Goal: Information Seeking & Learning: Learn about a topic

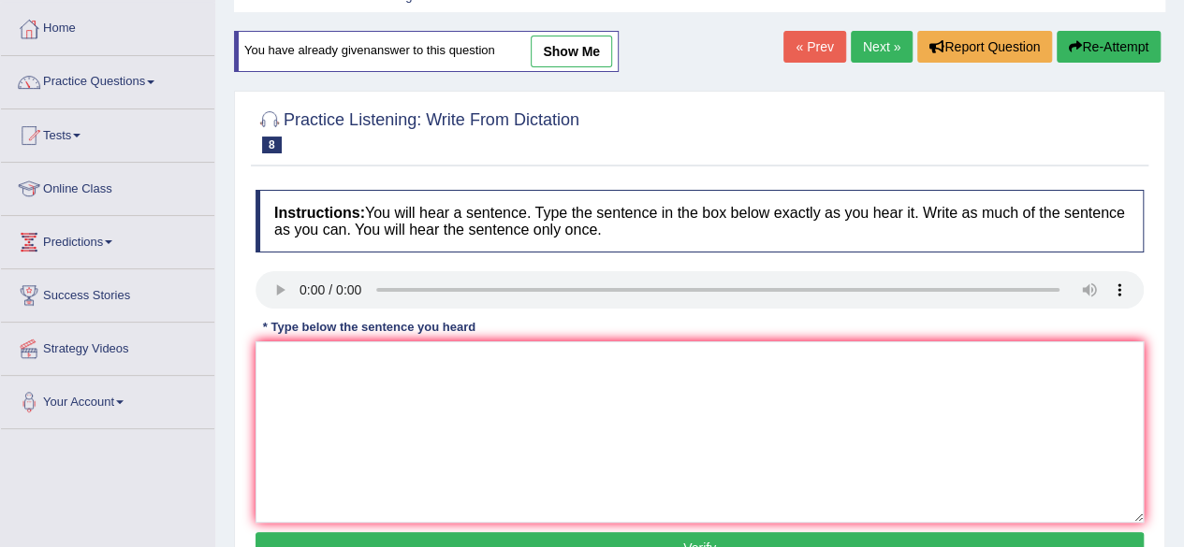
scroll to position [91, 0]
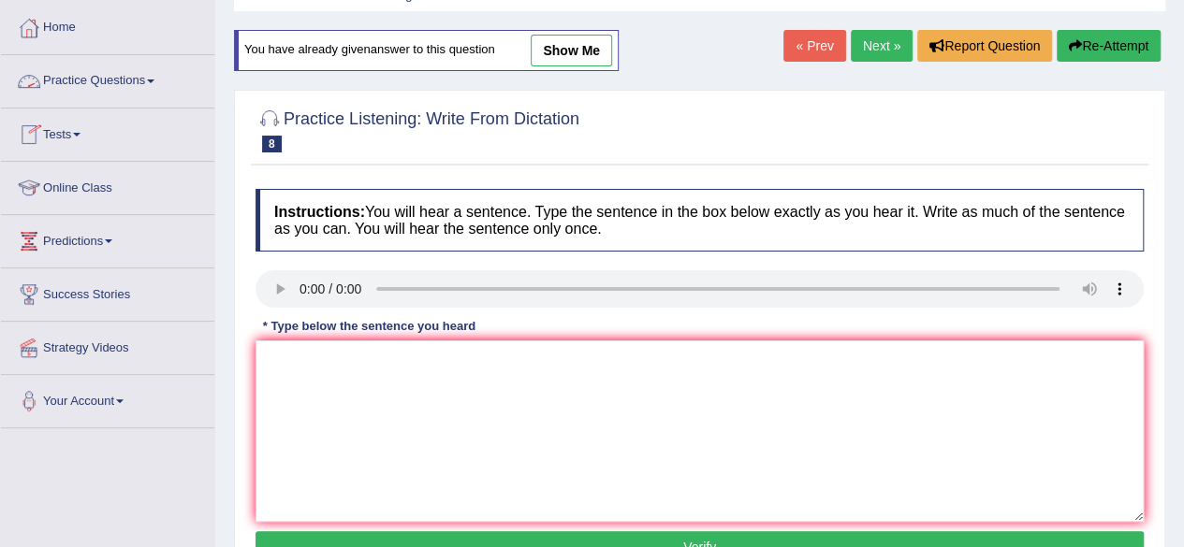
click at [116, 76] on link "Practice Questions" at bounding box center [107, 78] width 213 height 47
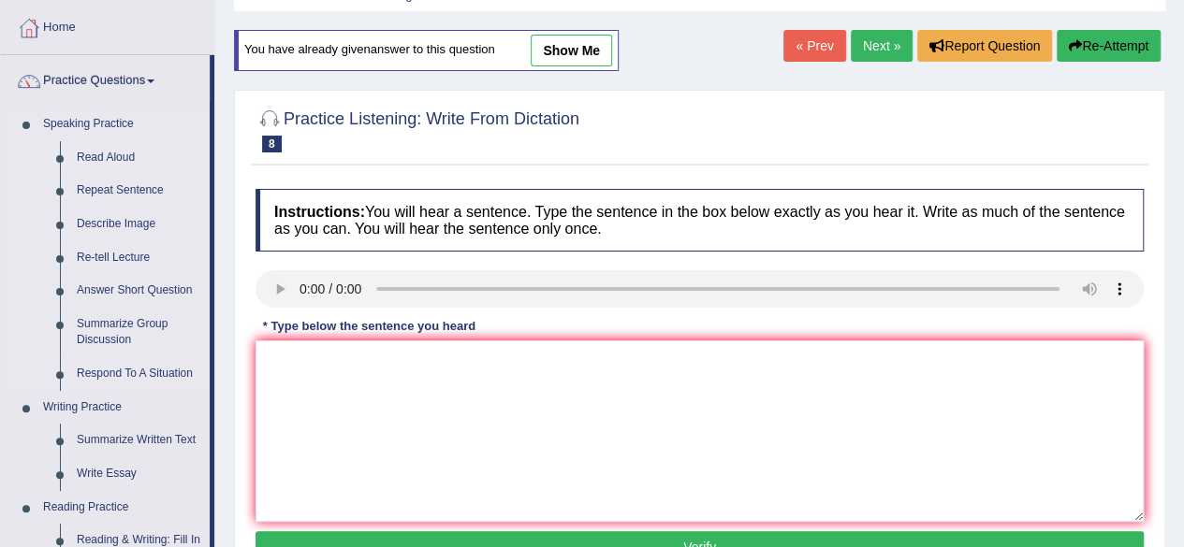
click at [107, 155] on link "Read Aloud" at bounding box center [138, 158] width 141 height 34
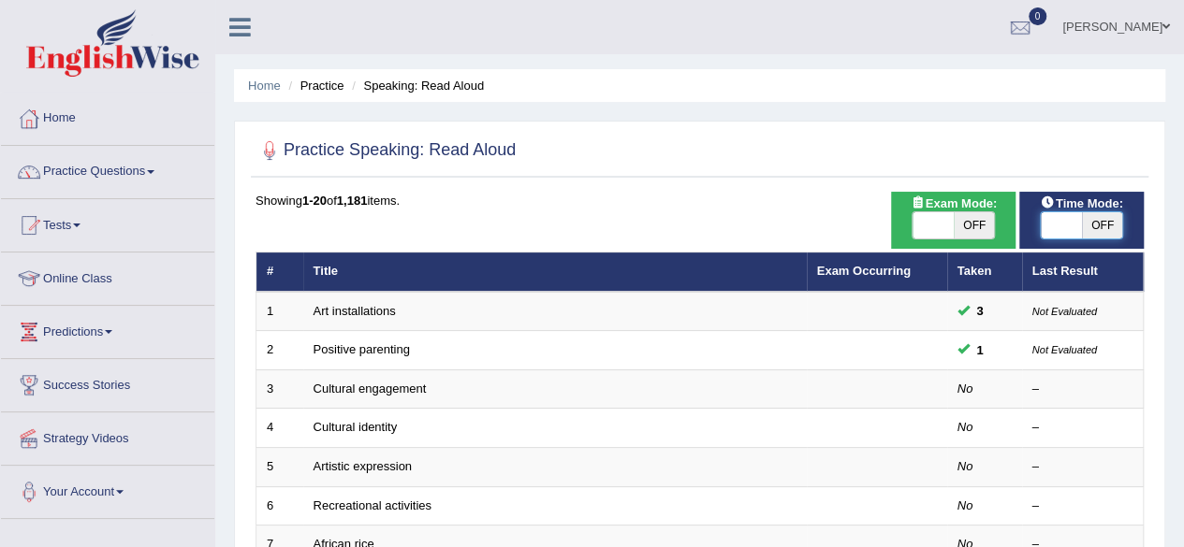
click at [1057, 220] on span at bounding box center [1060, 225] width 41 height 26
checkbox input "true"
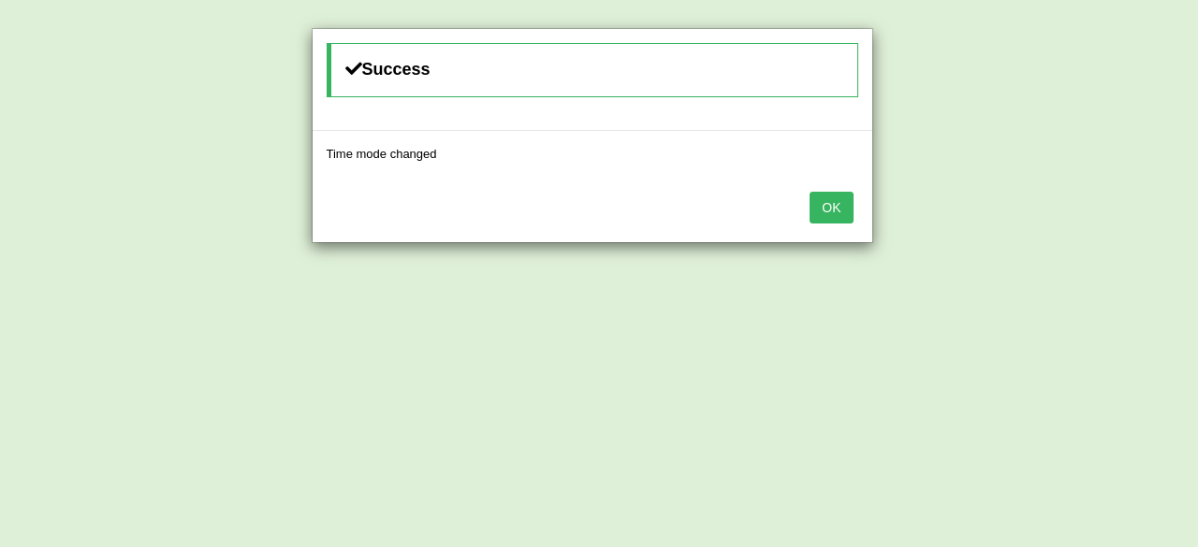
click at [833, 201] on button "OK" at bounding box center [830, 208] width 43 height 32
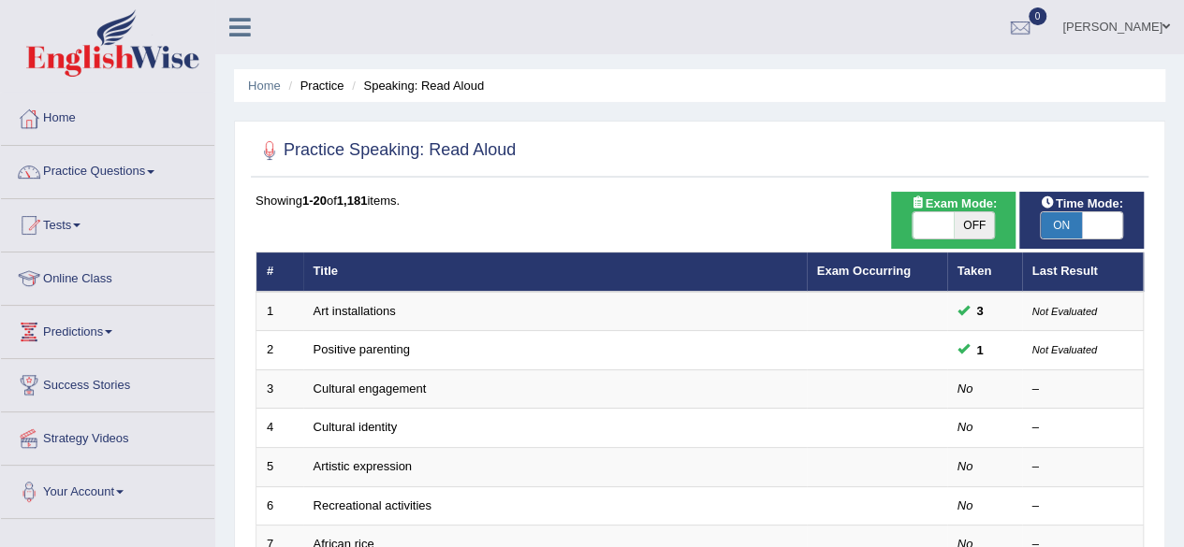
click at [966, 226] on span "OFF" at bounding box center [973, 225] width 41 height 26
checkbox input "true"
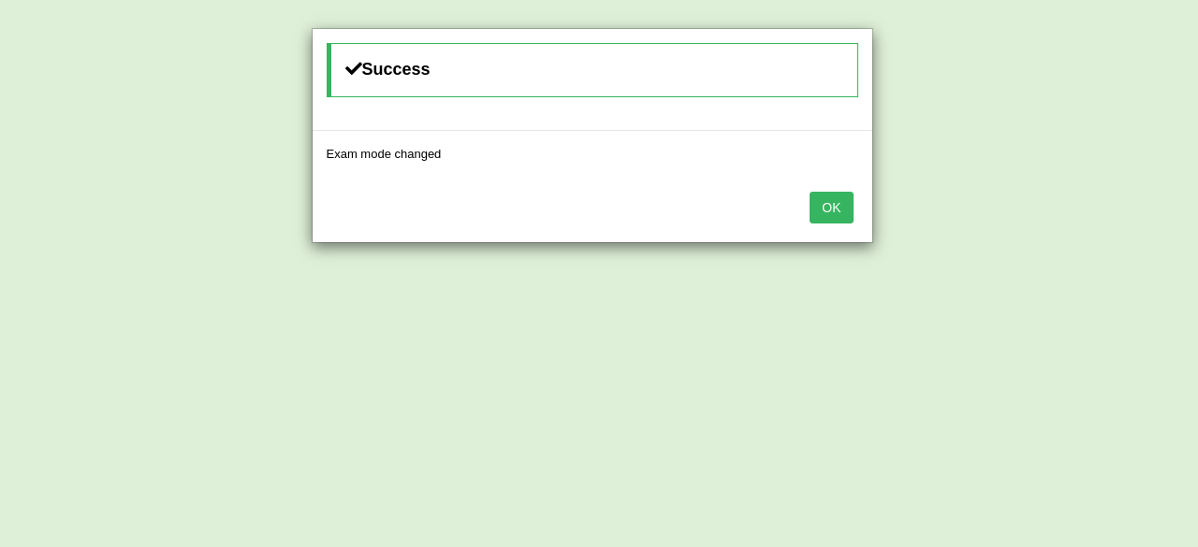
click at [831, 215] on button "OK" at bounding box center [830, 208] width 43 height 32
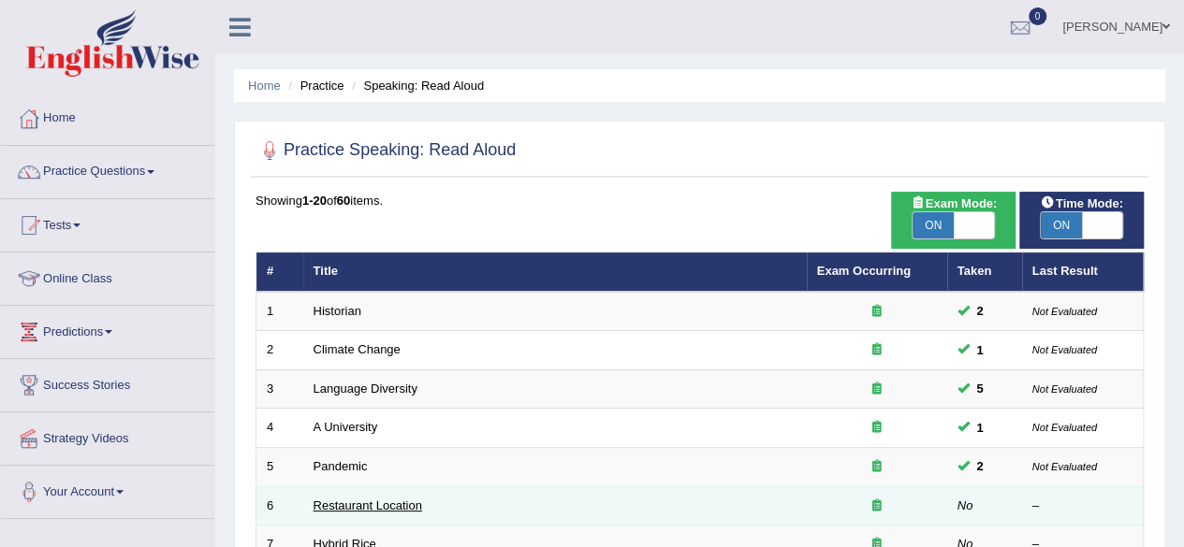
click at [348, 499] on link "Restaurant Location" at bounding box center [367, 506] width 109 height 14
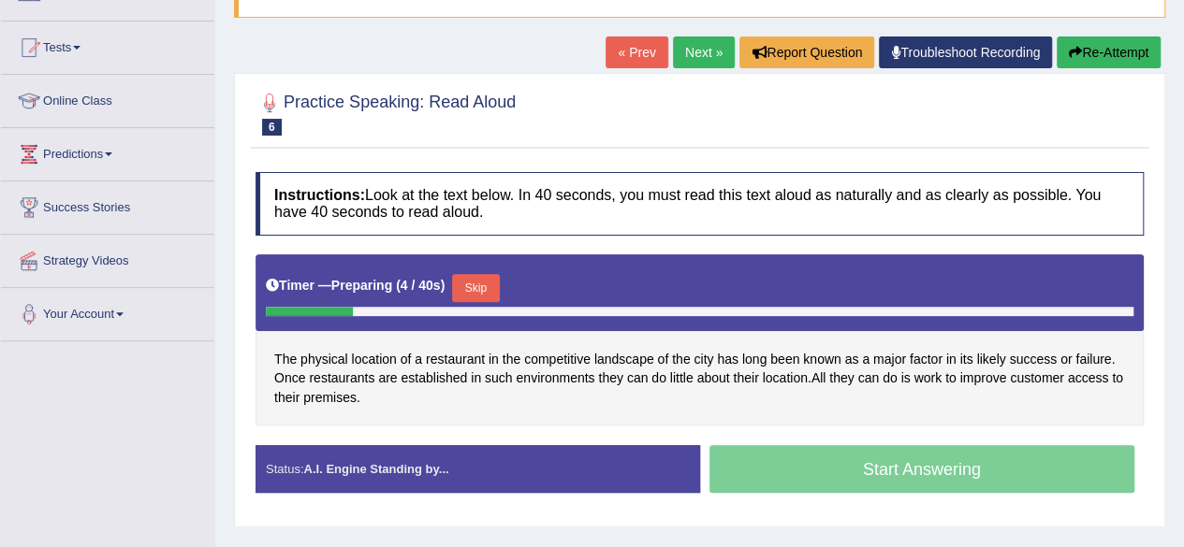
scroll to position [179, 0]
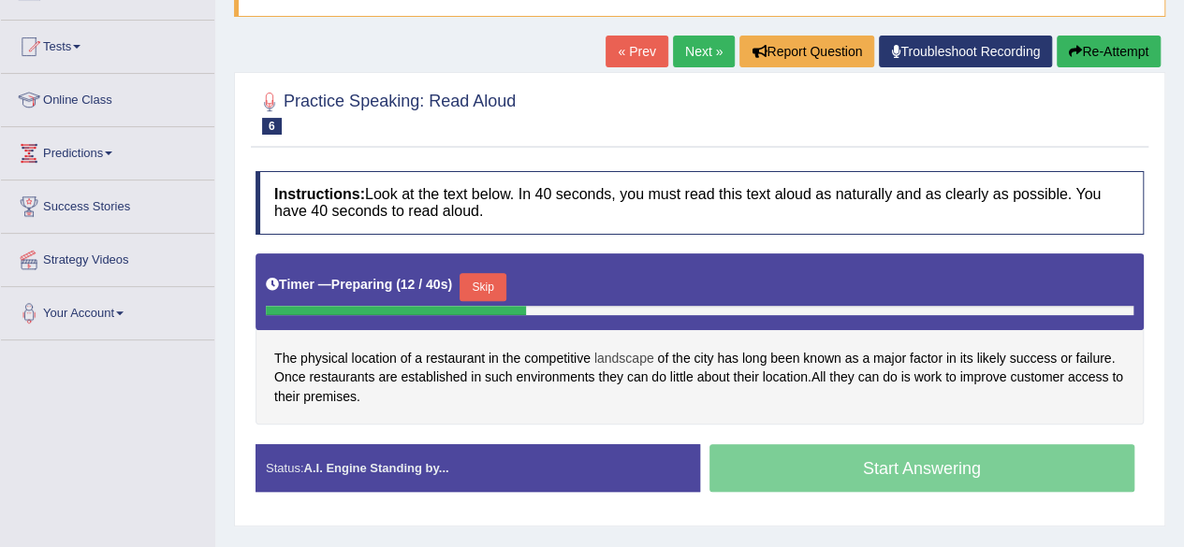
click at [631, 352] on span "landscape" at bounding box center [624, 359] width 60 height 20
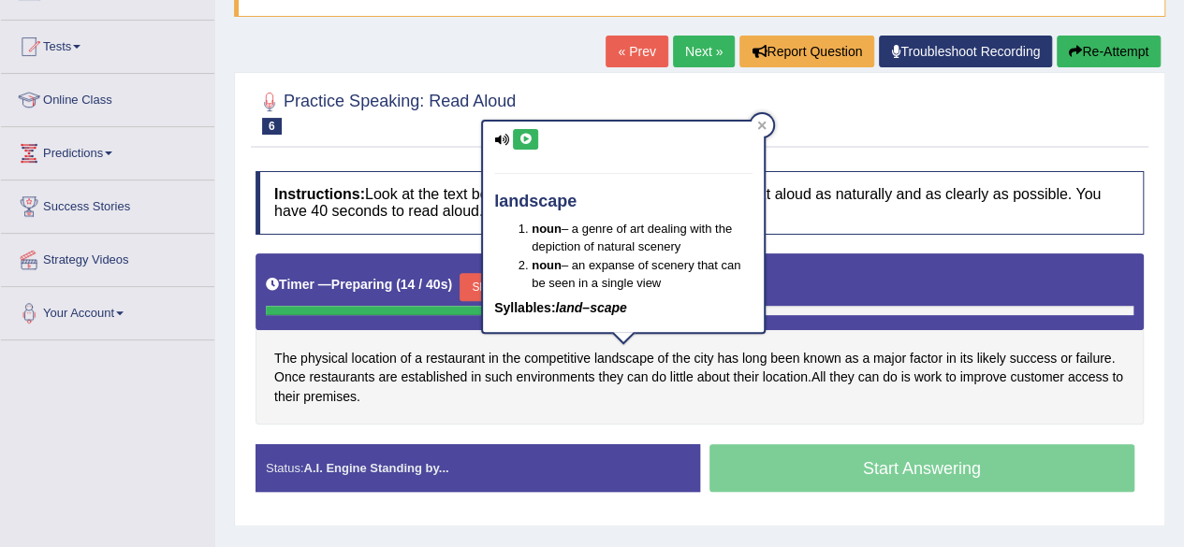
click at [529, 143] on button at bounding box center [525, 139] width 25 height 21
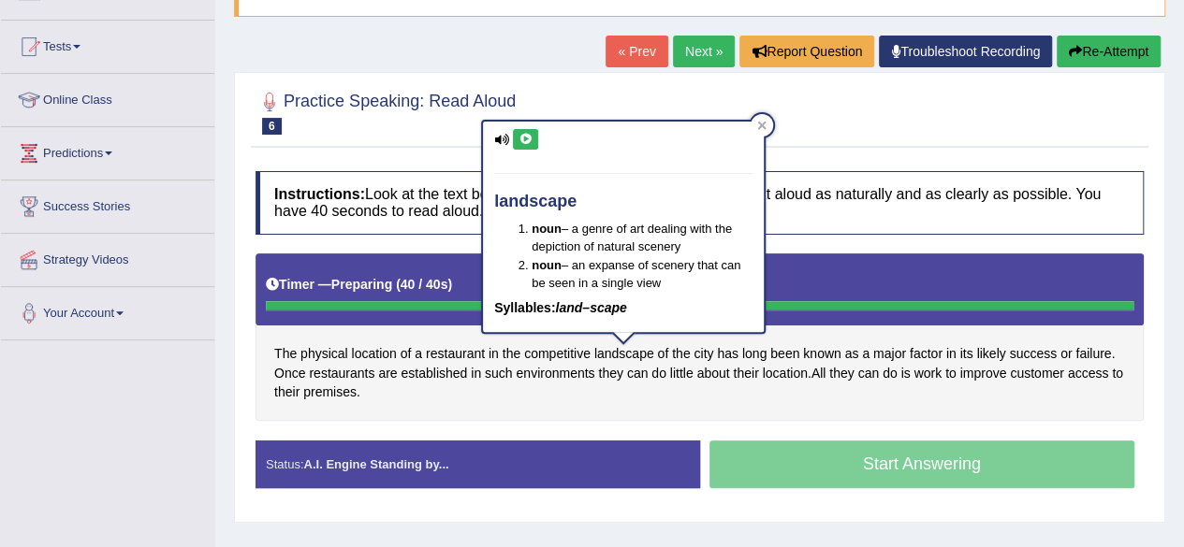
click at [432, 385] on div "The physical location of a restaurant in the competitive landscape of the city …" at bounding box center [699, 337] width 888 height 167
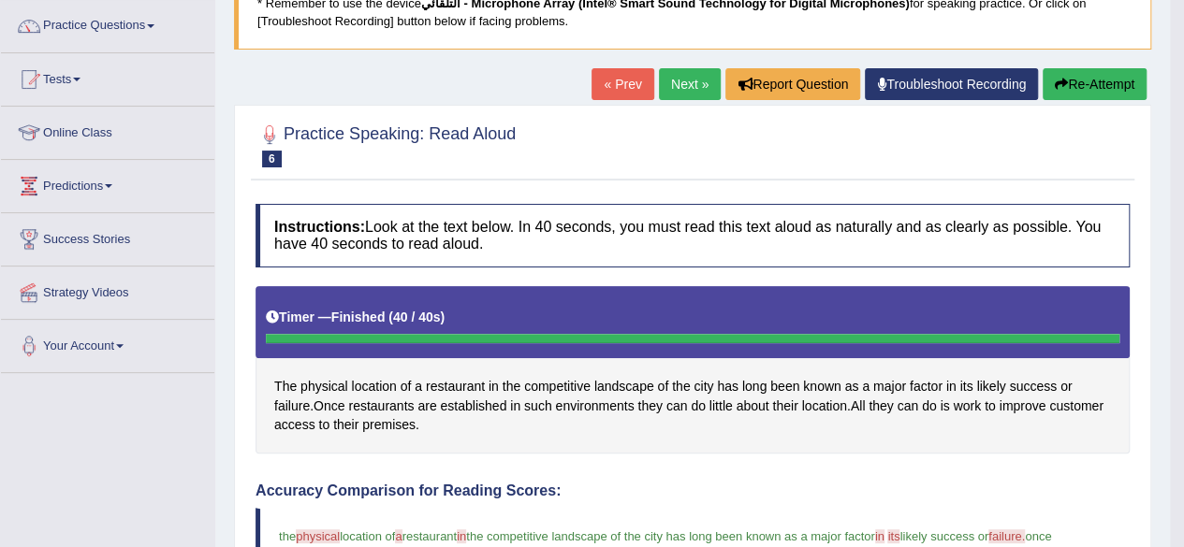
scroll to position [108, 0]
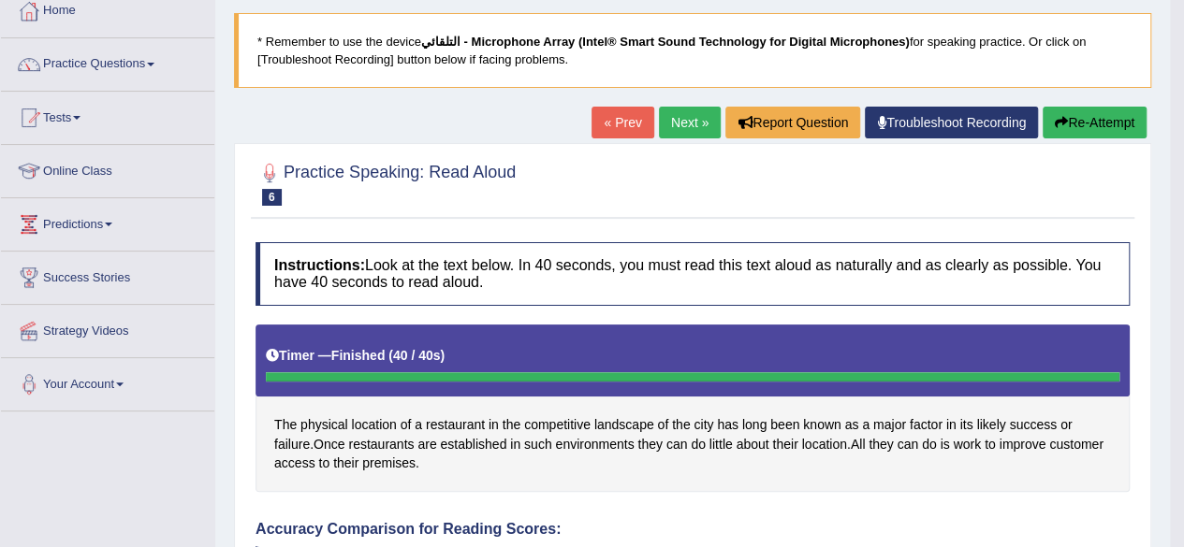
click at [687, 113] on link "Next »" at bounding box center [690, 123] width 62 height 32
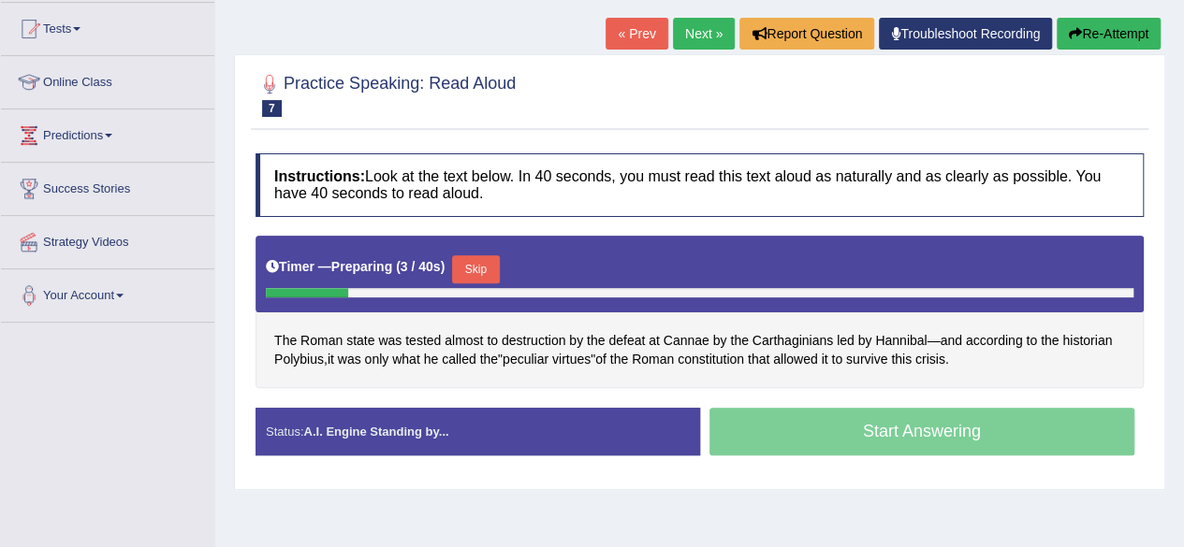
scroll to position [196, 0]
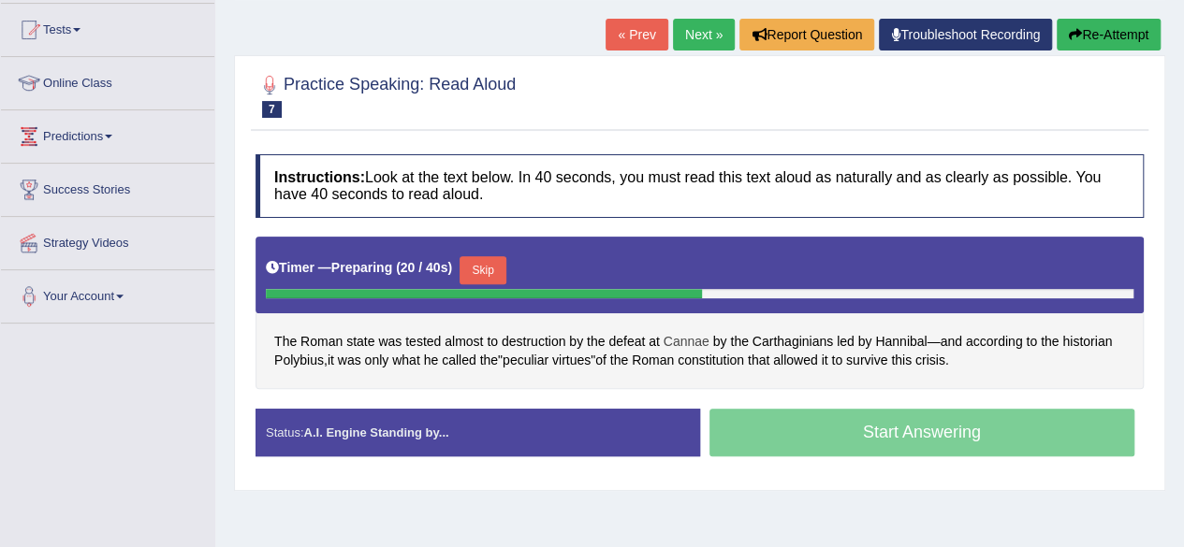
click at [698, 333] on span "Cannae" at bounding box center [686, 342] width 46 height 20
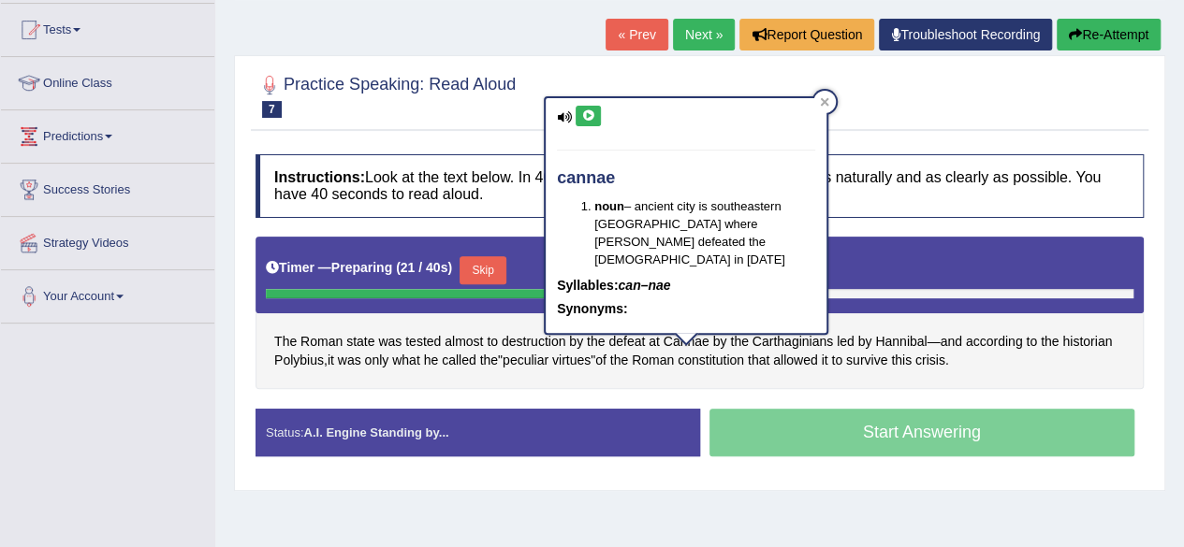
click at [585, 115] on icon at bounding box center [588, 115] width 14 height 11
click at [771, 334] on span "Carthaginians" at bounding box center [792, 342] width 80 height 20
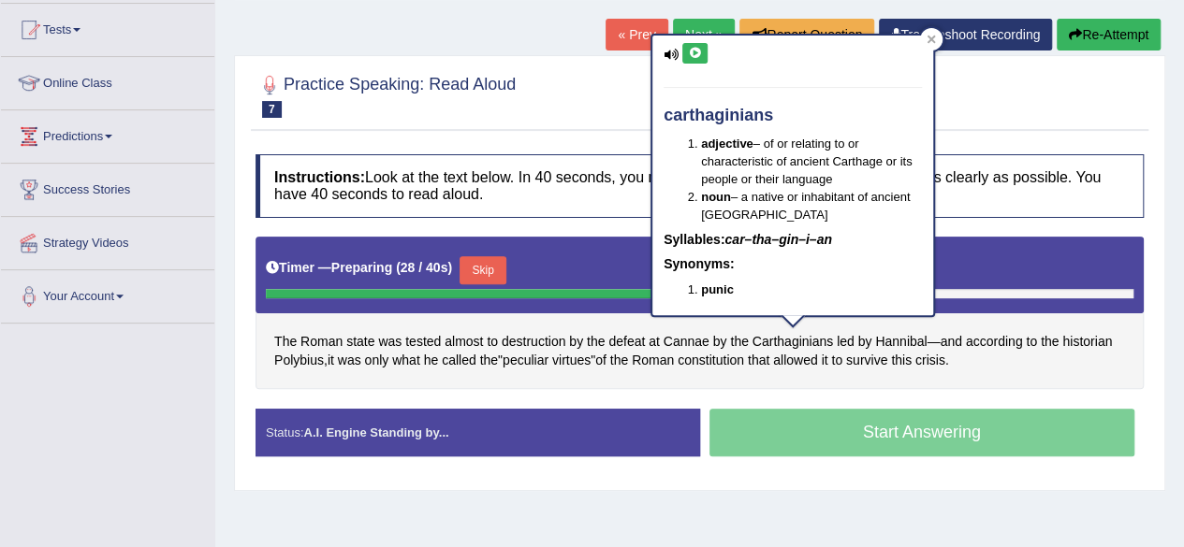
click at [698, 52] on icon at bounding box center [695, 53] width 14 height 11
click at [934, 38] on icon at bounding box center [930, 39] width 9 height 9
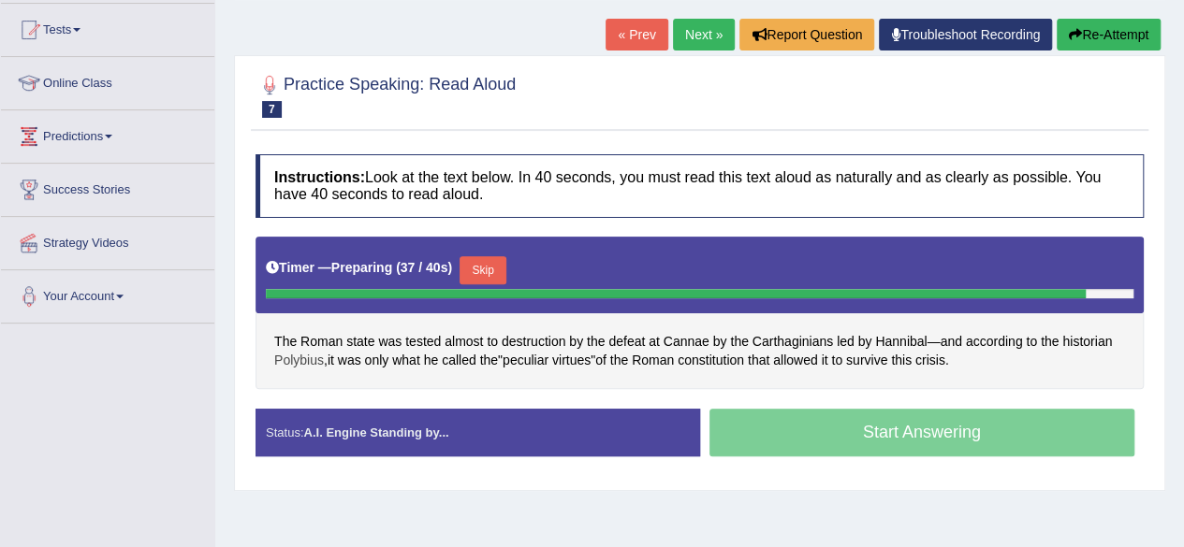
click at [289, 358] on span "Polybius" at bounding box center [299, 361] width 50 height 20
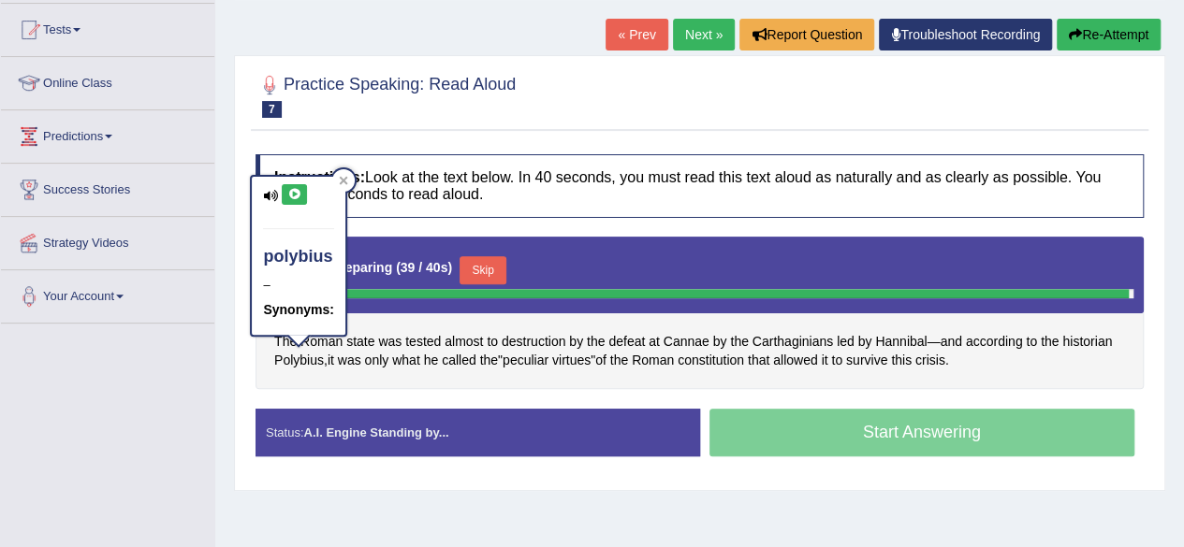
click at [296, 192] on icon at bounding box center [294, 194] width 14 height 11
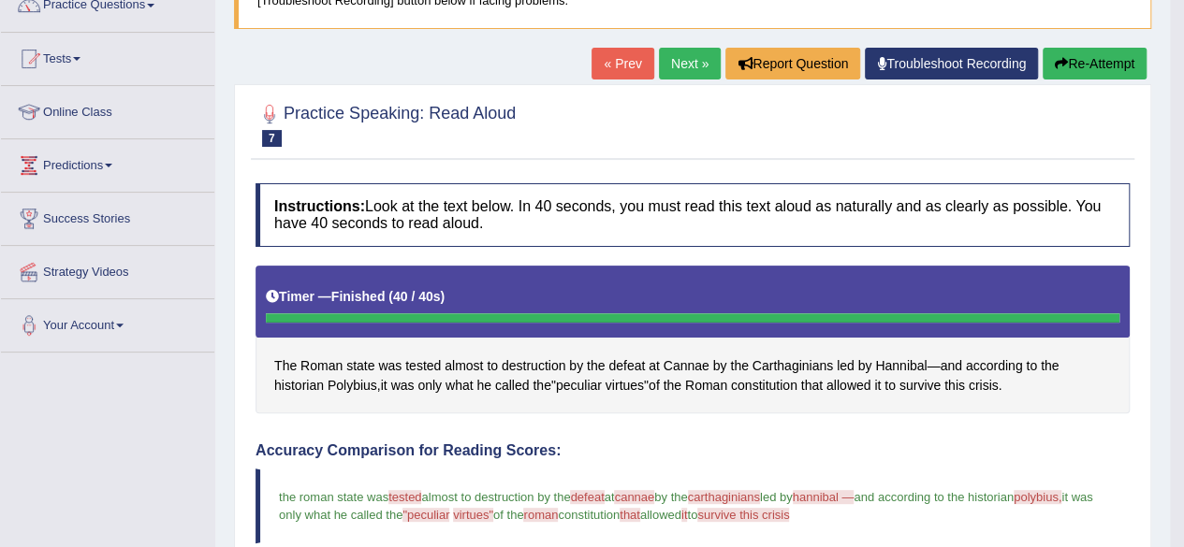
scroll to position [155, 0]
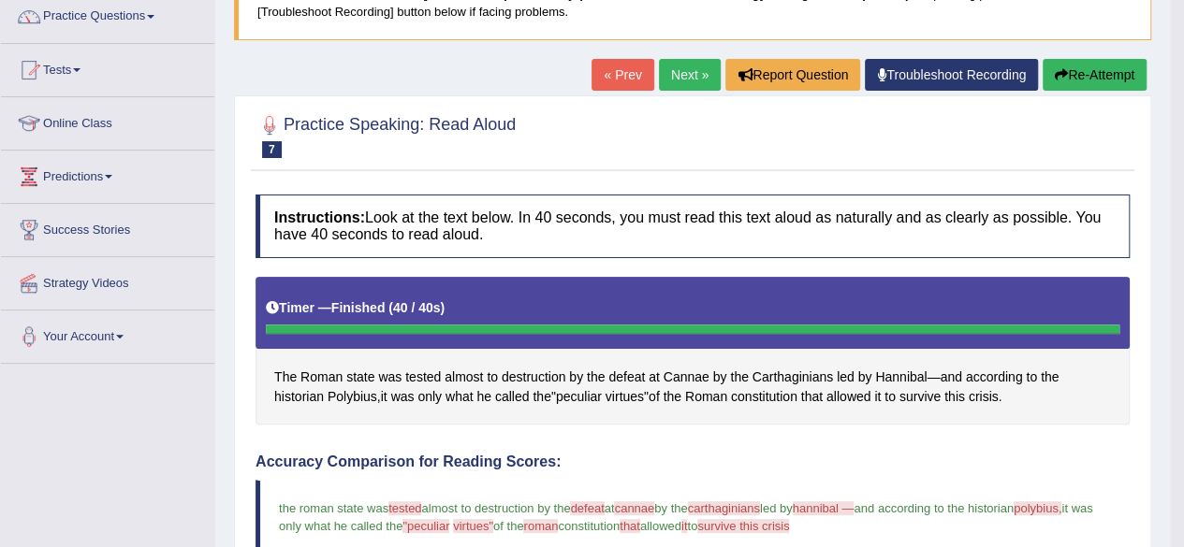
click at [682, 70] on link "Next »" at bounding box center [690, 75] width 62 height 32
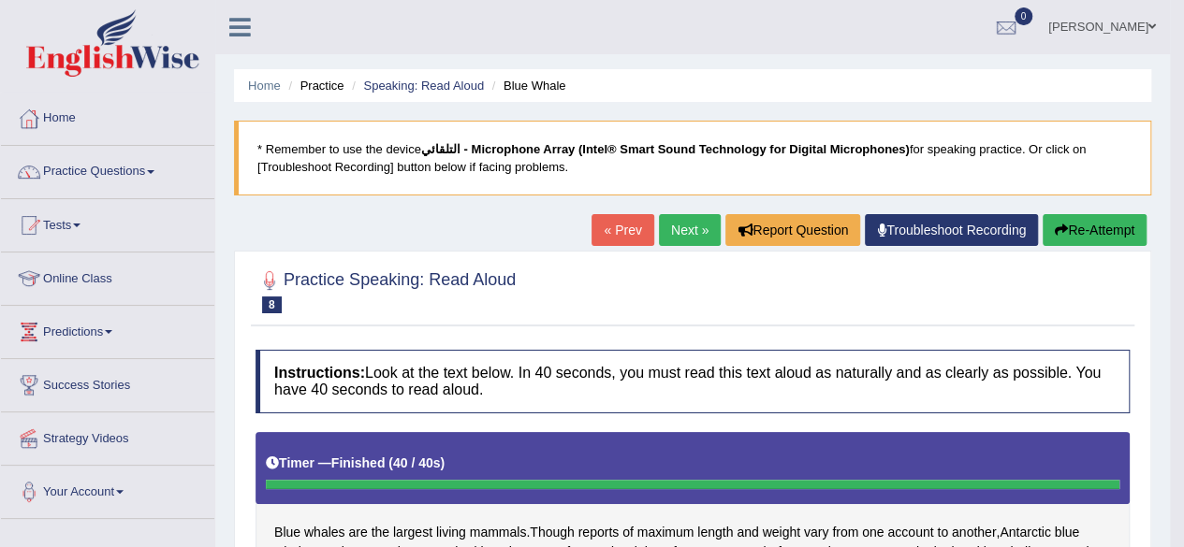
click at [672, 229] on link "Next »" at bounding box center [690, 230] width 62 height 32
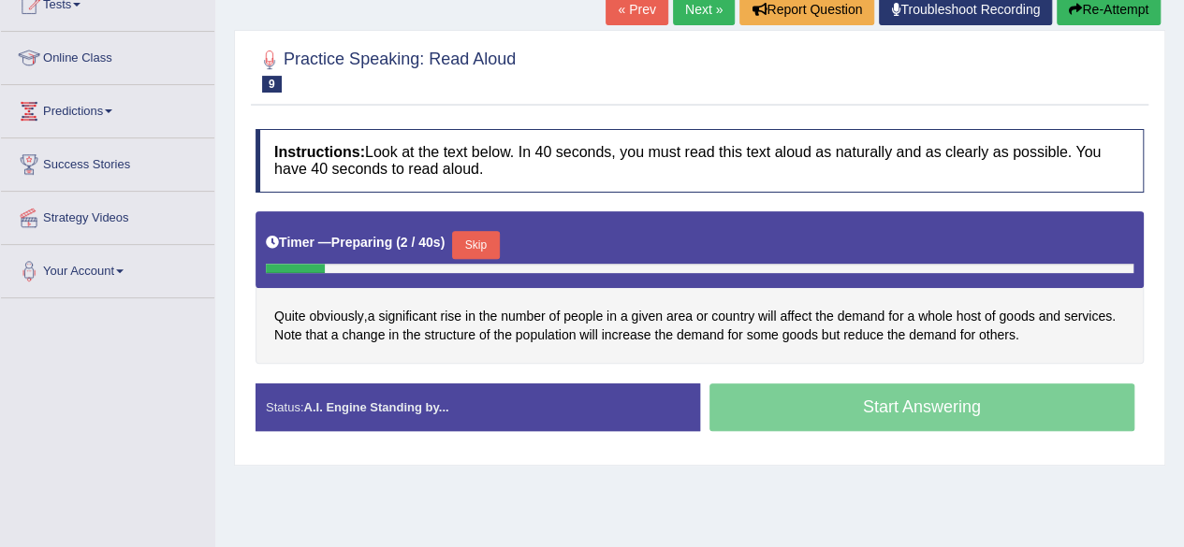
scroll to position [266, 0]
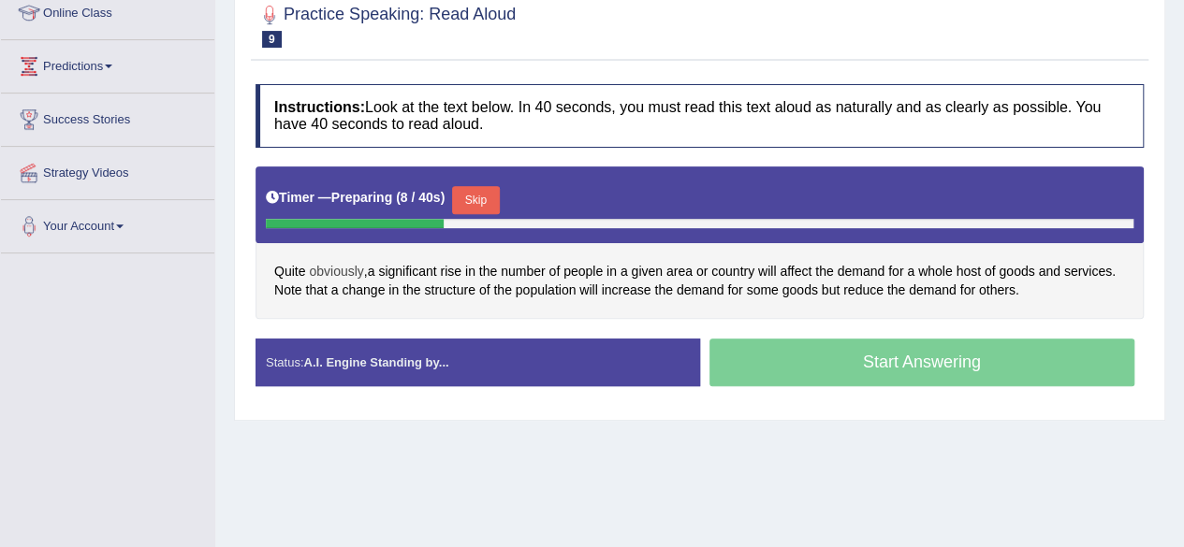
click at [341, 269] on span "obviously" at bounding box center [336, 272] width 54 height 20
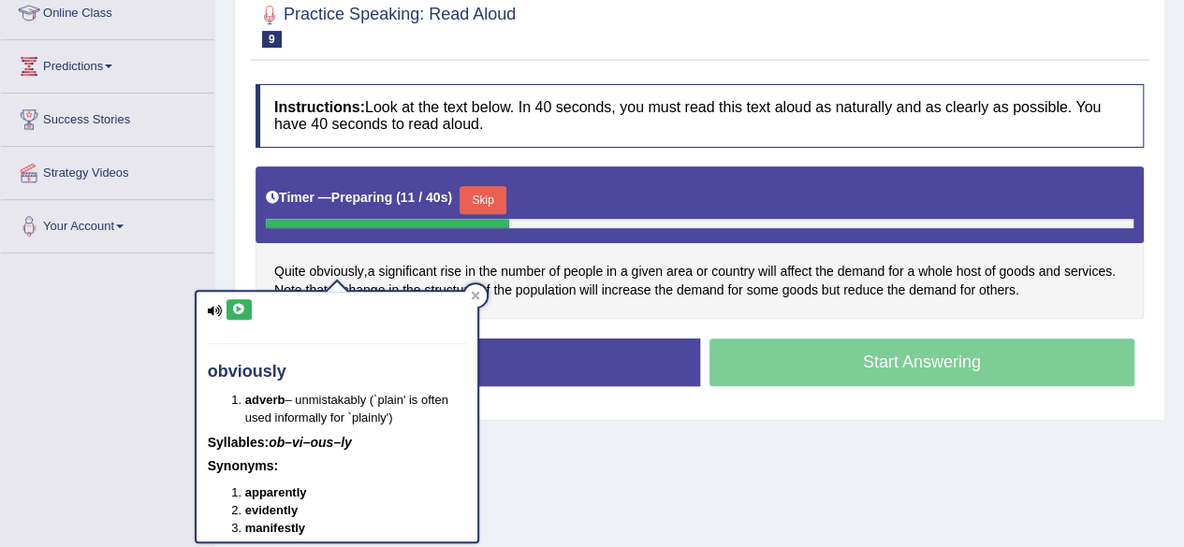
click at [243, 283] on div "obviously adverb – unmistakably (`plain' is often used informally for `plainly'…" at bounding box center [337, 411] width 284 height 266
click at [238, 312] on icon at bounding box center [239, 309] width 14 height 11
click at [471, 292] on icon at bounding box center [475, 295] width 9 height 9
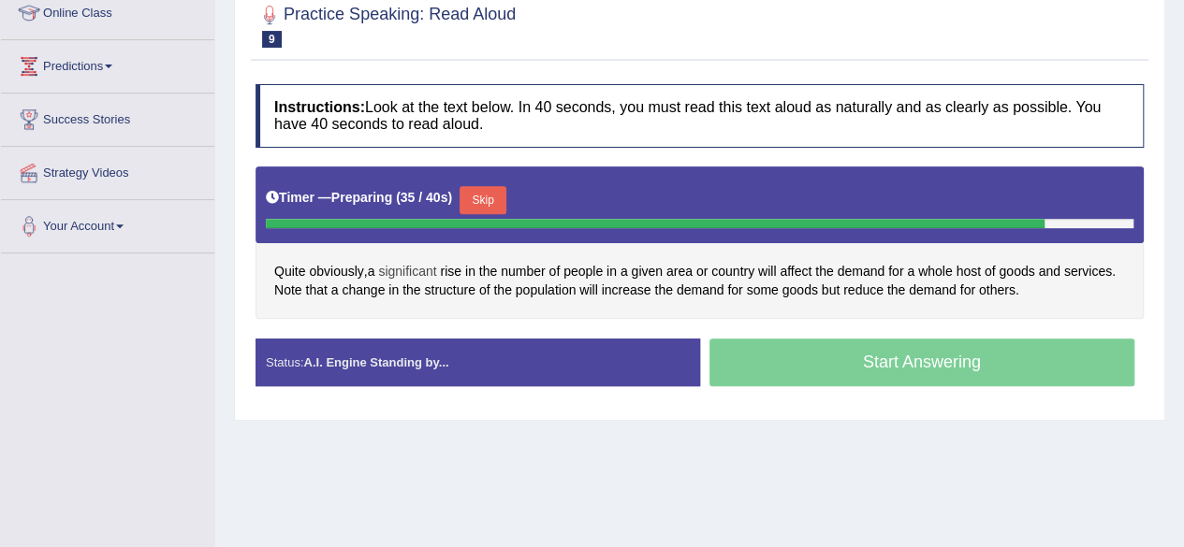
click at [402, 269] on span "significant" at bounding box center [407, 272] width 58 height 20
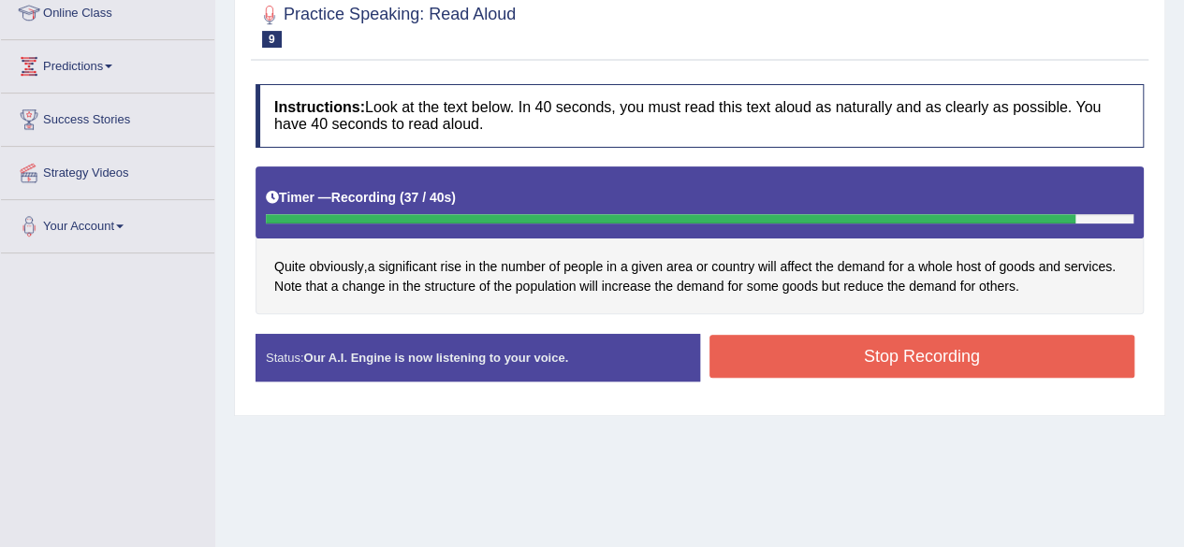
click at [977, 352] on button "Stop Recording" at bounding box center [922, 356] width 426 height 43
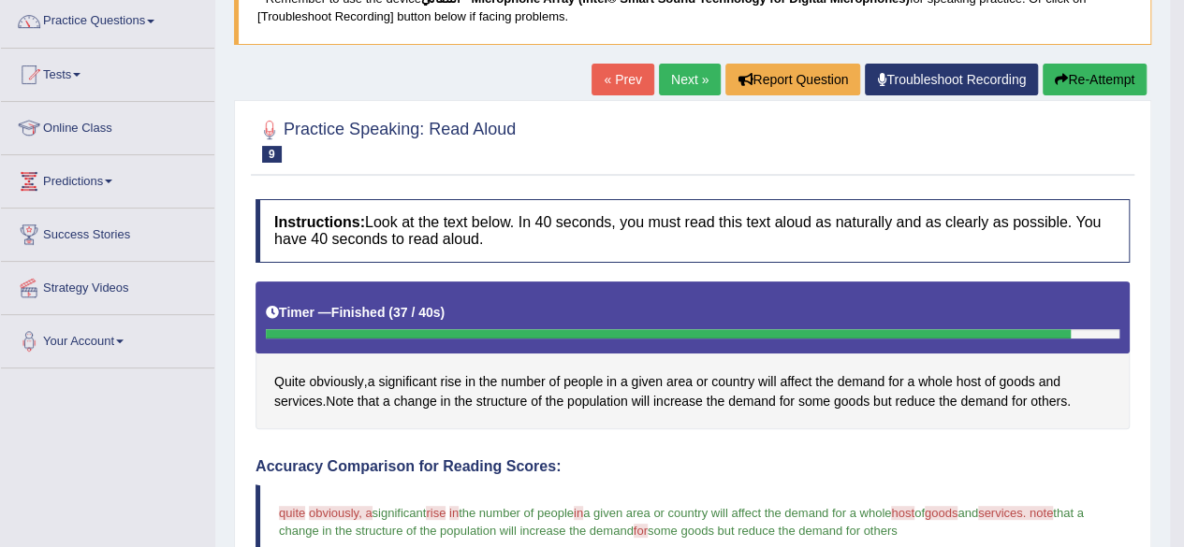
scroll to position [0, 0]
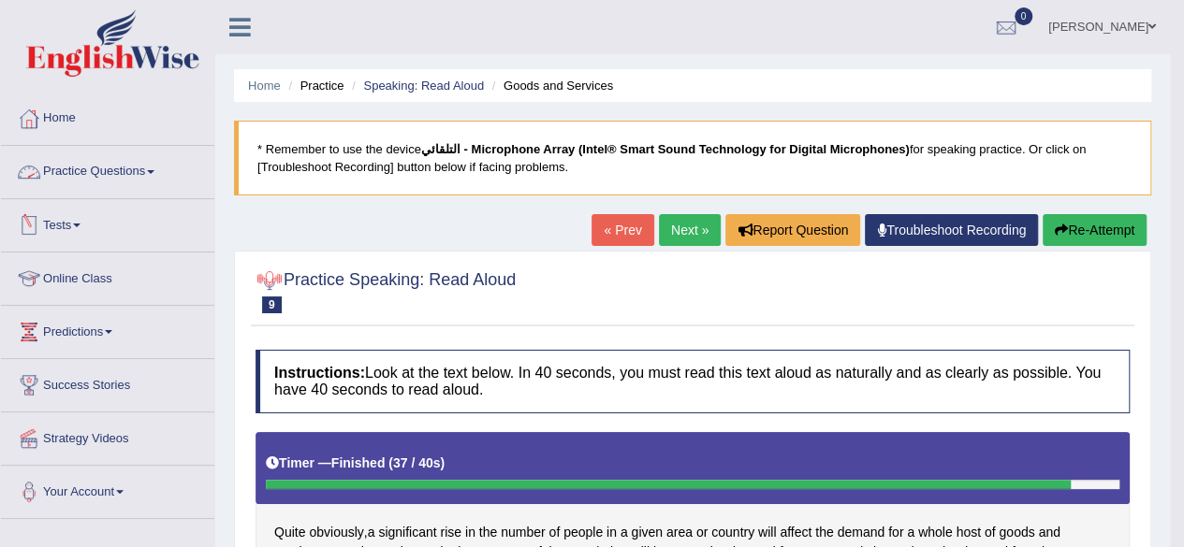
click at [162, 174] on link "Practice Questions" at bounding box center [107, 169] width 213 height 47
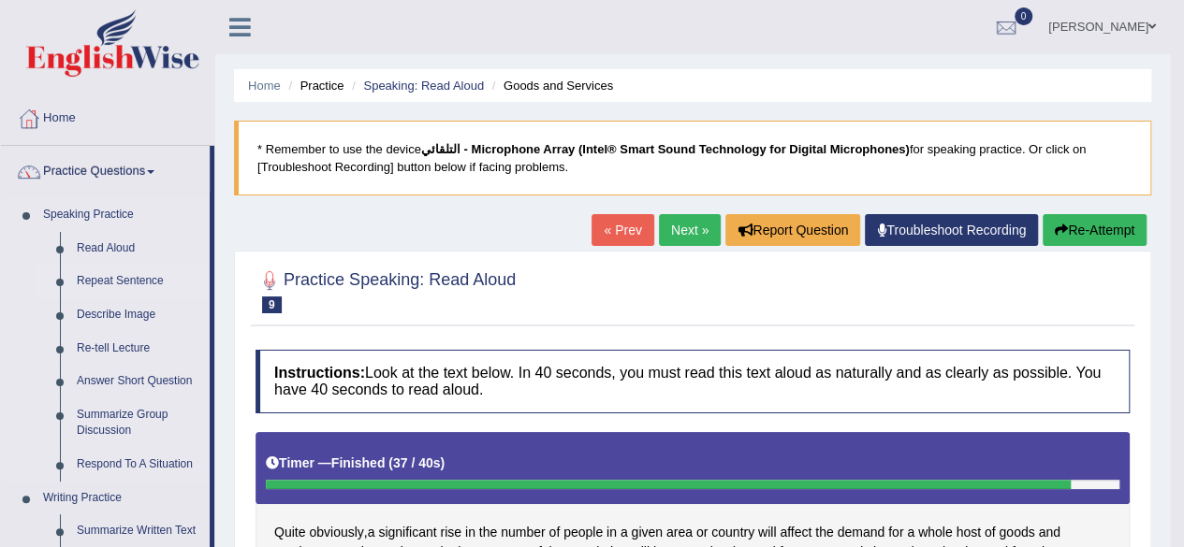
click at [118, 276] on link "Repeat Sentence" at bounding box center [138, 282] width 141 height 34
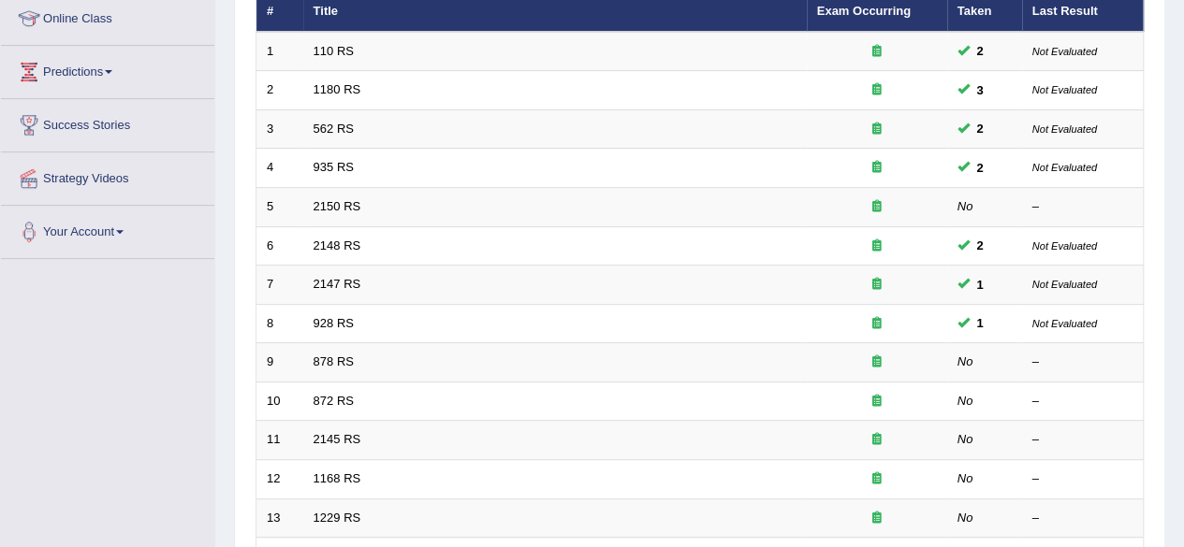
scroll to position [280, 0]
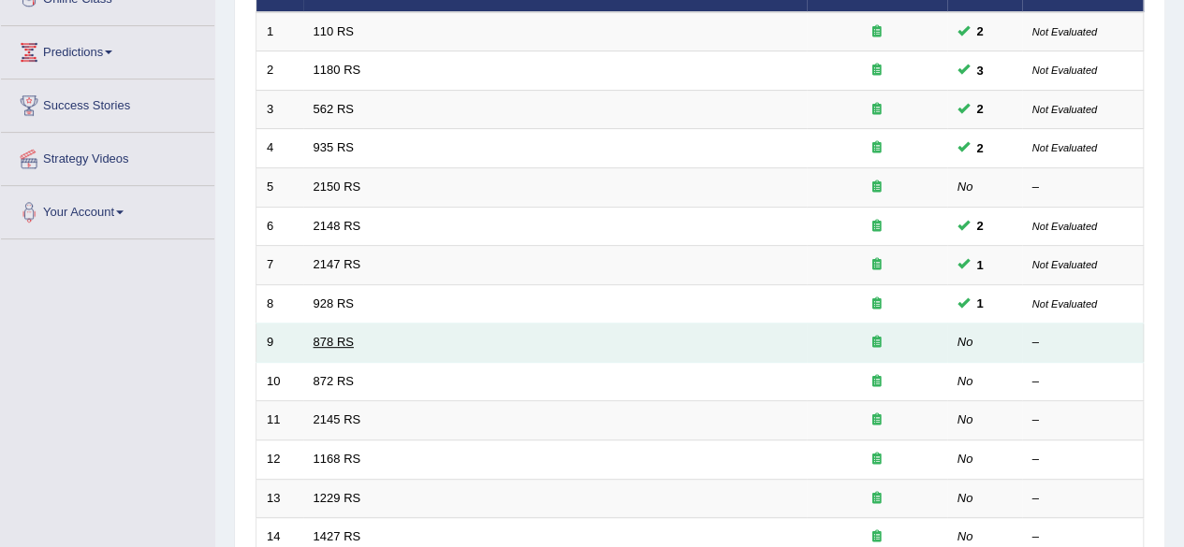
click at [322, 340] on link "878 RS" at bounding box center [333, 342] width 40 height 14
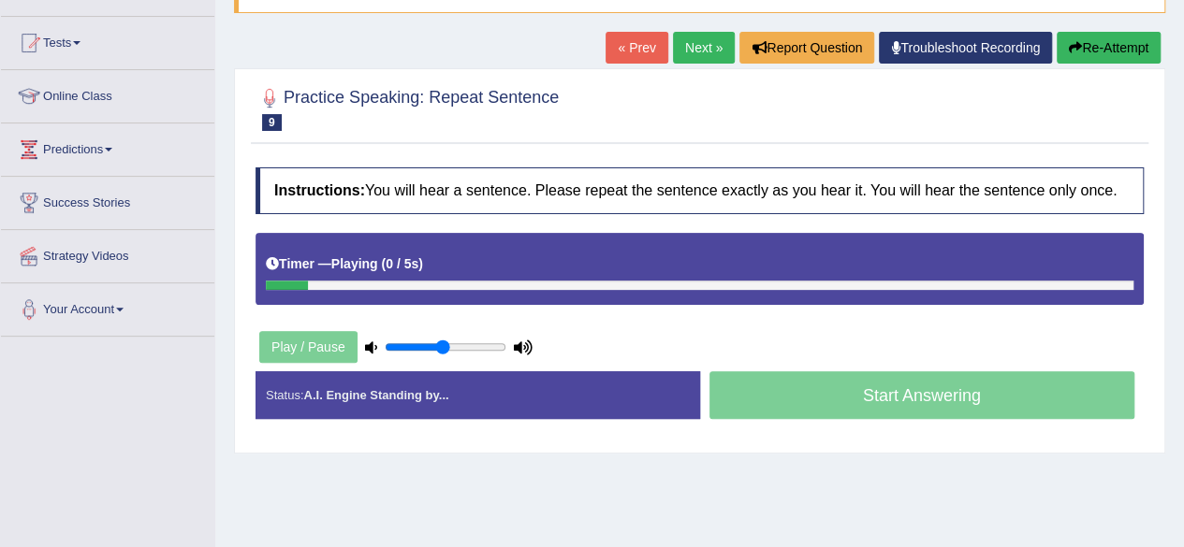
scroll to position [205, 0]
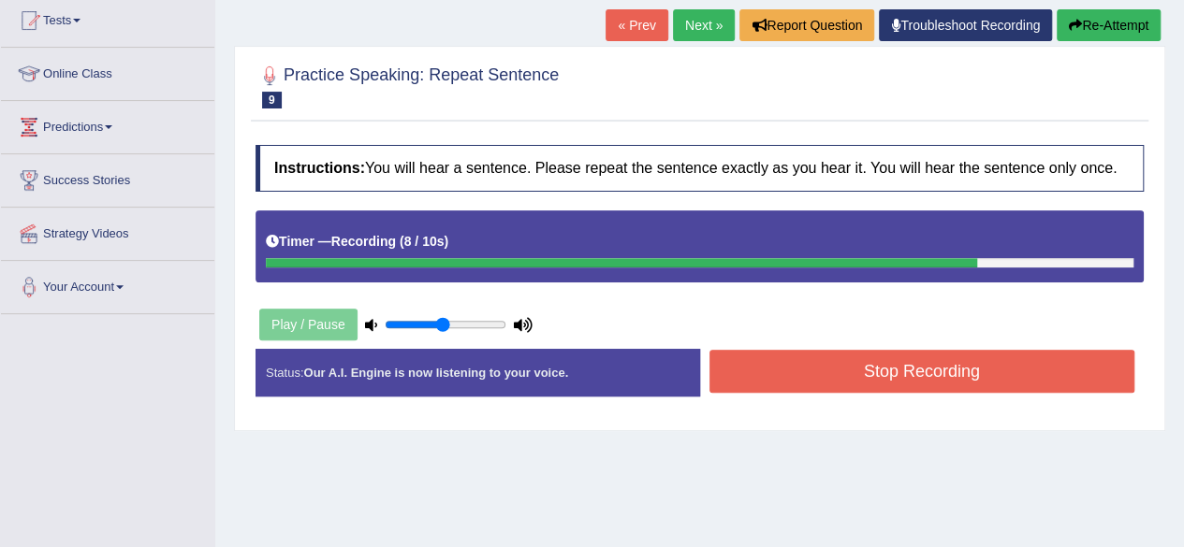
click at [928, 368] on button "Stop Recording" at bounding box center [922, 371] width 426 height 43
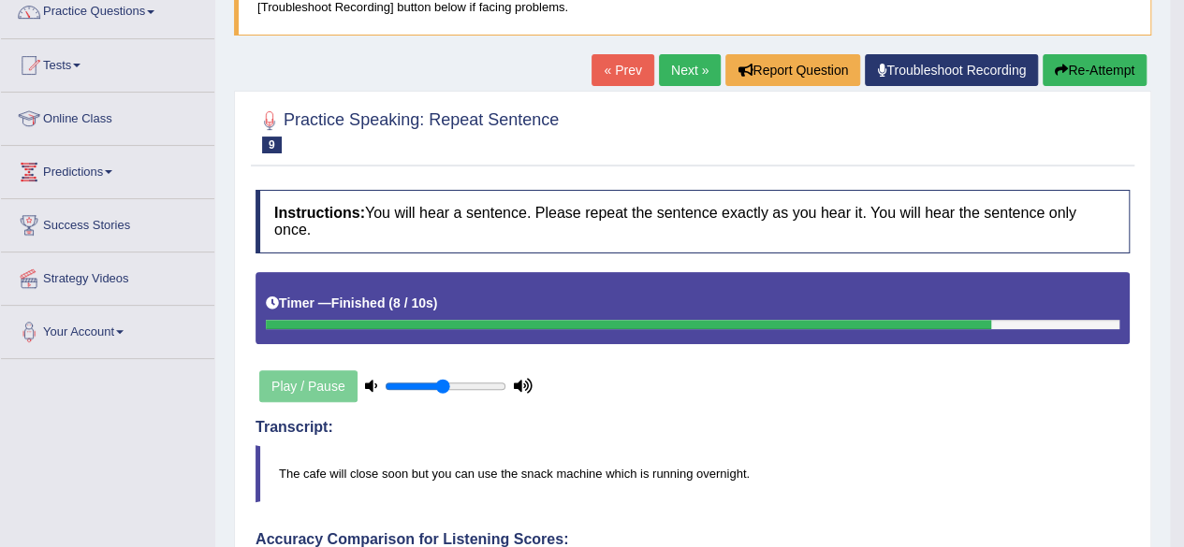
scroll to position [0, 0]
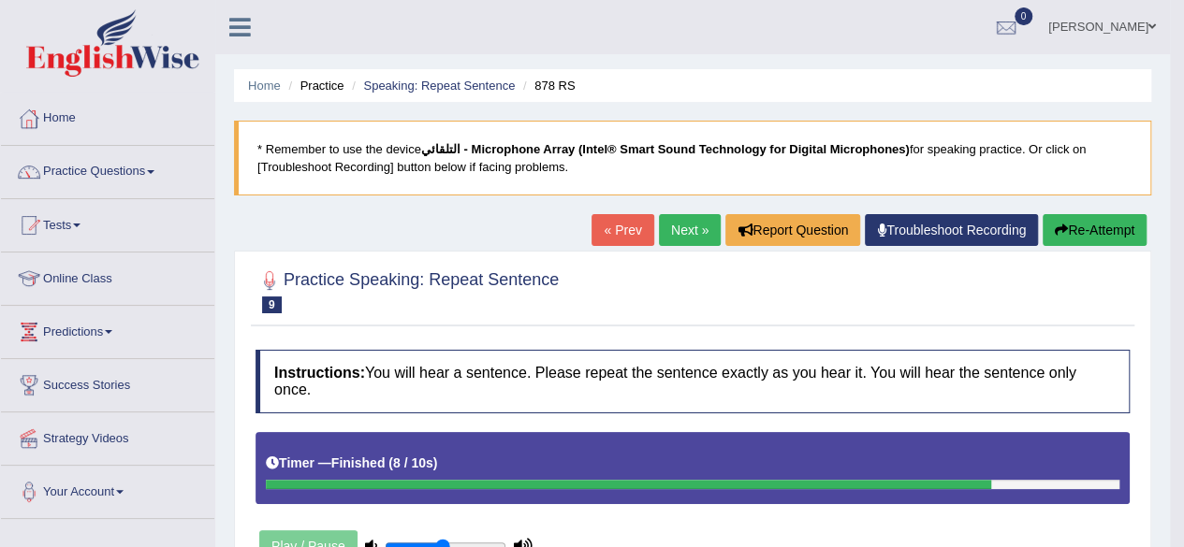
click at [689, 235] on link "Next »" at bounding box center [690, 230] width 62 height 32
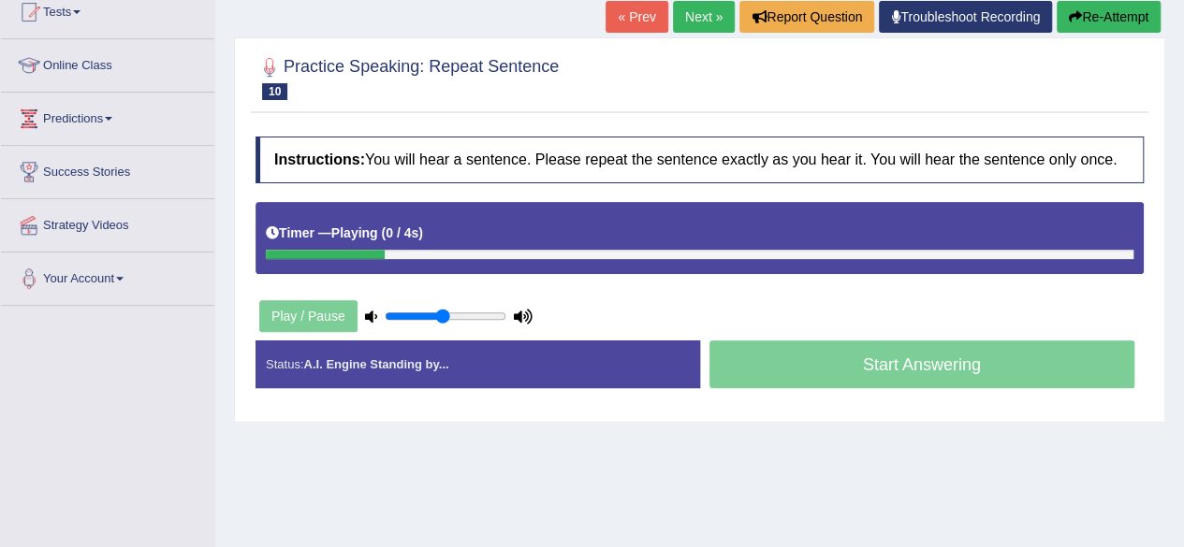
scroll to position [216, 0]
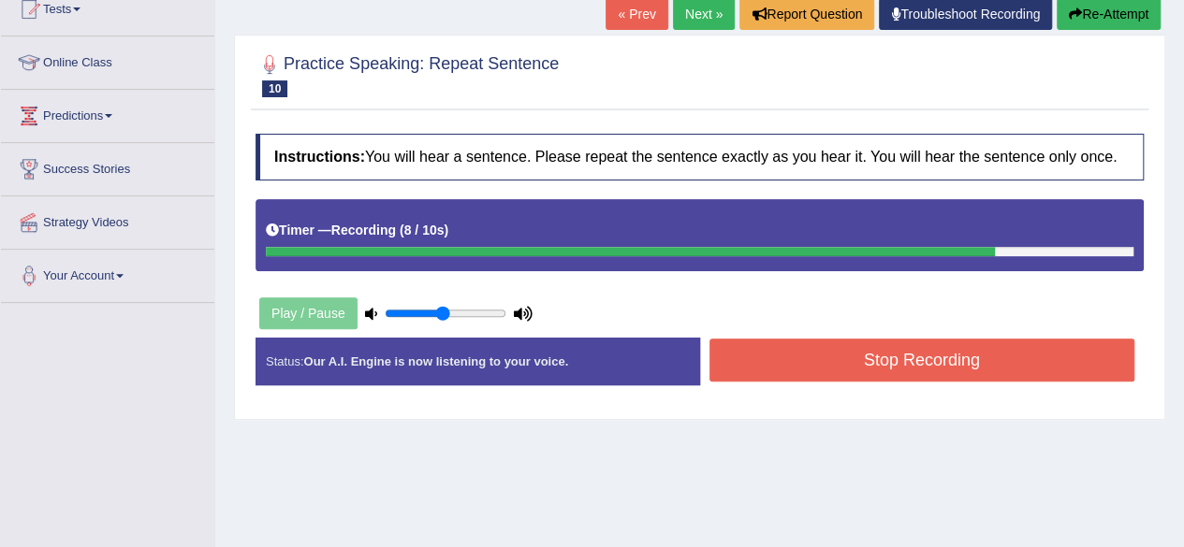
click at [894, 376] on button "Stop Recording" at bounding box center [922, 360] width 426 height 43
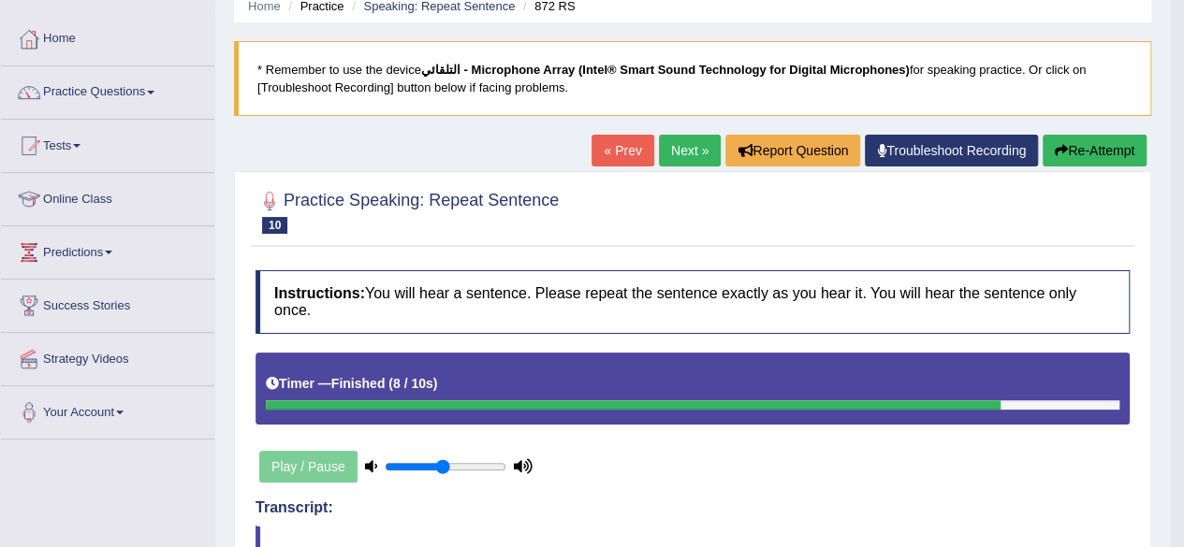
scroll to position [81, 0]
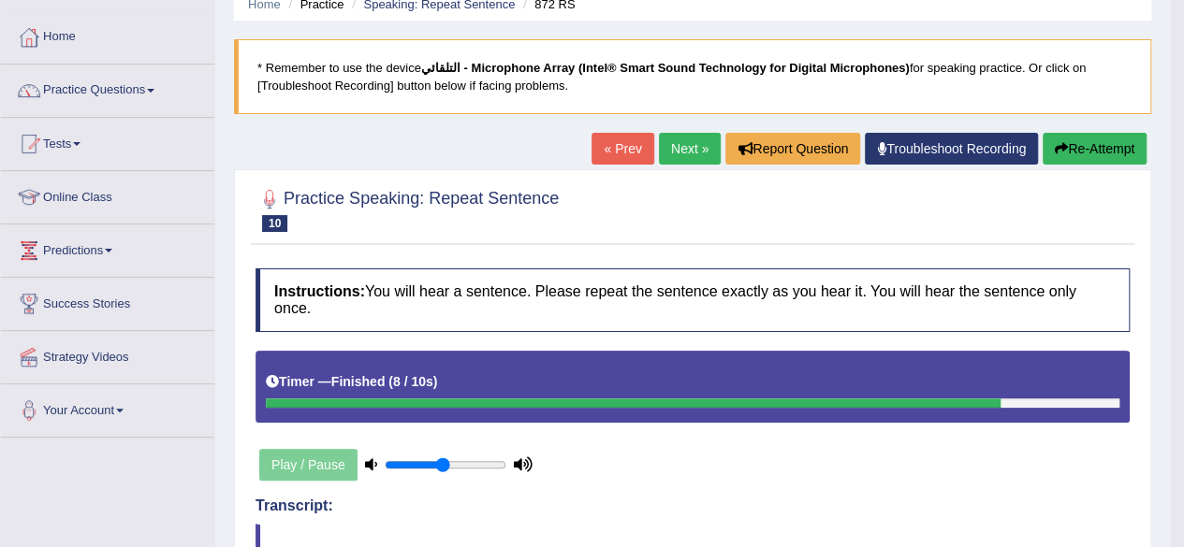
click at [676, 147] on link "Next »" at bounding box center [690, 149] width 62 height 32
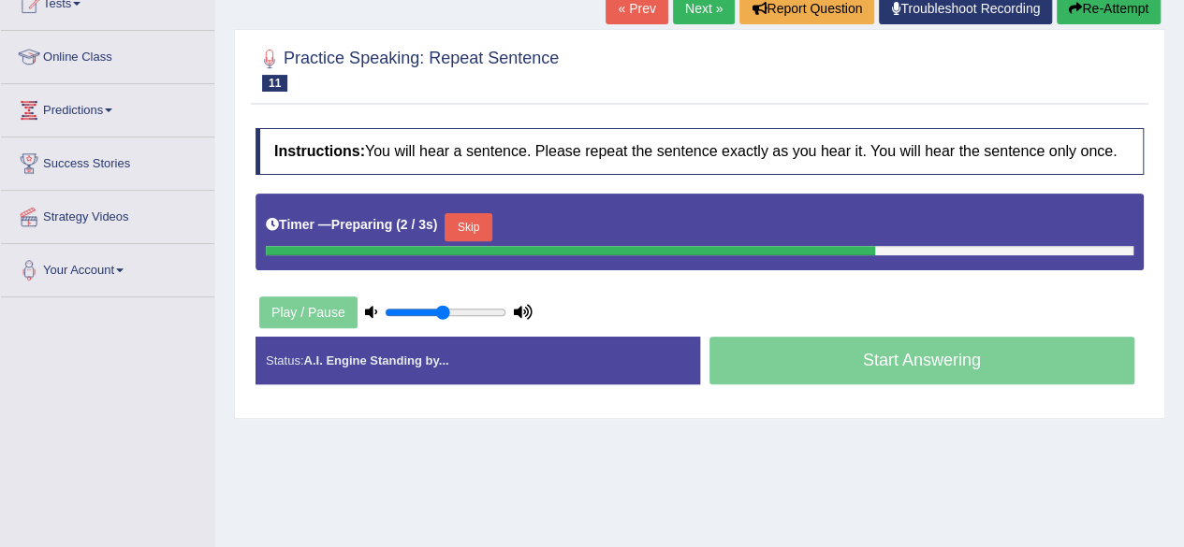
scroll to position [225, 0]
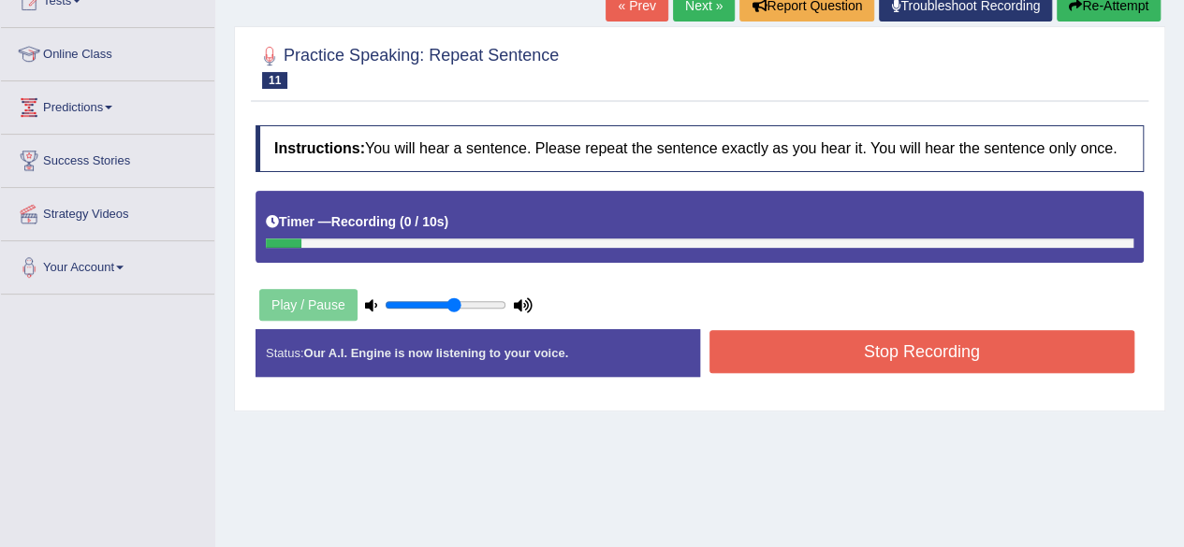
type input "0.6"
click at [453, 300] on input "range" at bounding box center [446, 305] width 122 height 15
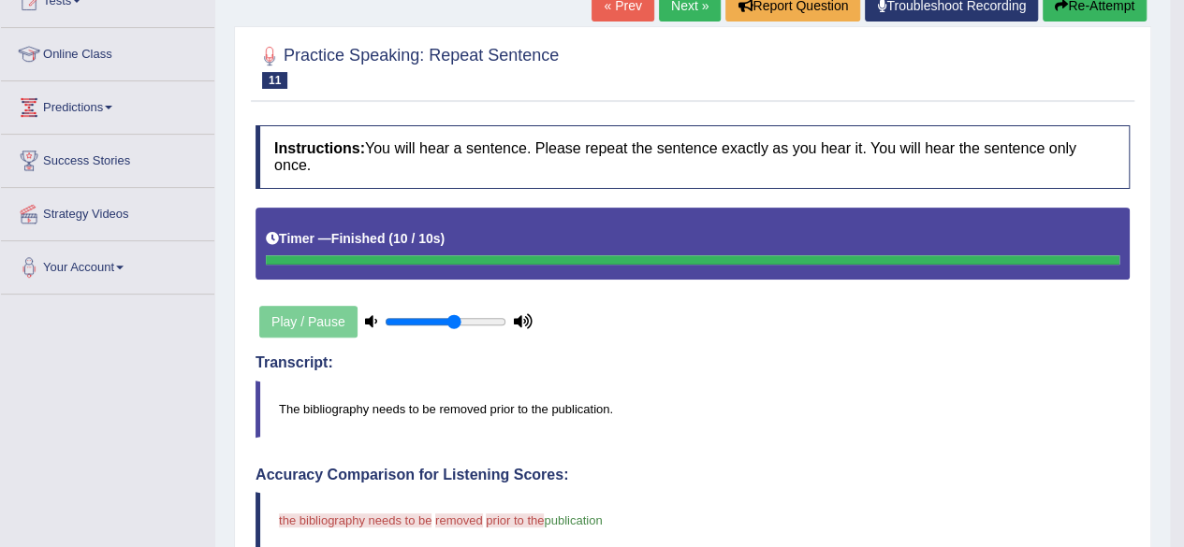
click at [693, 10] on link "Next »" at bounding box center [690, 6] width 62 height 32
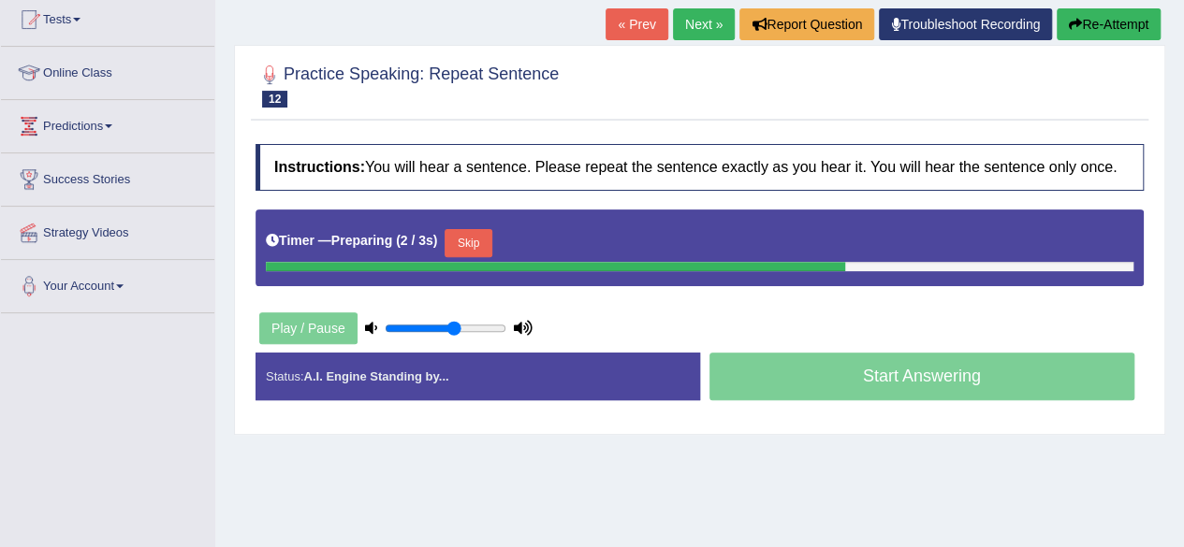
scroll to position [211, 0]
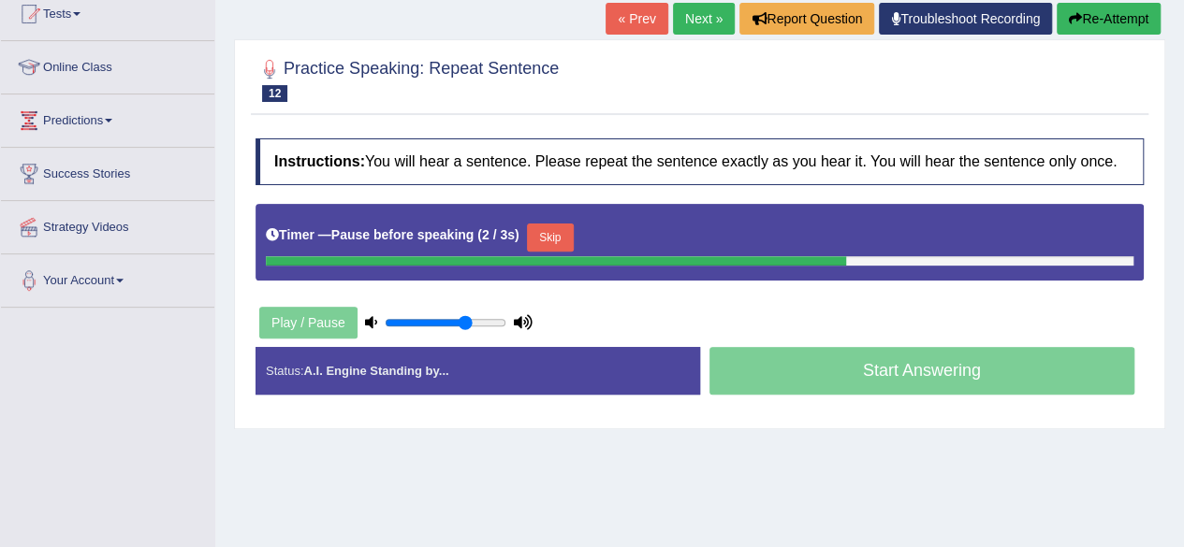
type input "0.7"
click at [465, 315] on input "range" at bounding box center [446, 322] width 122 height 15
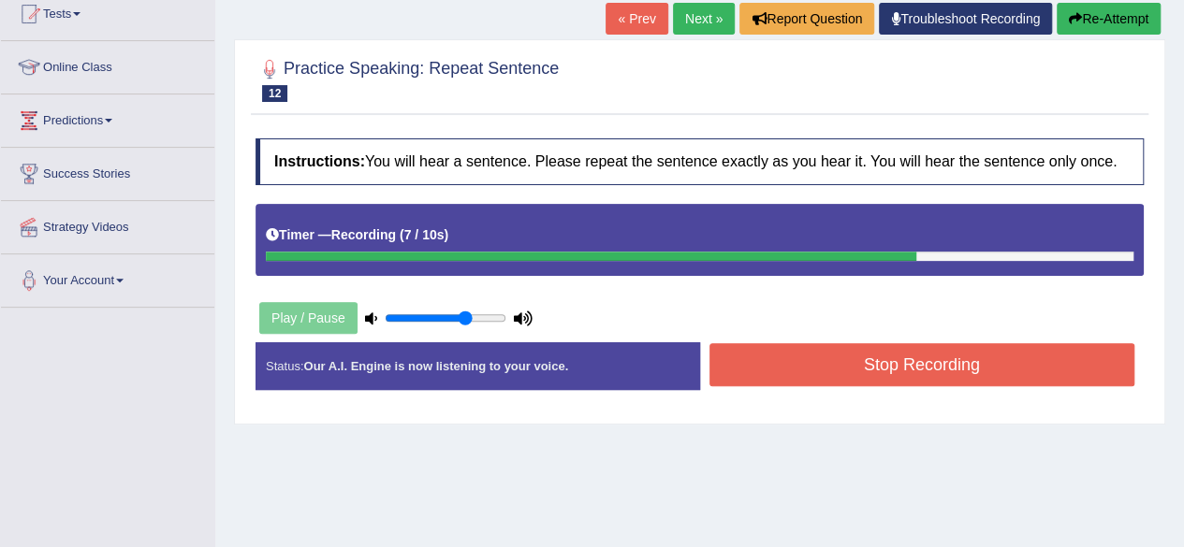
click at [793, 371] on button "Stop Recording" at bounding box center [922, 364] width 426 height 43
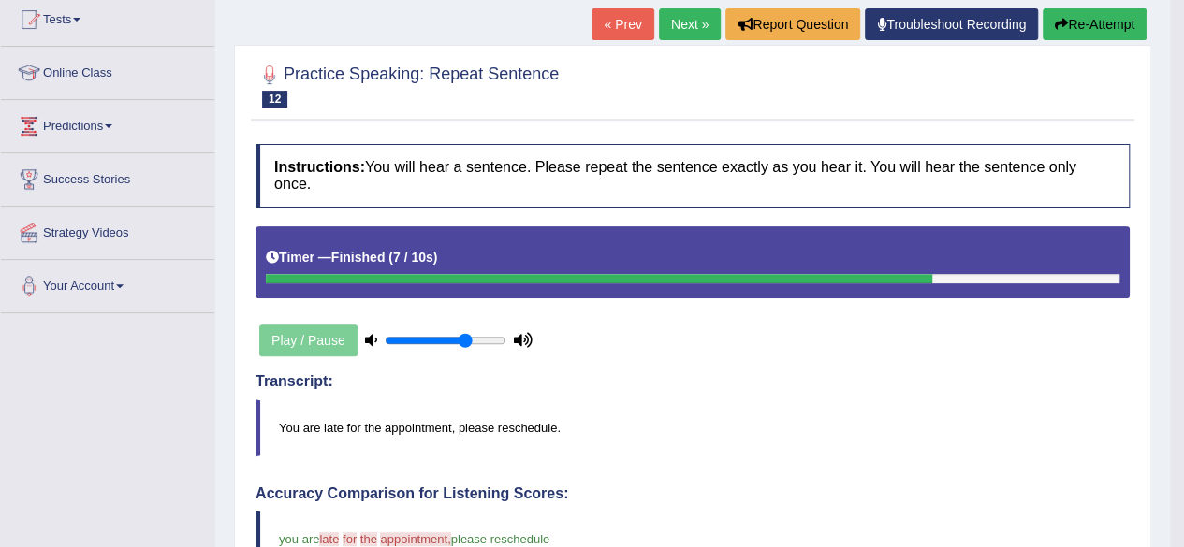
scroll to position [112, 0]
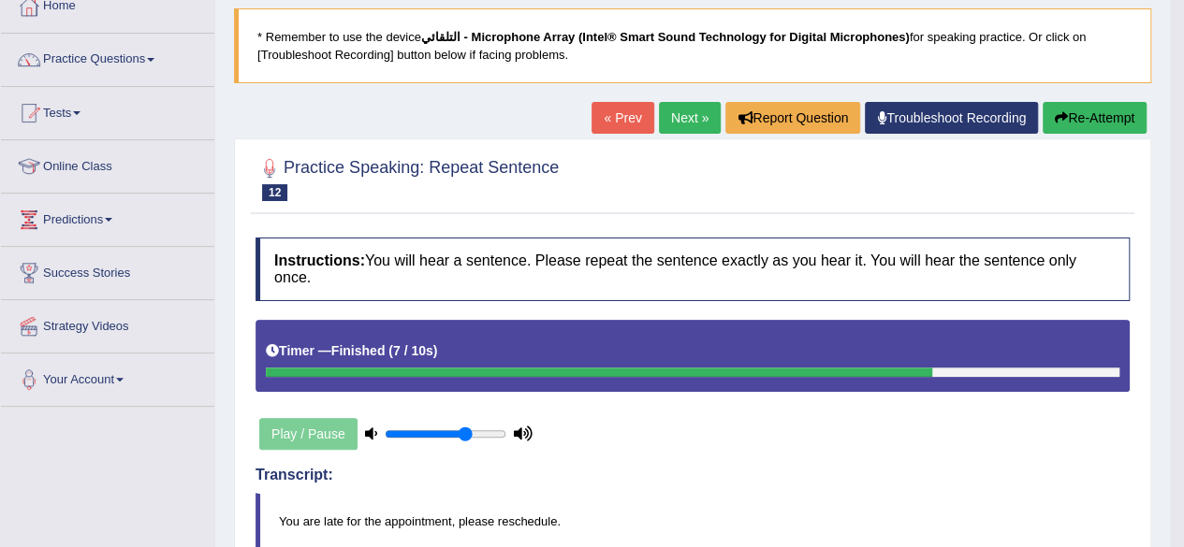
click at [677, 119] on link "Next »" at bounding box center [690, 118] width 62 height 32
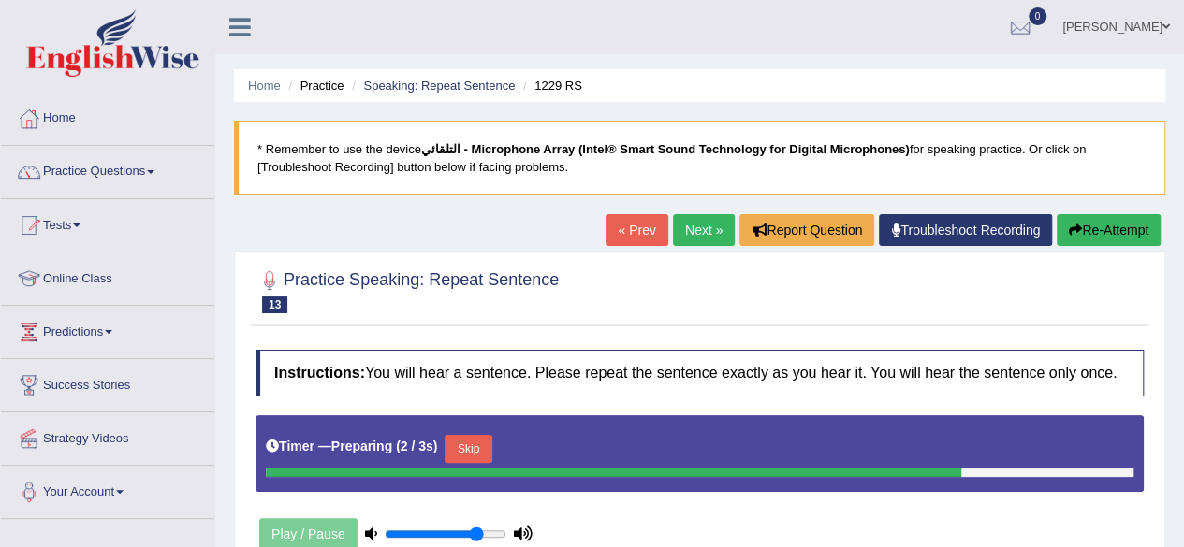
type input "0.8"
click at [477, 529] on input "range" at bounding box center [446, 534] width 122 height 15
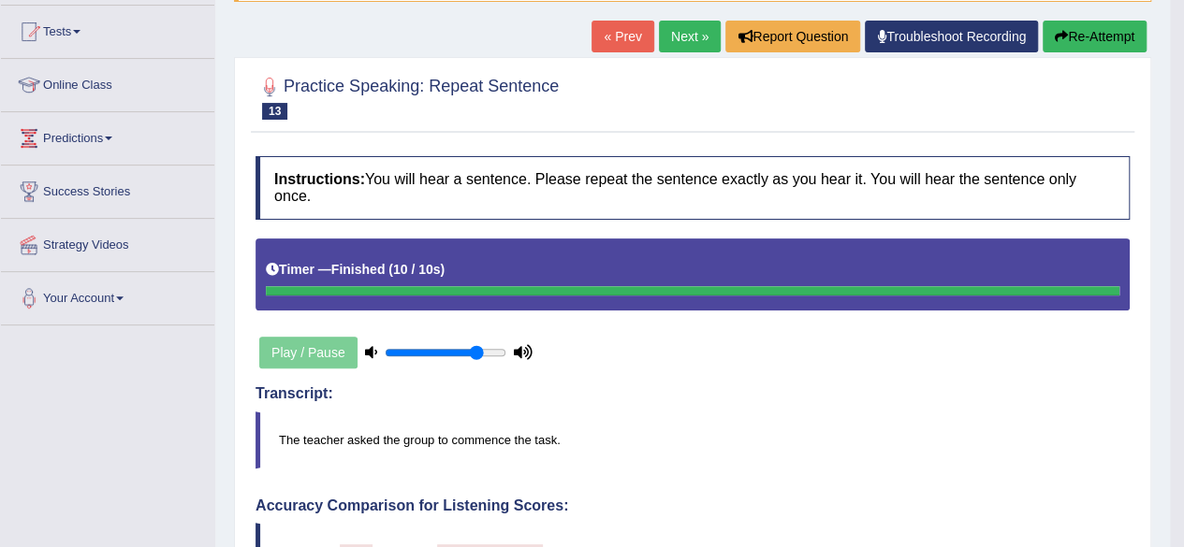
scroll to position [142, 0]
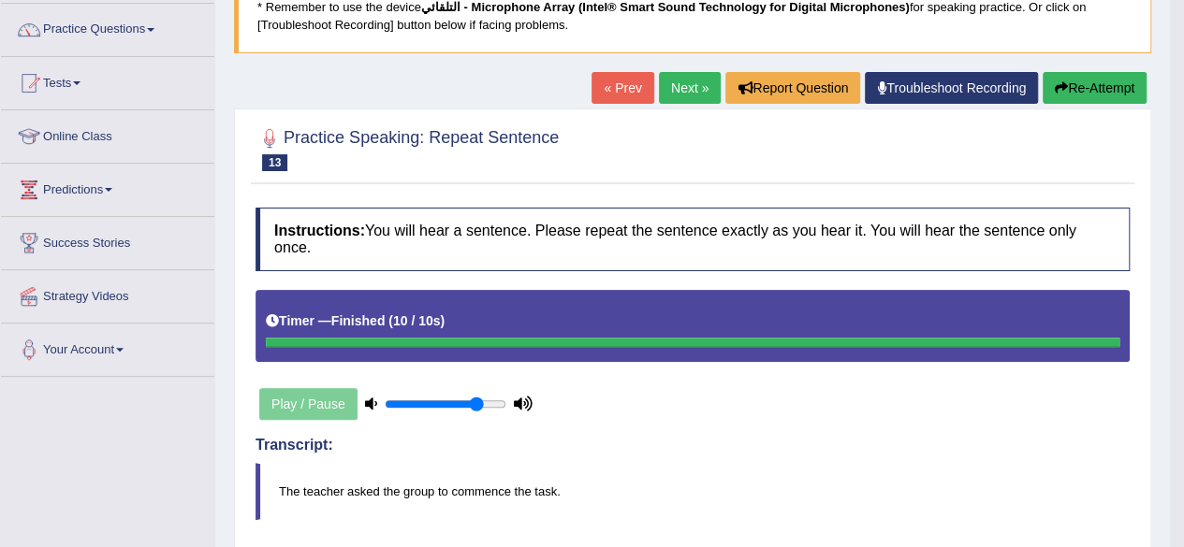
click at [674, 78] on link "Next »" at bounding box center [690, 88] width 62 height 32
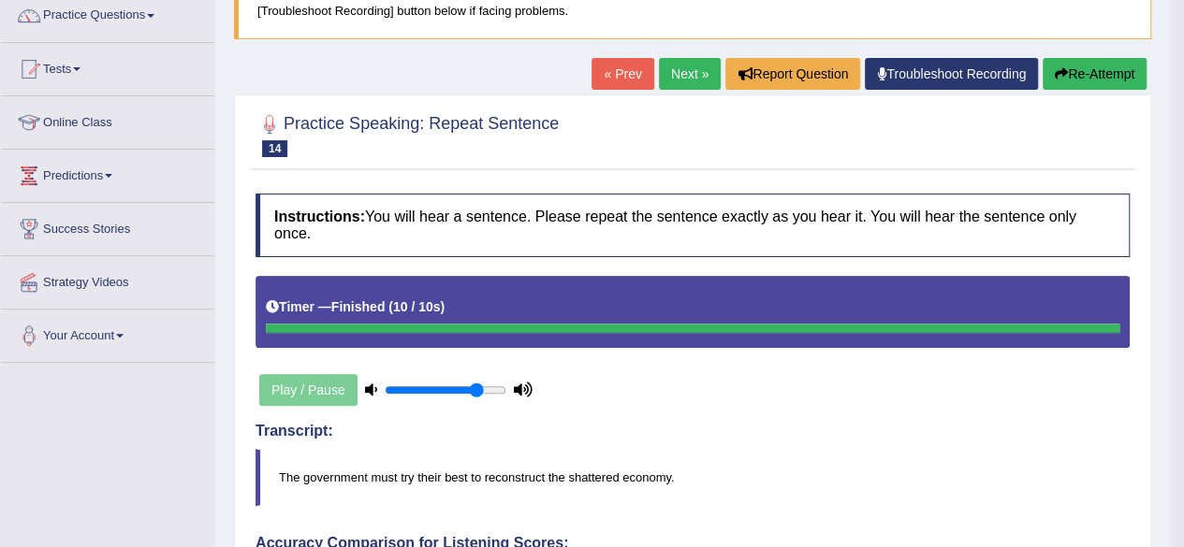
scroll to position [153, 0]
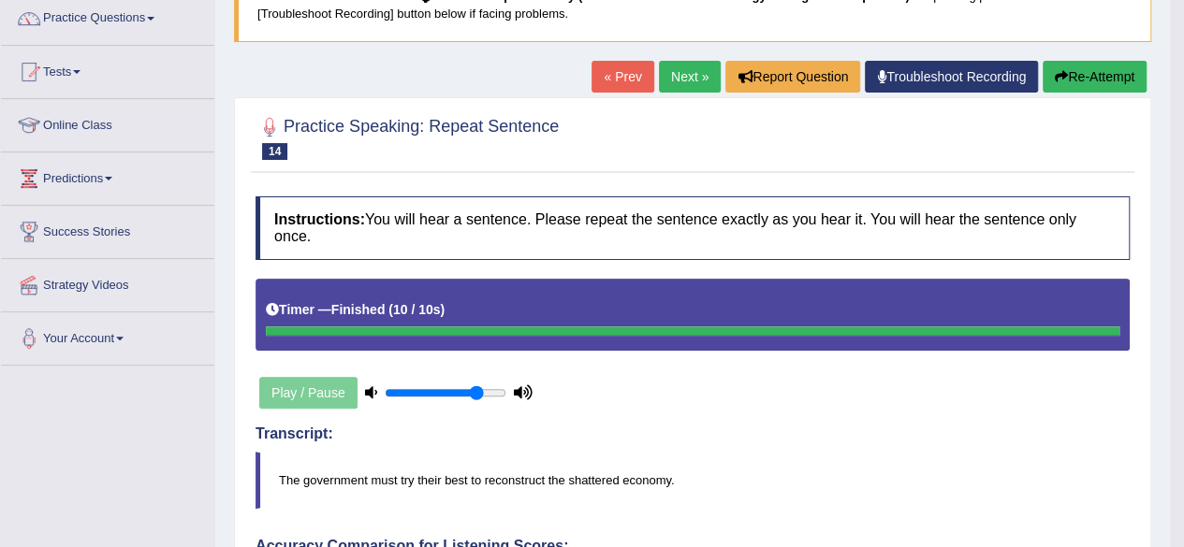
click at [671, 73] on link "Next »" at bounding box center [690, 77] width 62 height 32
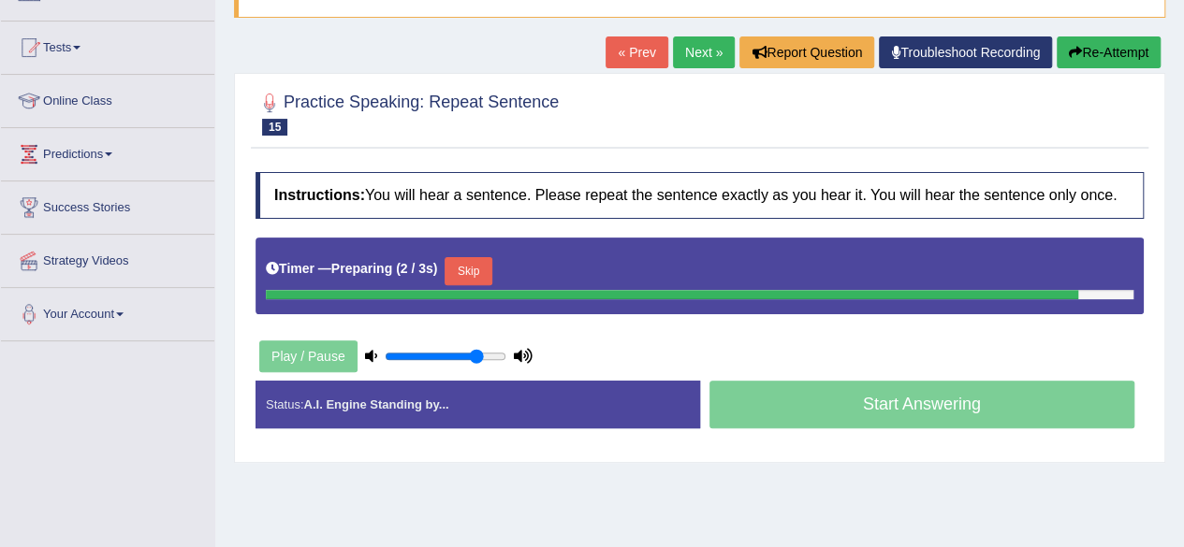
scroll to position [199, 0]
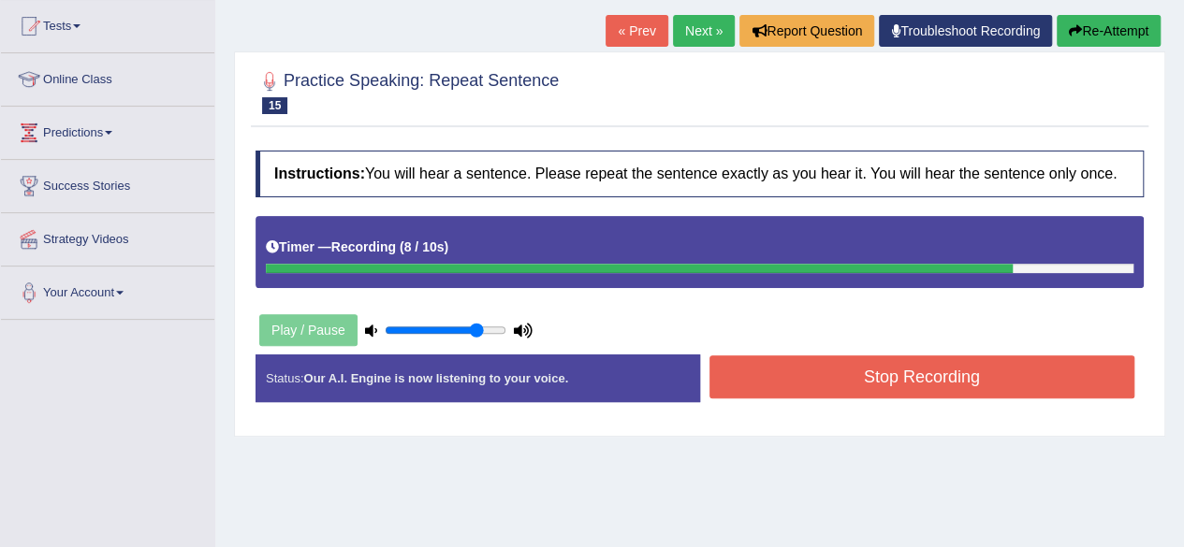
click at [1026, 363] on button "Stop Recording" at bounding box center [922, 377] width 426 height 43
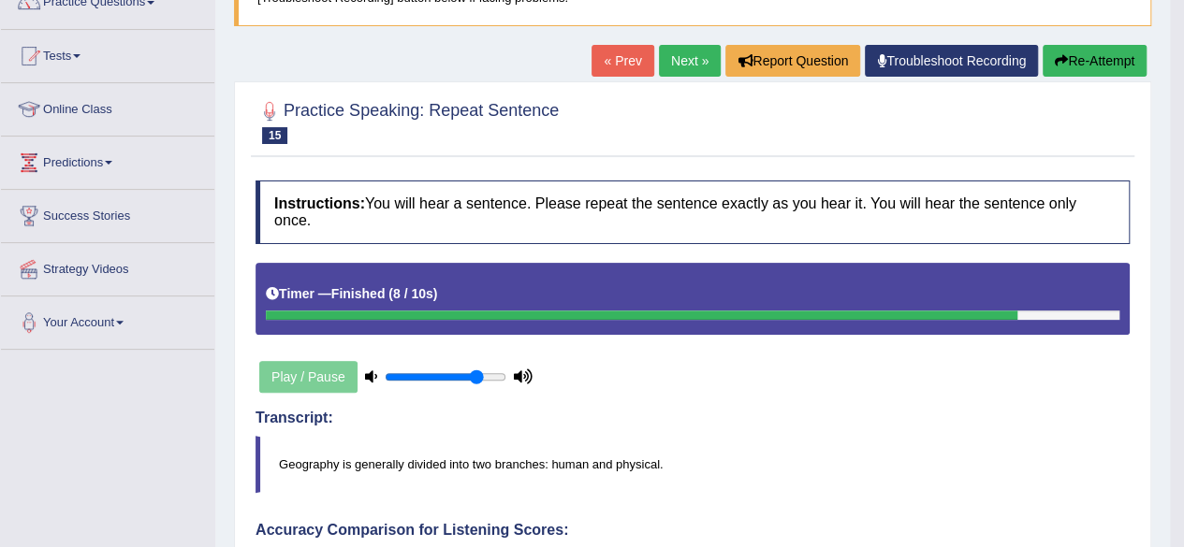
scroll to position [165, 0]
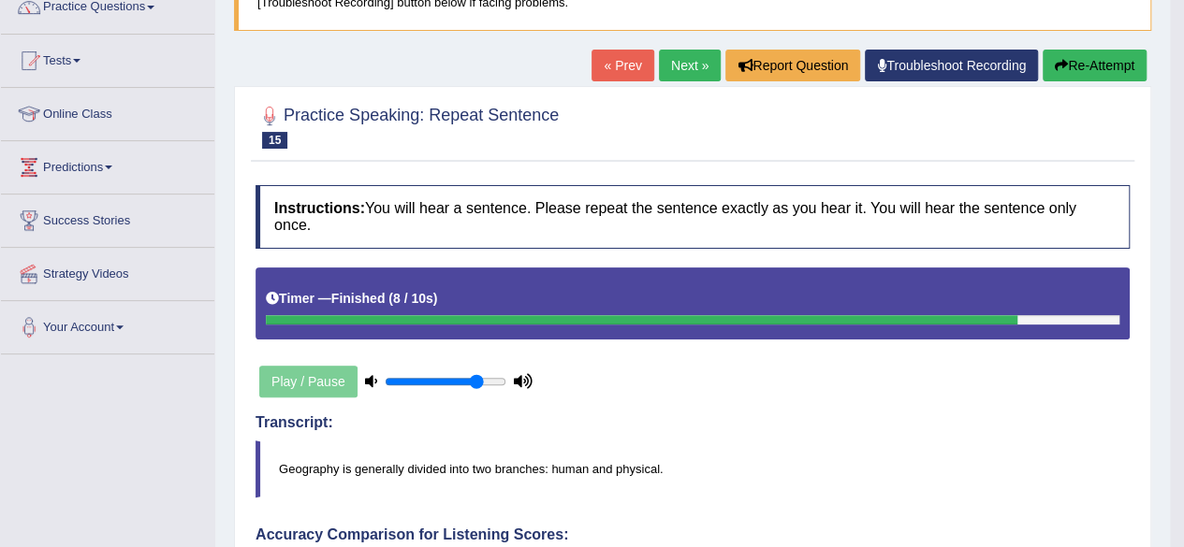
click at [662, 55] on link "Next »" at bounding box center [690, 66] width 62 height 32
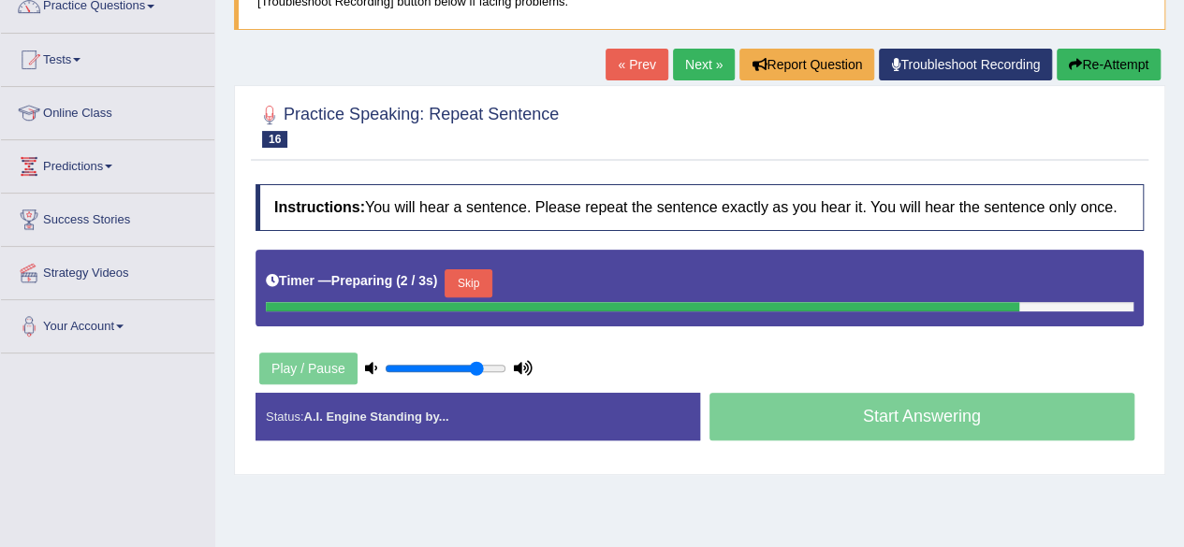
scroll to position [210, 0]
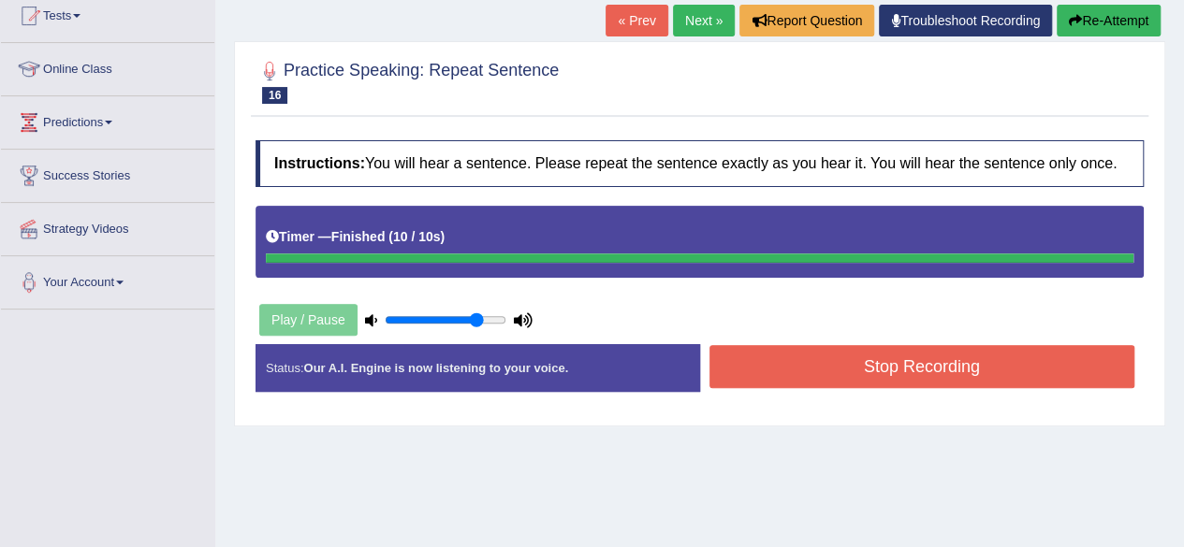
click at [814, 351] on button "Stop Recording" at bounding box center [922, 366] width 426 height 43
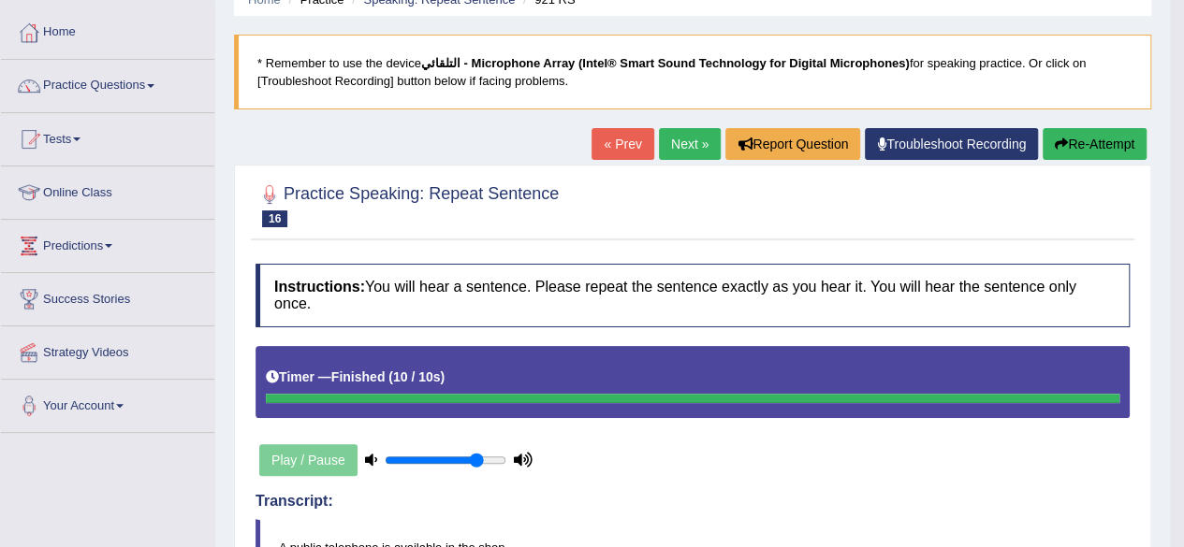
scroll to position [9, 0]
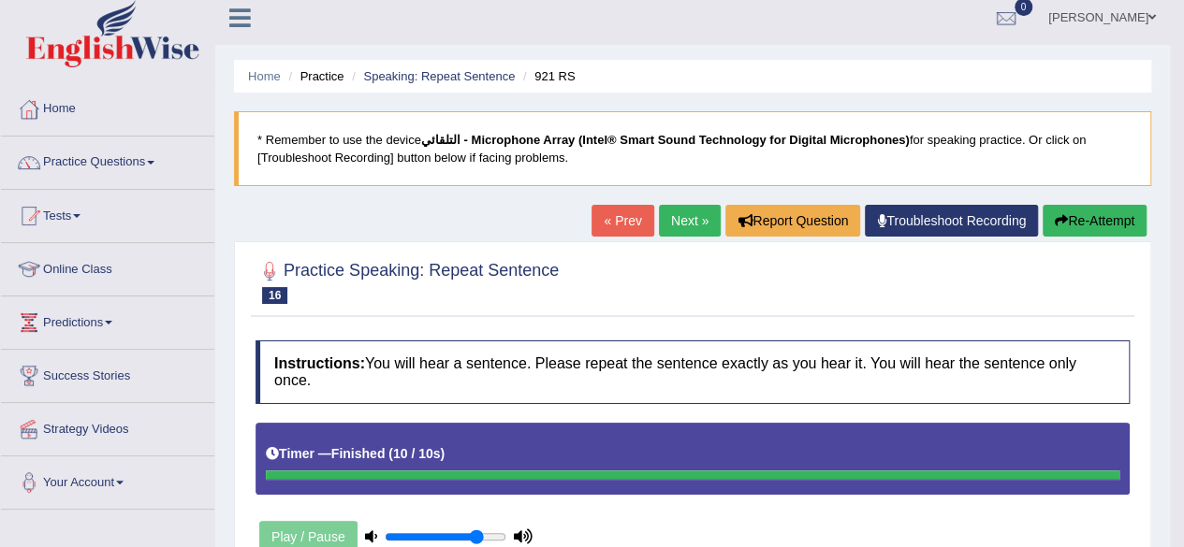
click at [682, 212] on link "Next »" at bounding box center [690, 221] width 62 height 32
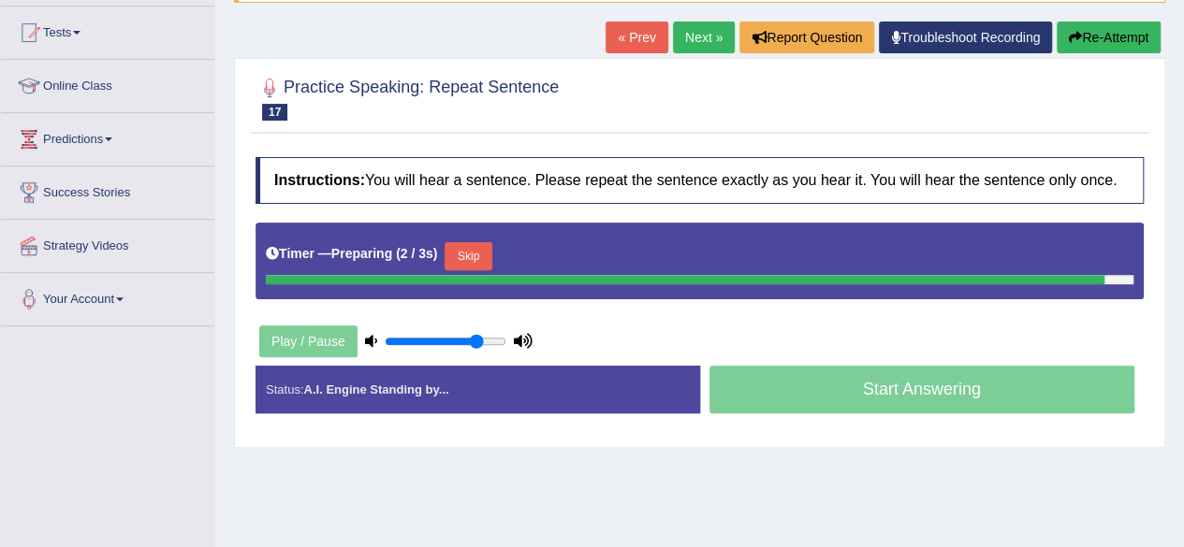
scroll to position [219, 0]
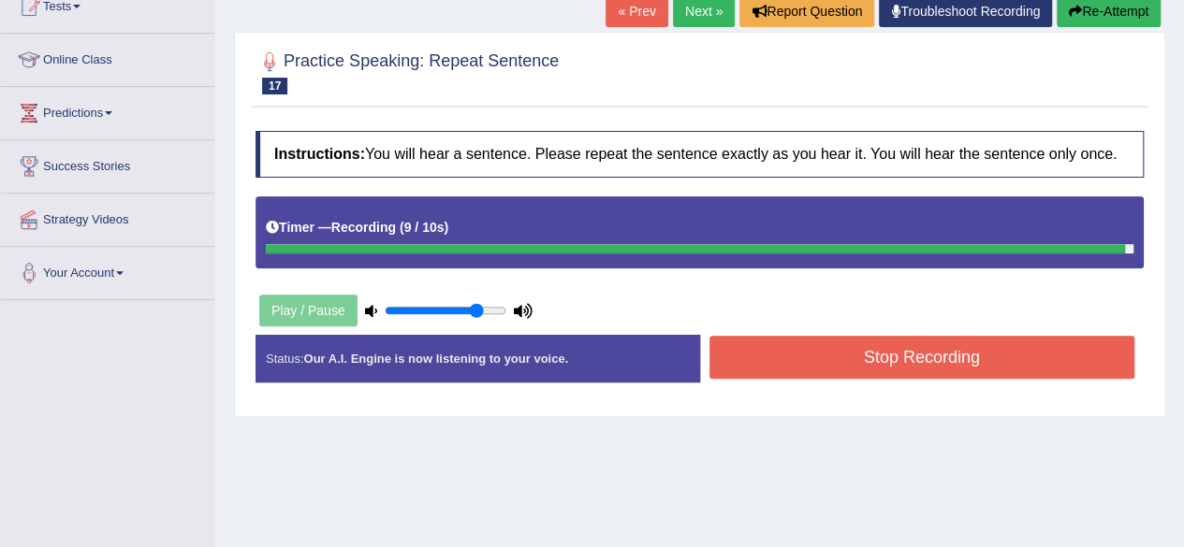
click at [949, 357] on div "Status: Our A.I. Engine is now listening to your voice. Start Answering Stop Re…" at bounding box center [699, 368] width 888 height 66
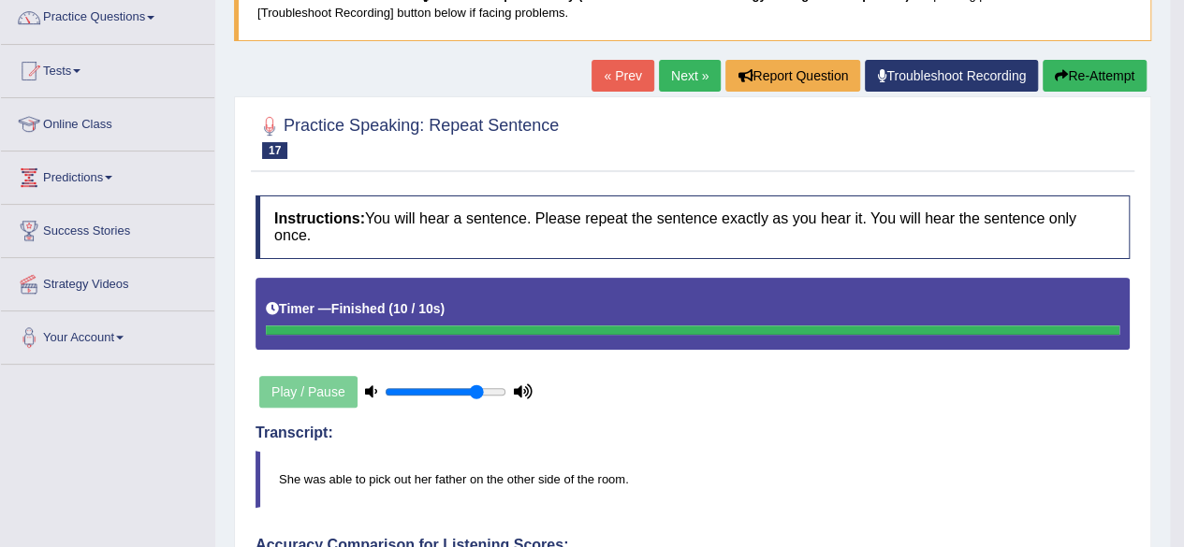
scroll to position [56, 0]
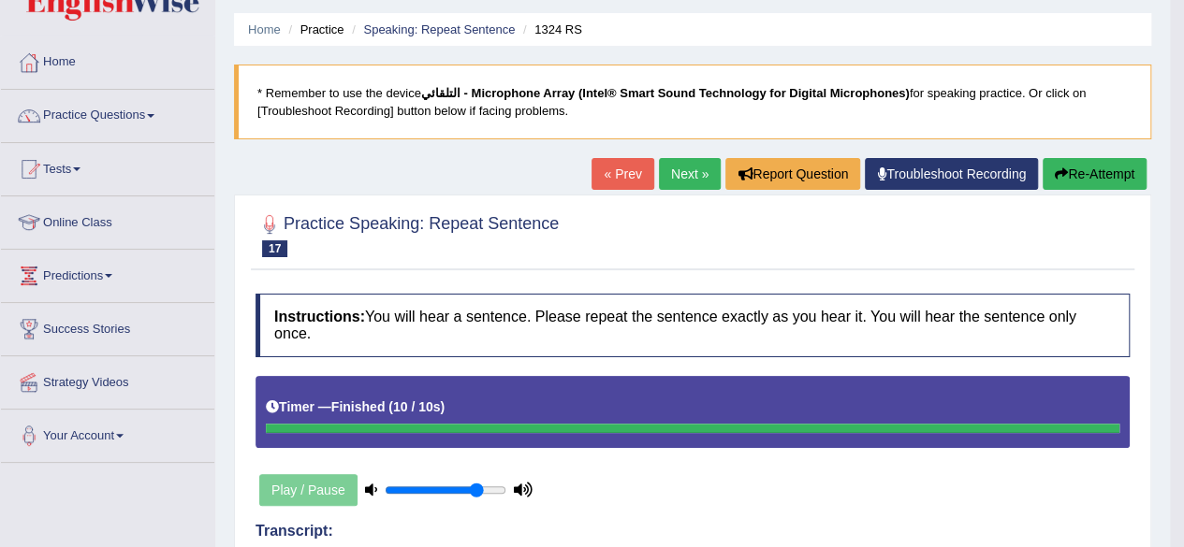
click at [688, 168] on link "Next »" at bounding box center [690, 174] width 62 height 32
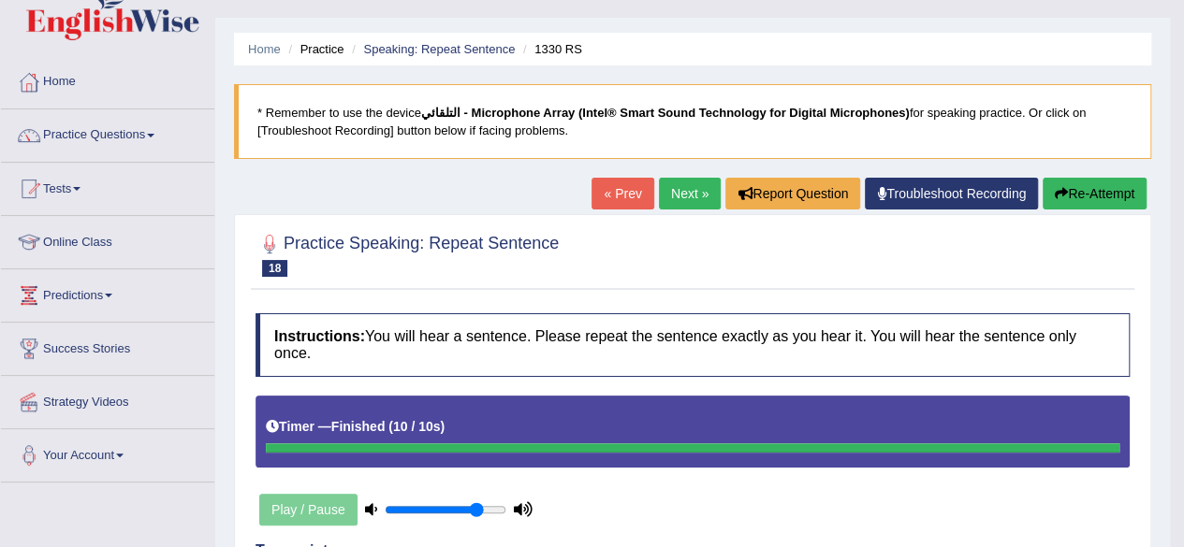
scroll to position [22, 0]
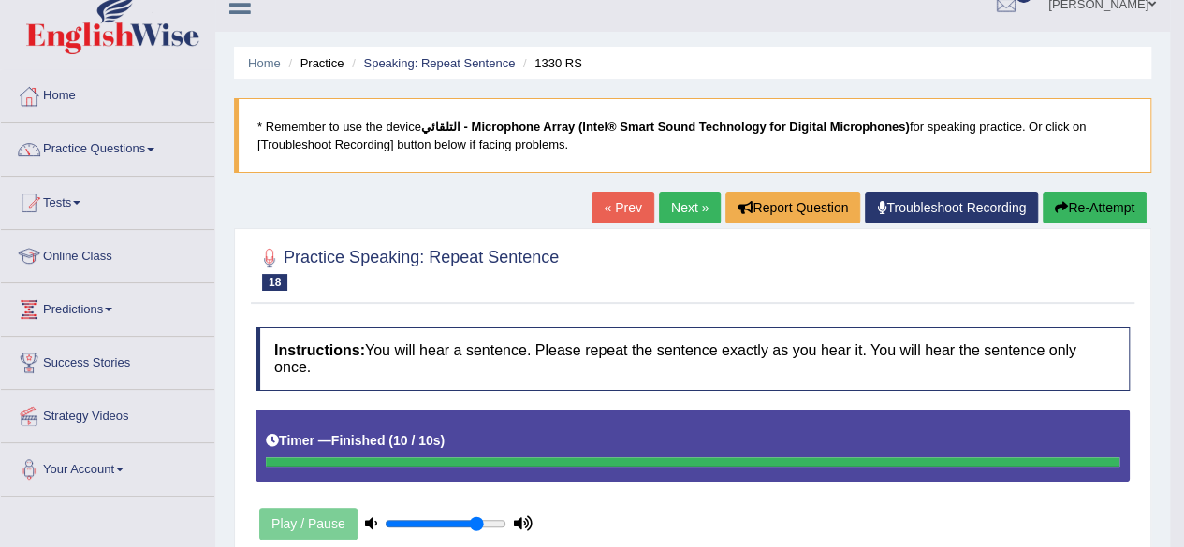
click at [673, 211] on link "Next »" at bounding box center [690, 208] width 62 height 32
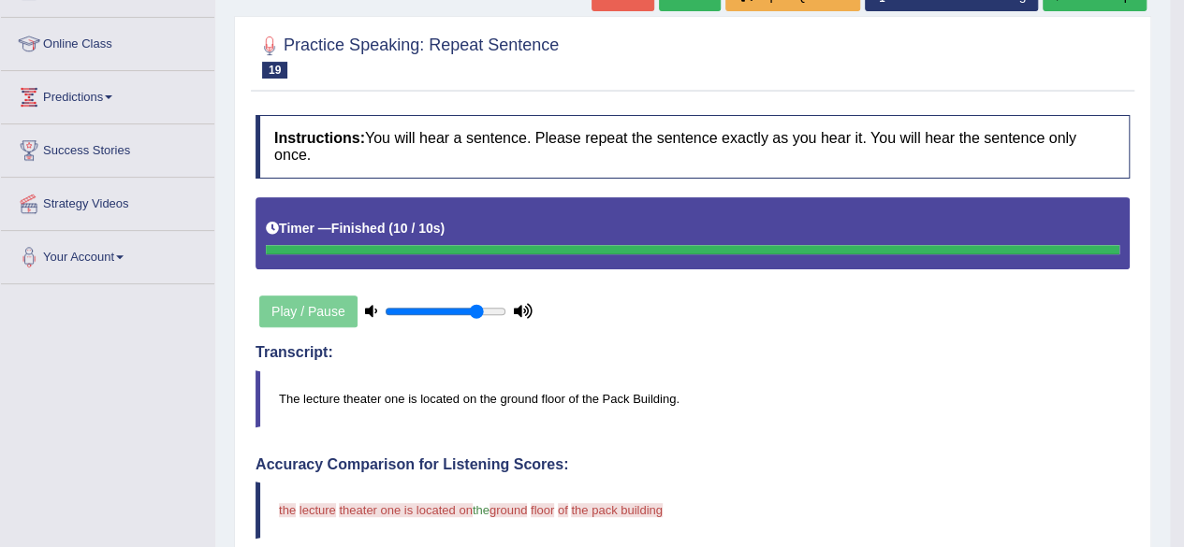
scroll to position [36, 0]
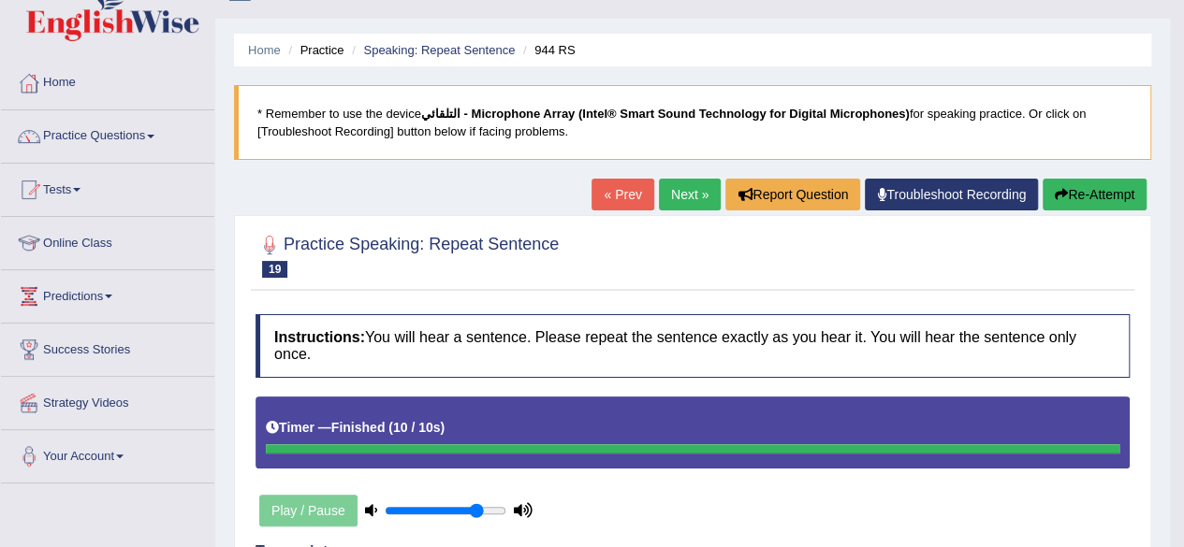
click at [700, 200] on link "Next »" at bounding box center [690, 195] width 62 height 32
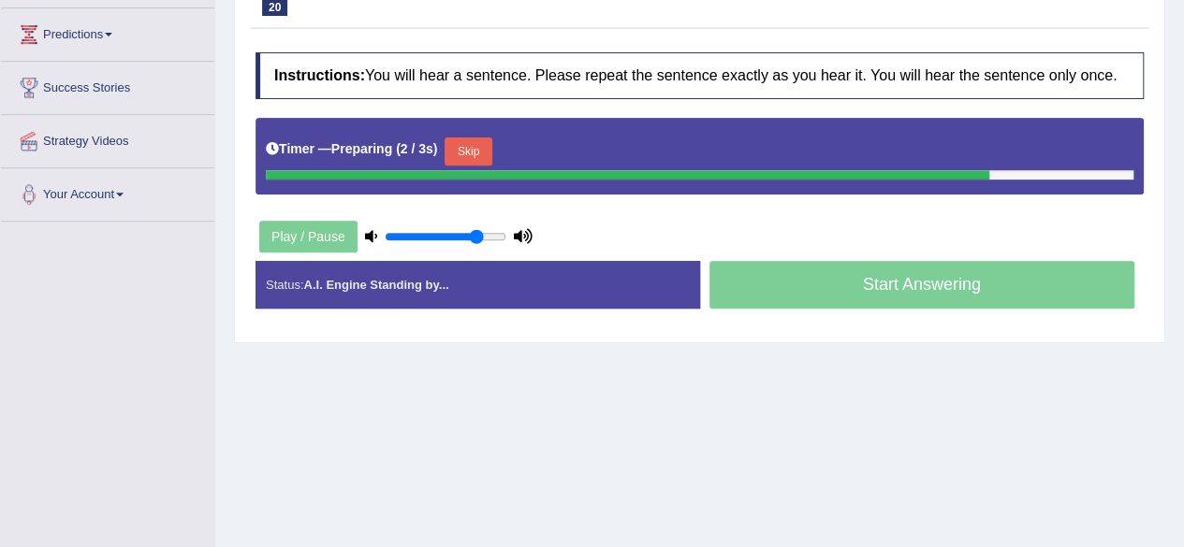
scroll to position [304, 0]
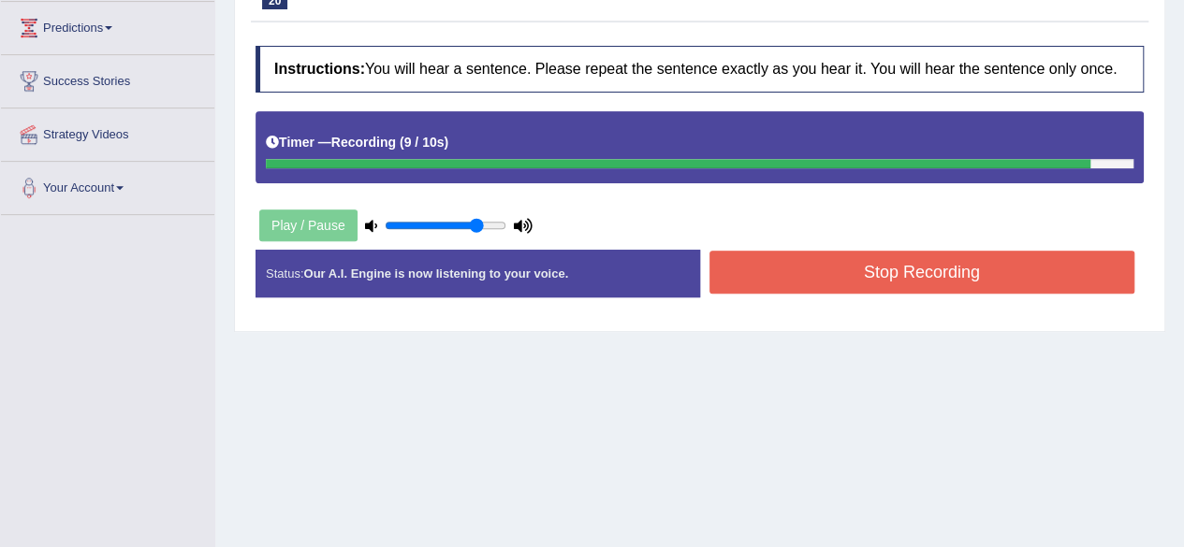
click at [927, 260] on button "Stop Recording" at bounding box center [922, 272] width 426 height 43
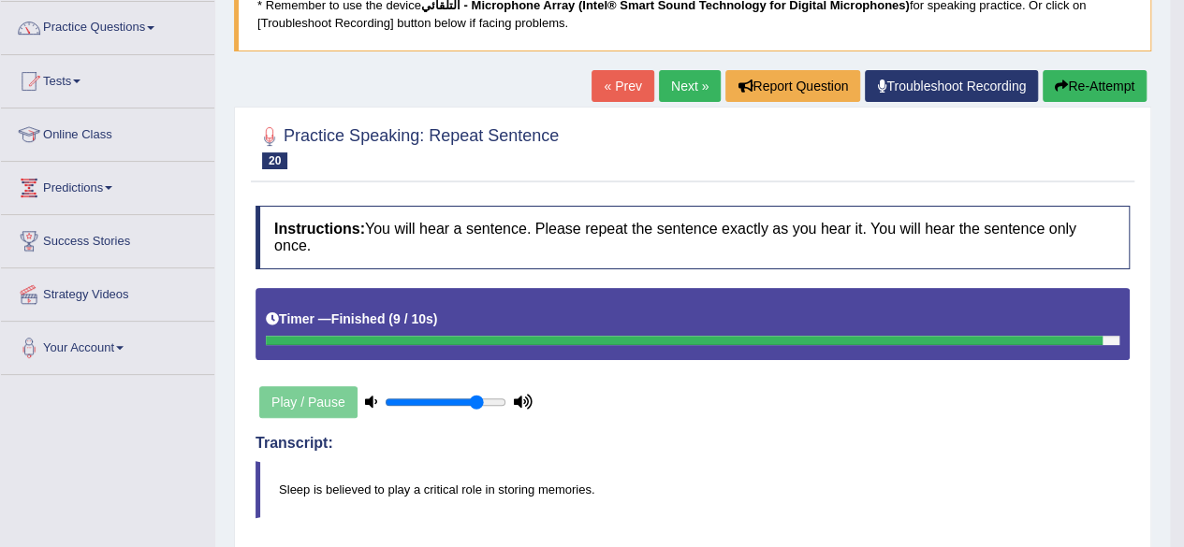
scroll to position [149, 0]
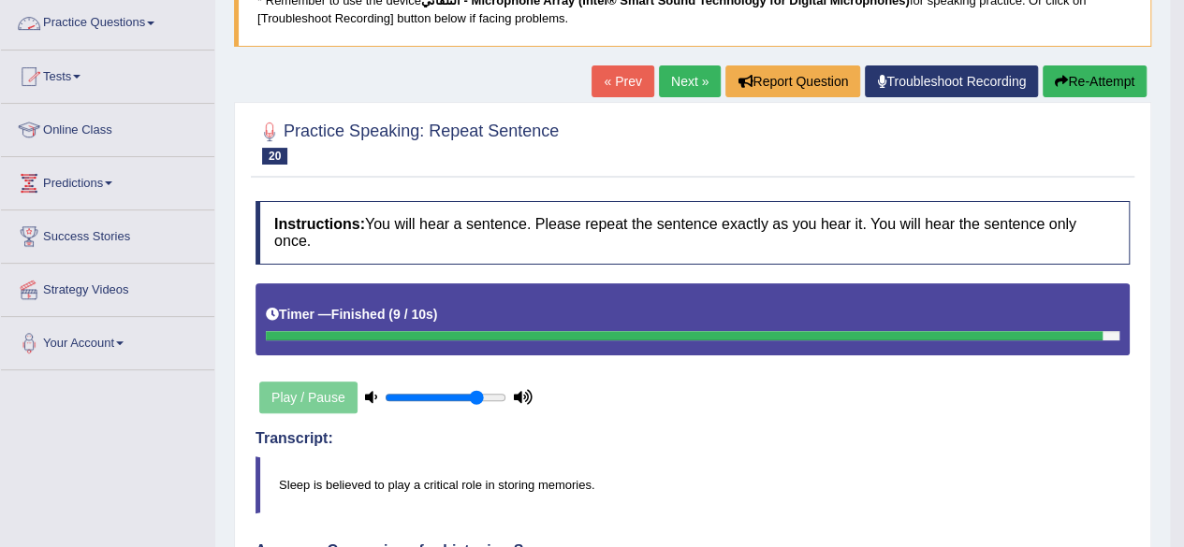
click at [147, 24] on link "Practice Questions" at bounding box center [107, 20] width 213 height 47
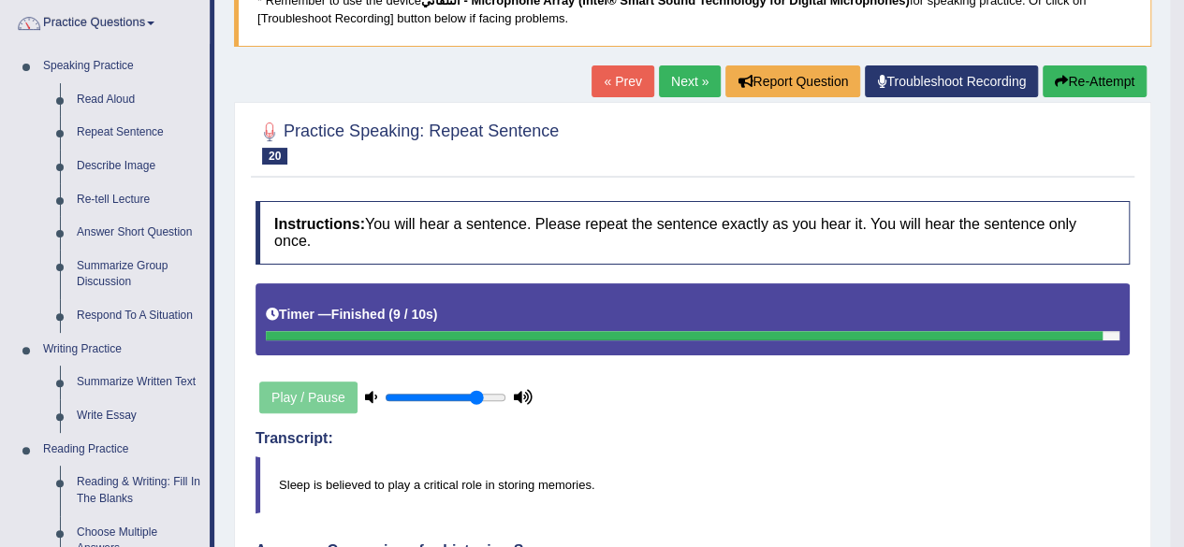
click at [670, 81] on link "Next »" at bounding box center [690, 81] width 62 height 32
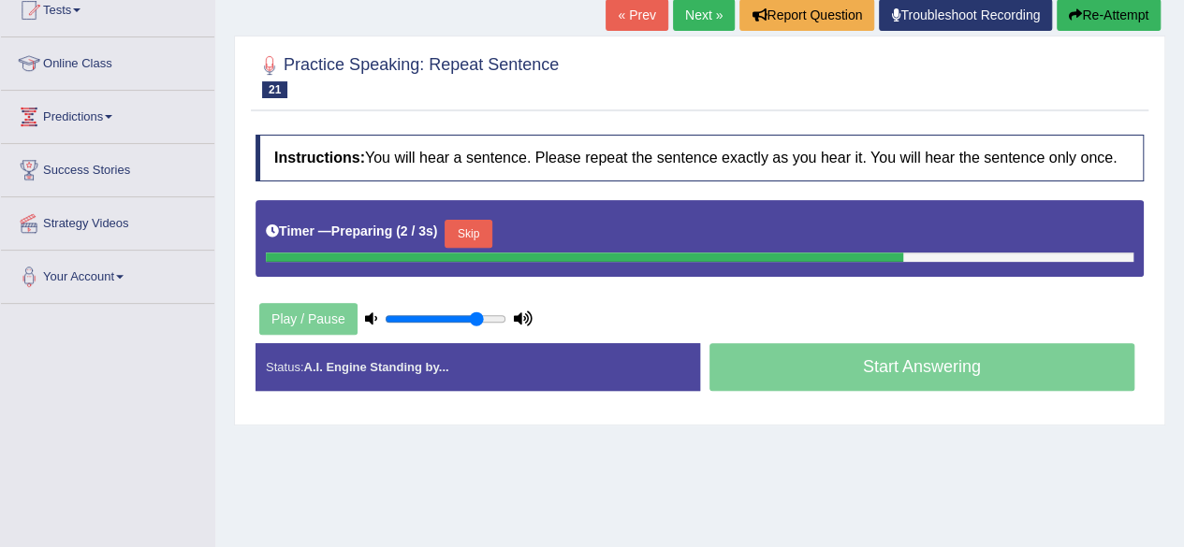
scroll to position [218, 0]
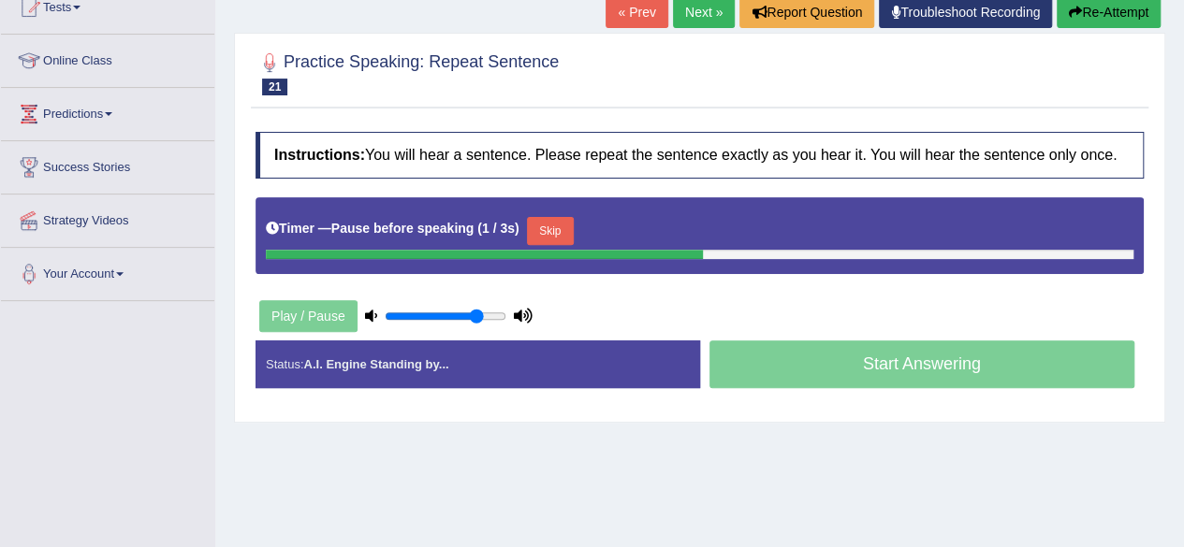
click at [548, 224] on button "Skip" at bounding box center [550, 231] width 47 height 28
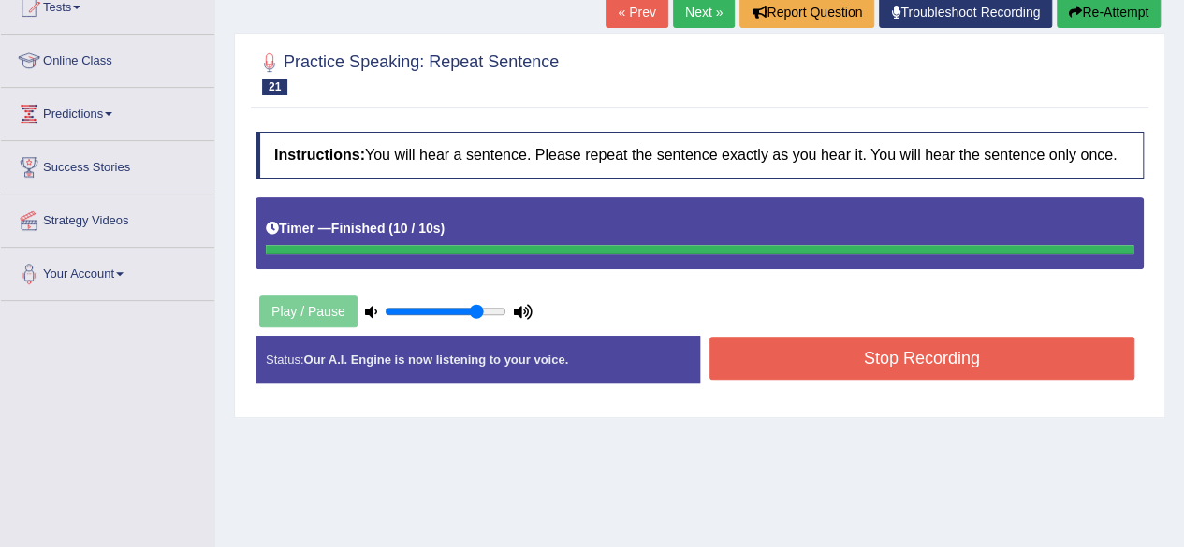
click at [850, 338] on button "Stop Recording" at bounding box center [922, 358] width 426 height 43
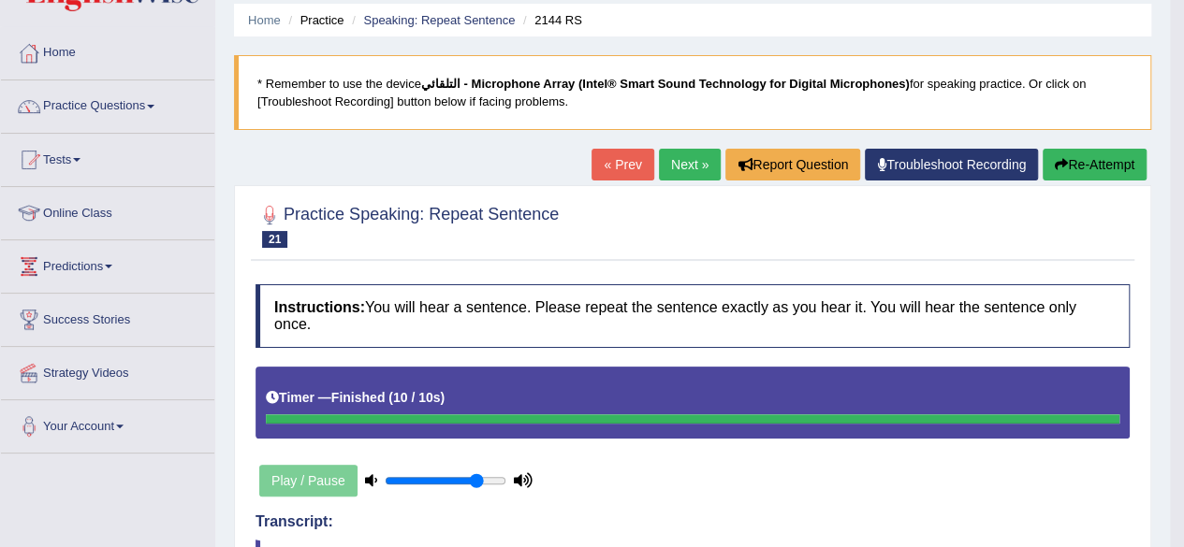
scroll to position [80, 0]
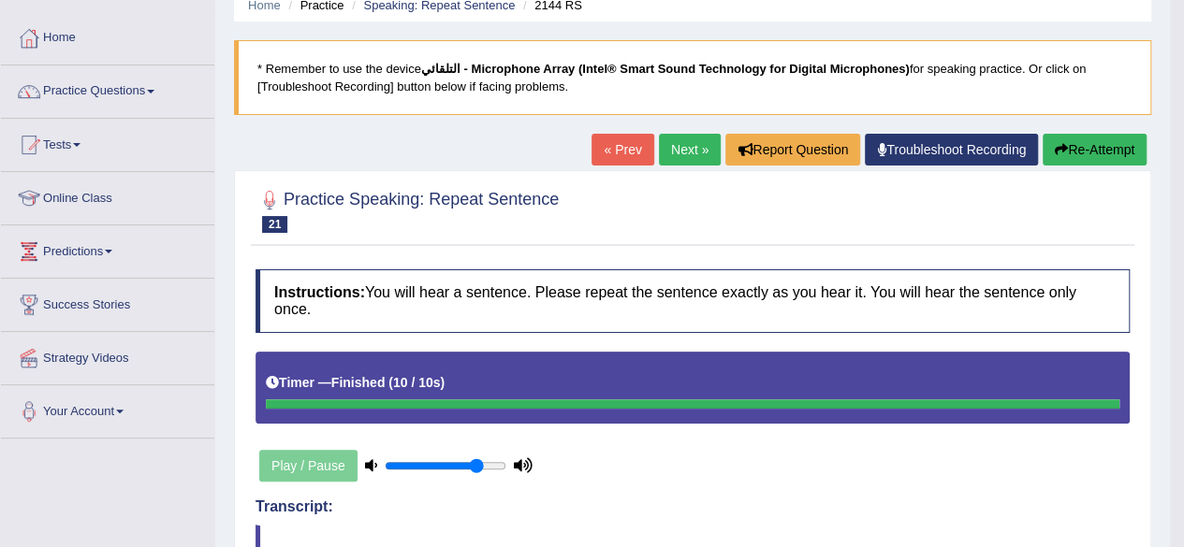
click at [687, 139] on link "Next »" at bounding box center [690, 150] width 62 height 32
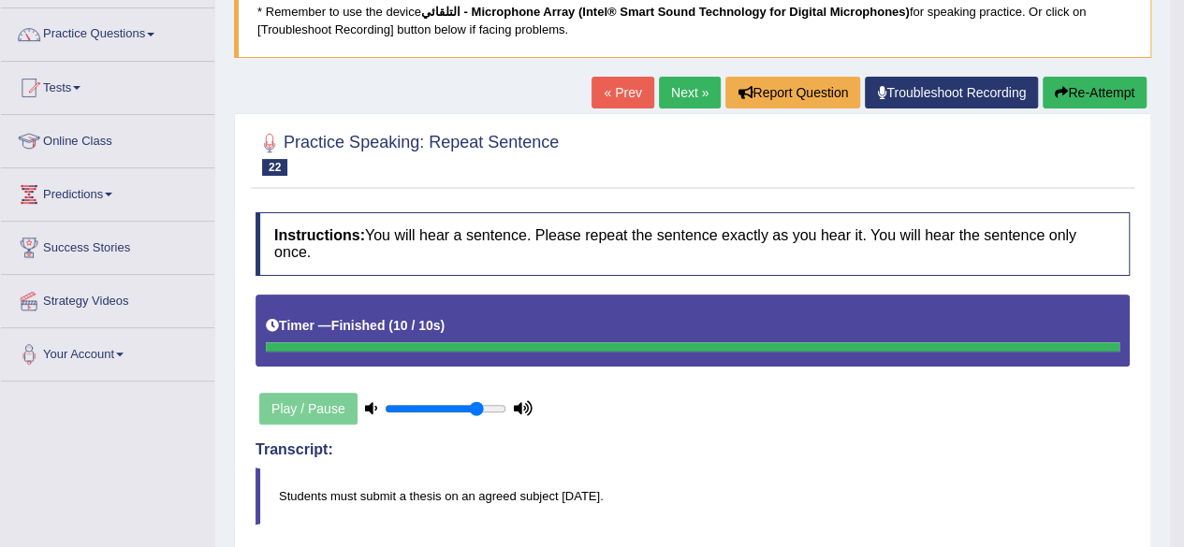
scroll to position [137, 0]
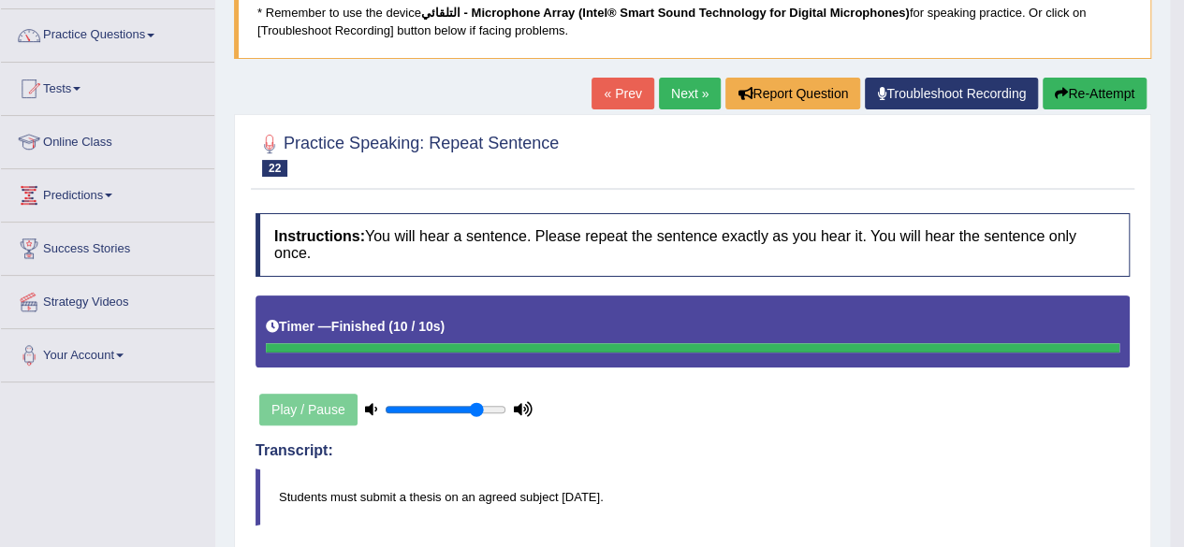
click at [689, 96] on link "Next »" at bounding box center [690, 94] width 62 height 32
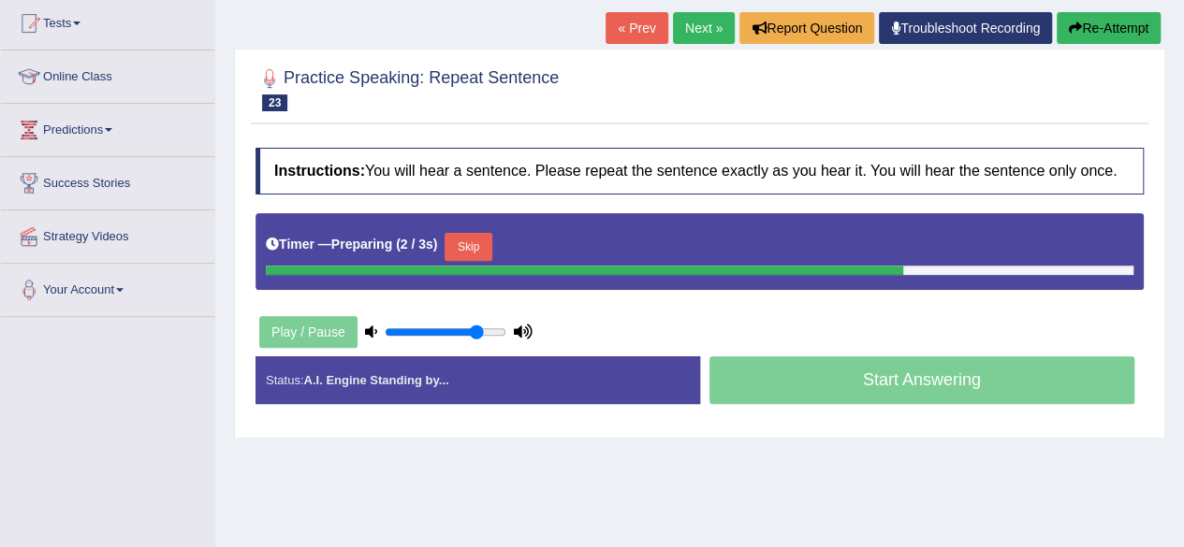
scroll to position [205, 0]
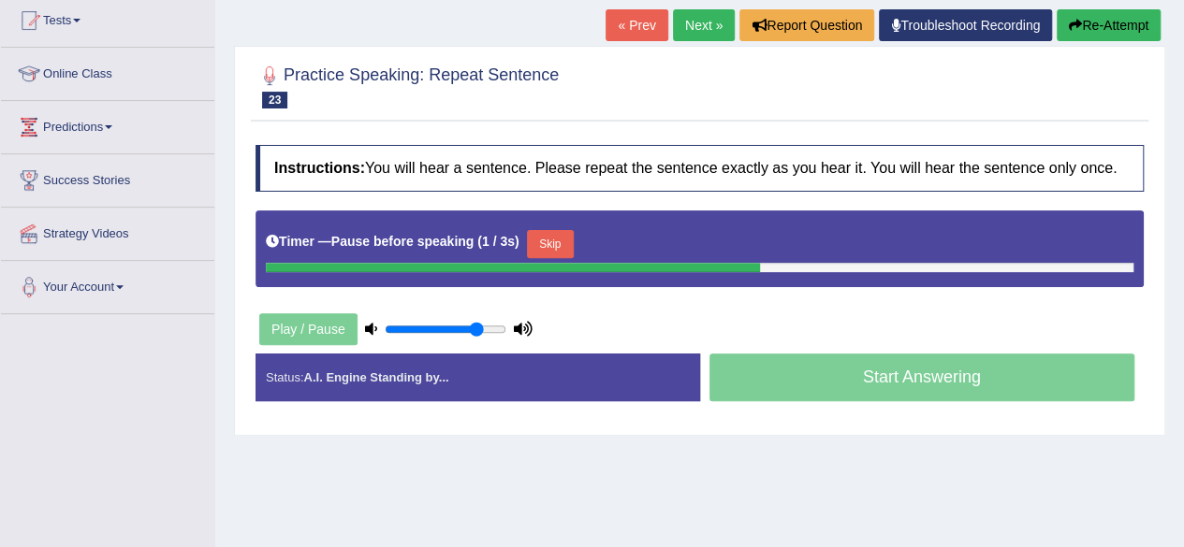
click at [561, 237] on button "Skip" at bounding box center [550, 244] width 47 height 28
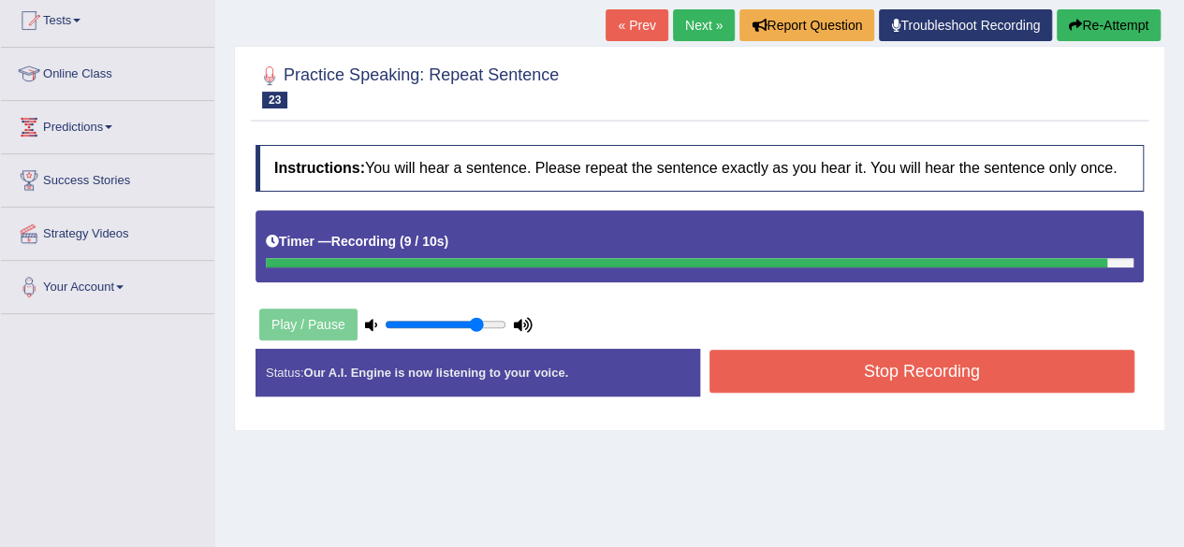
click at [842, 365] on button "Stop Recording" at bounding box center [922, 371] width 426 height 43
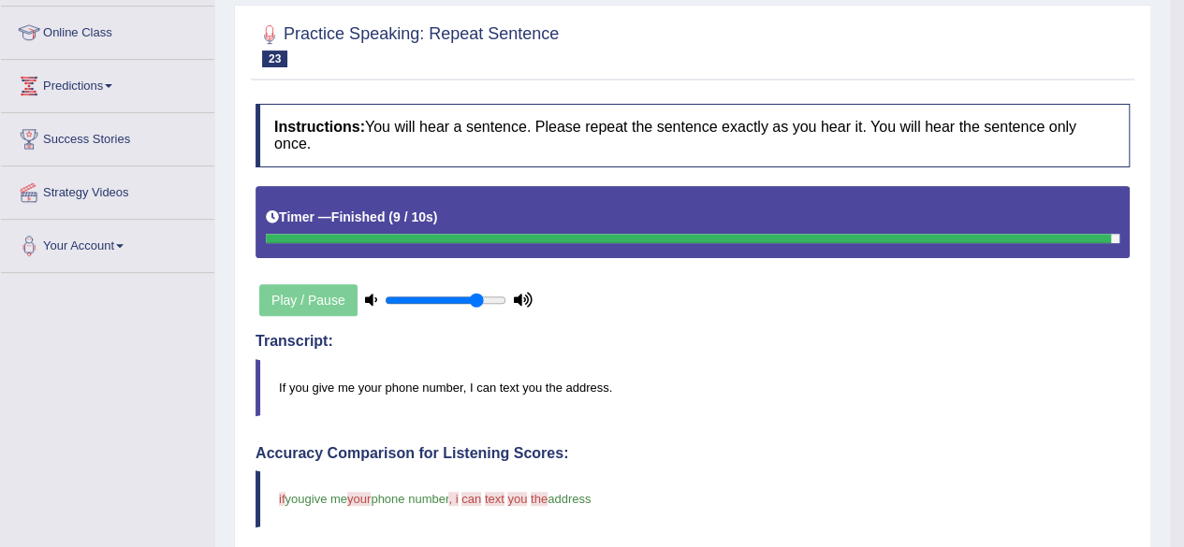
scroll to position [176, 0]
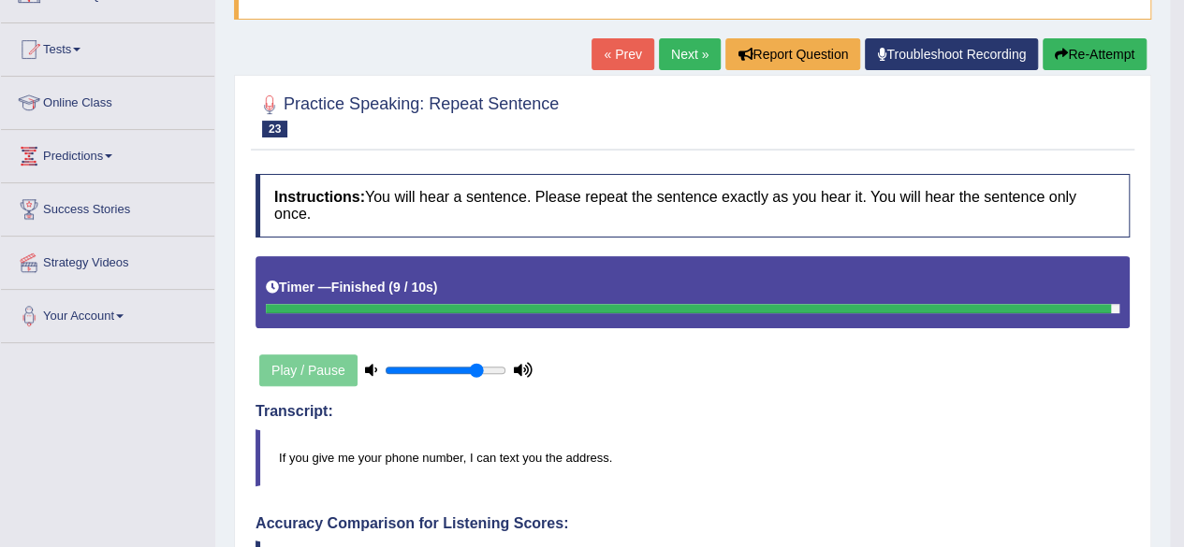
click at [683, 51] on link "Next »" at bounding box center [690, 54] width 62 height 32
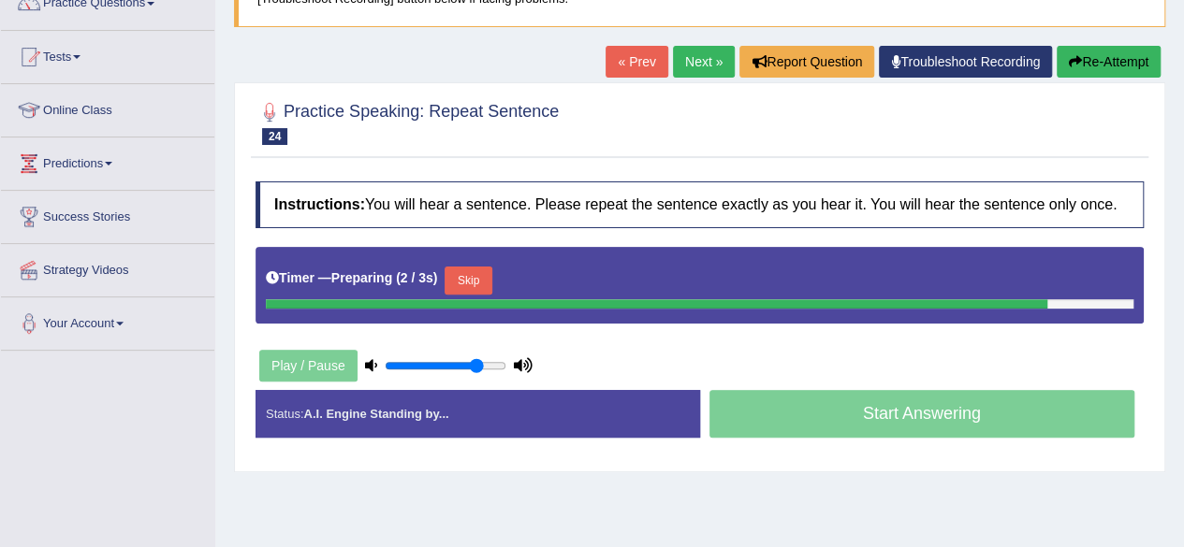
scroll to position [211, 0]
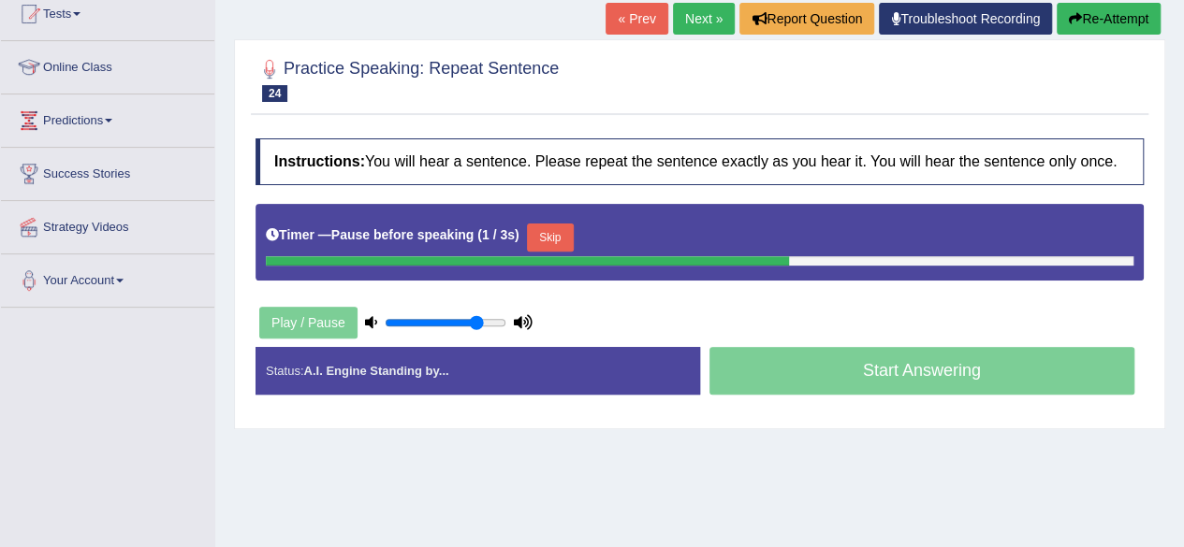
click at [554, 239] on button "Skip" at bounding box center [550, 238] width 47 height 28
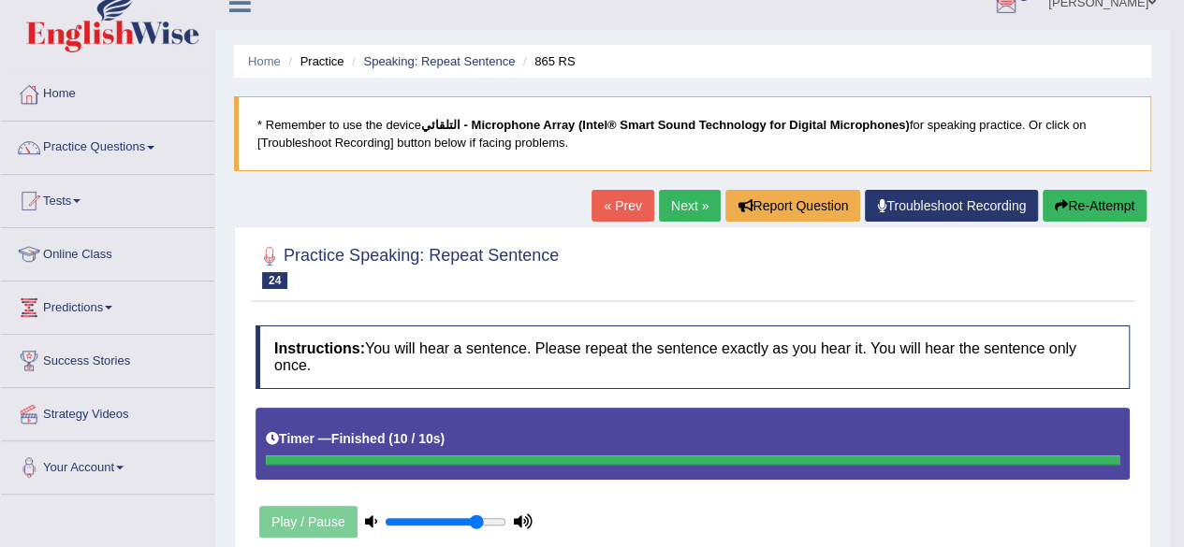
scroll to position [28, 0]
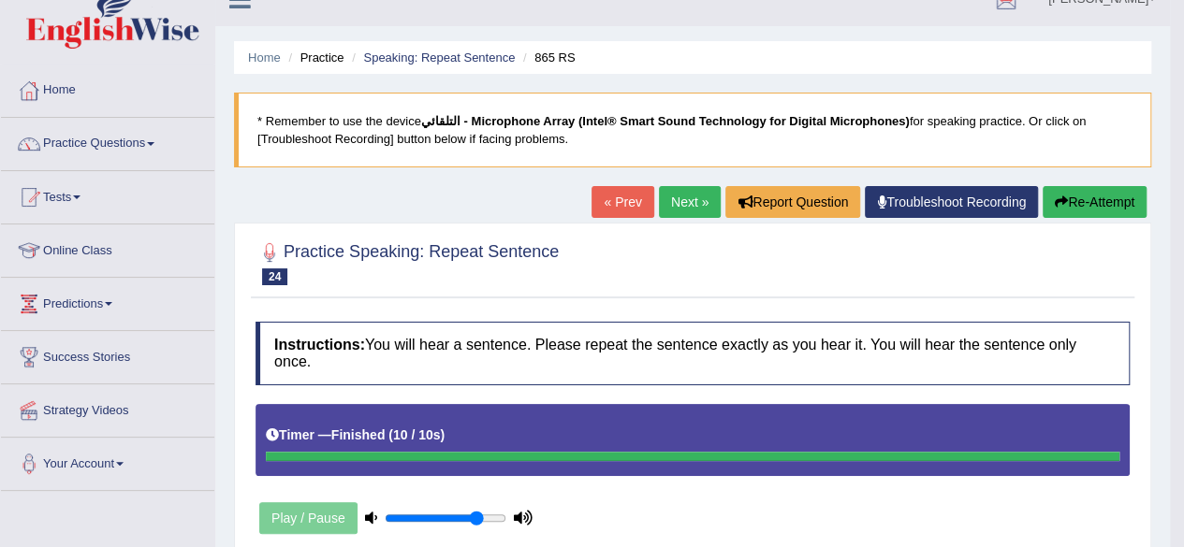
click at [599, 197] on link "« Prev" at bounding box center [622, 202] width 62 height 32
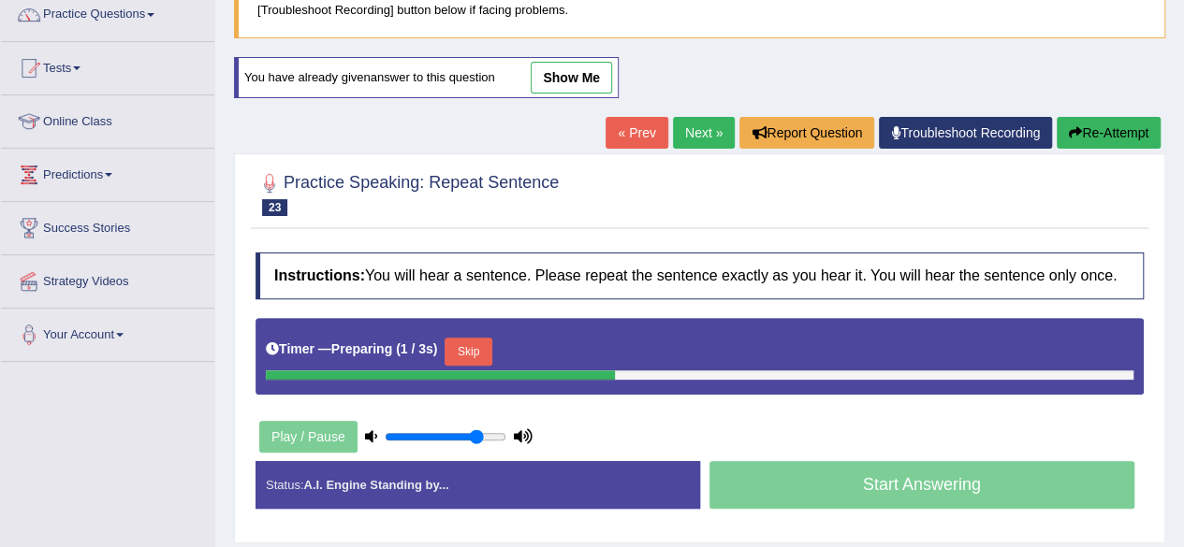
scroll to position [196, 0]
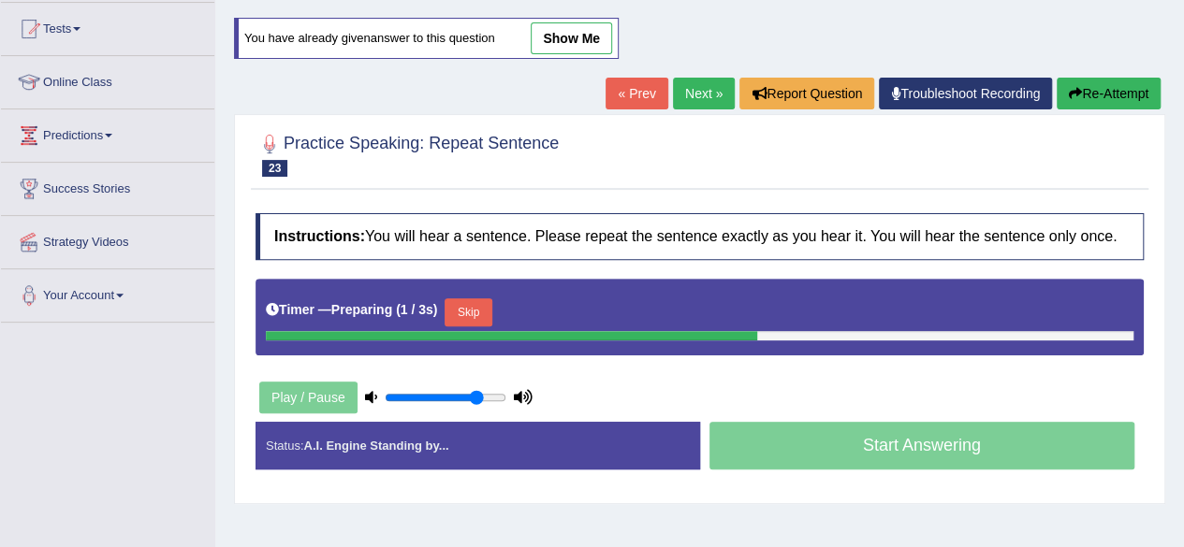
click at [1183, 155] on html "Toggle navigation Home Practice Questions Speaking Practice Read Aloud Repeat S…" at bounding box center [592, 77] width 1184 height 547
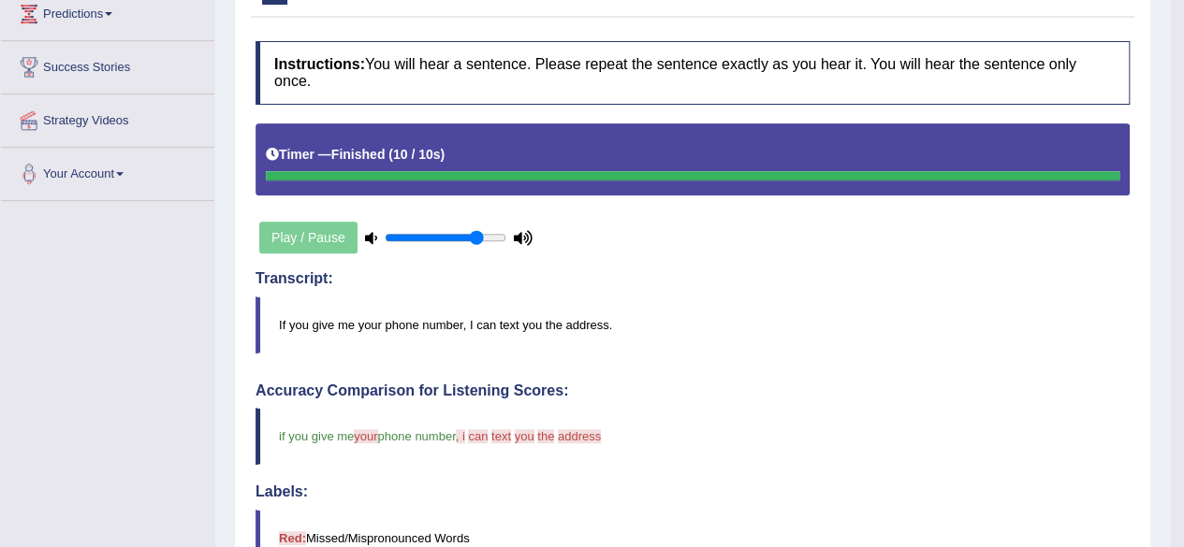
scroll to position [75, 0]
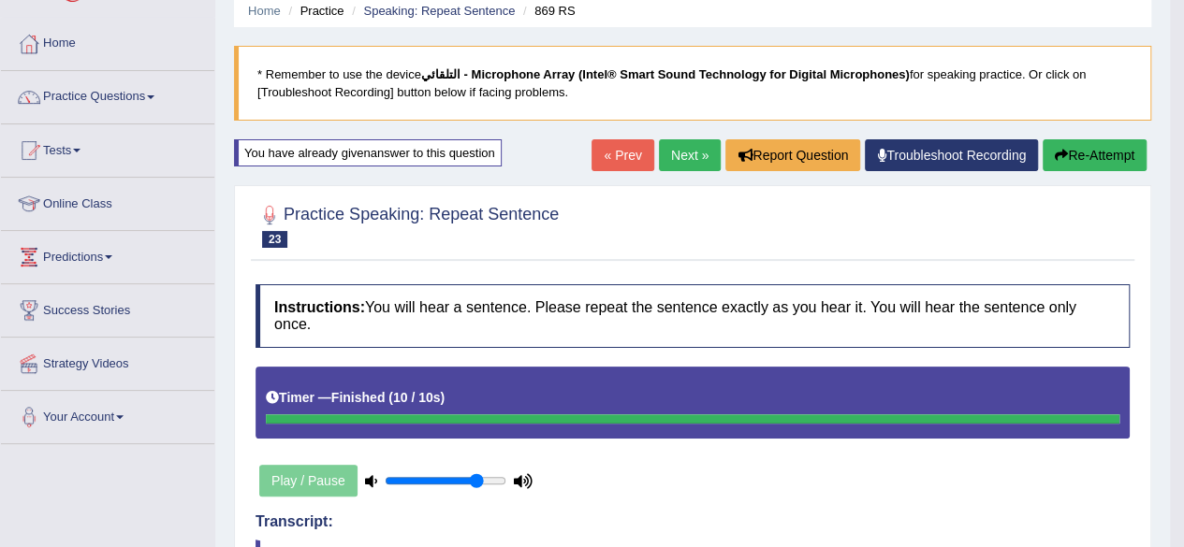
click at [683, 152] on link "Next »" at bounding box center [690, 155] width 62 height 32
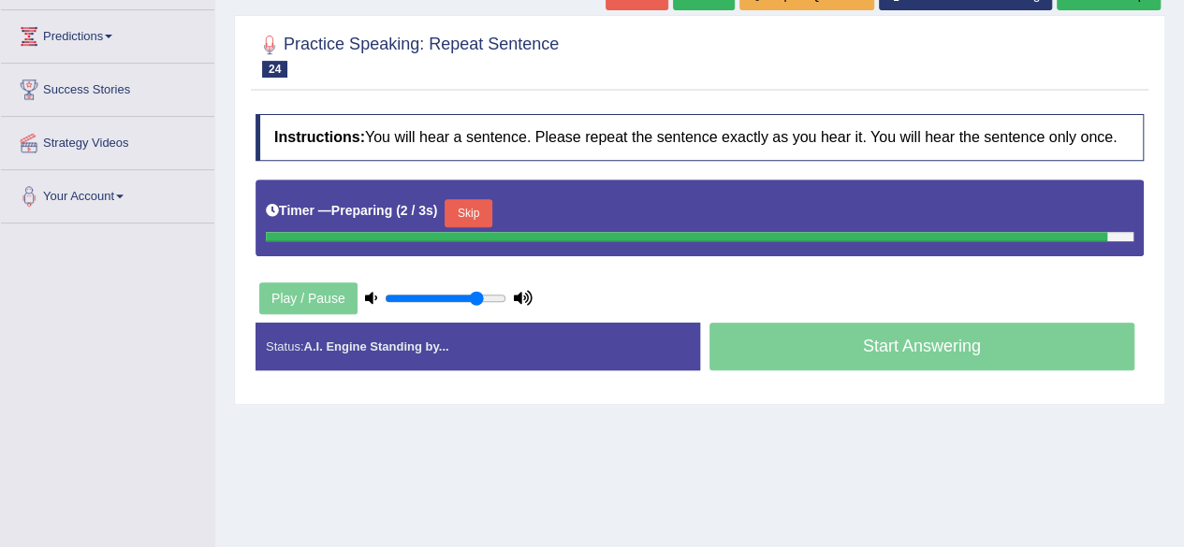
scroll to position [313, 0]
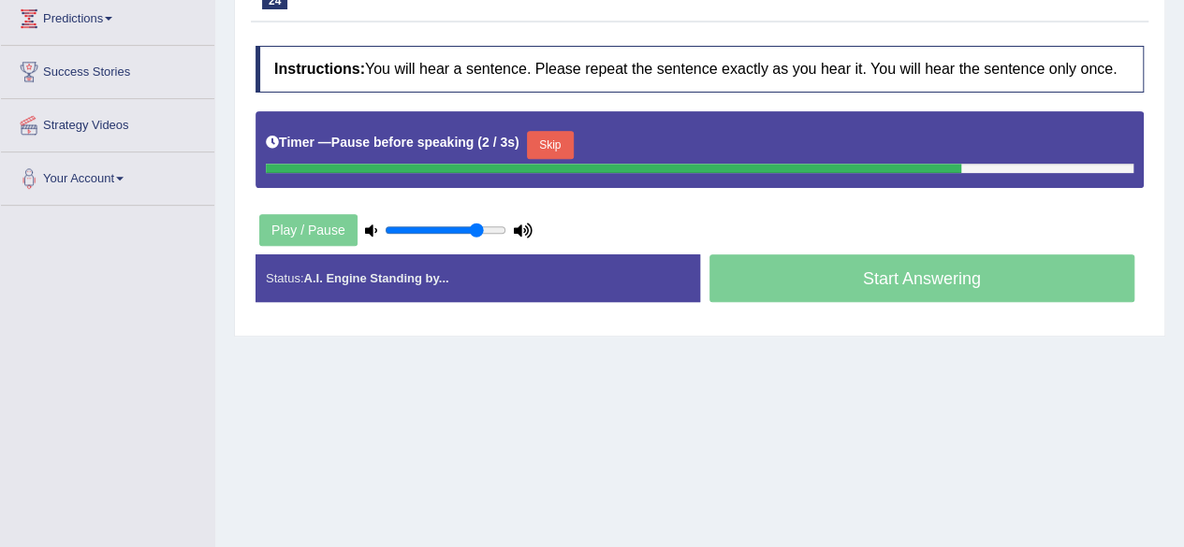
click at [537, 139] on button "Skip" at bounding box center [550, 145] width 47 height 28
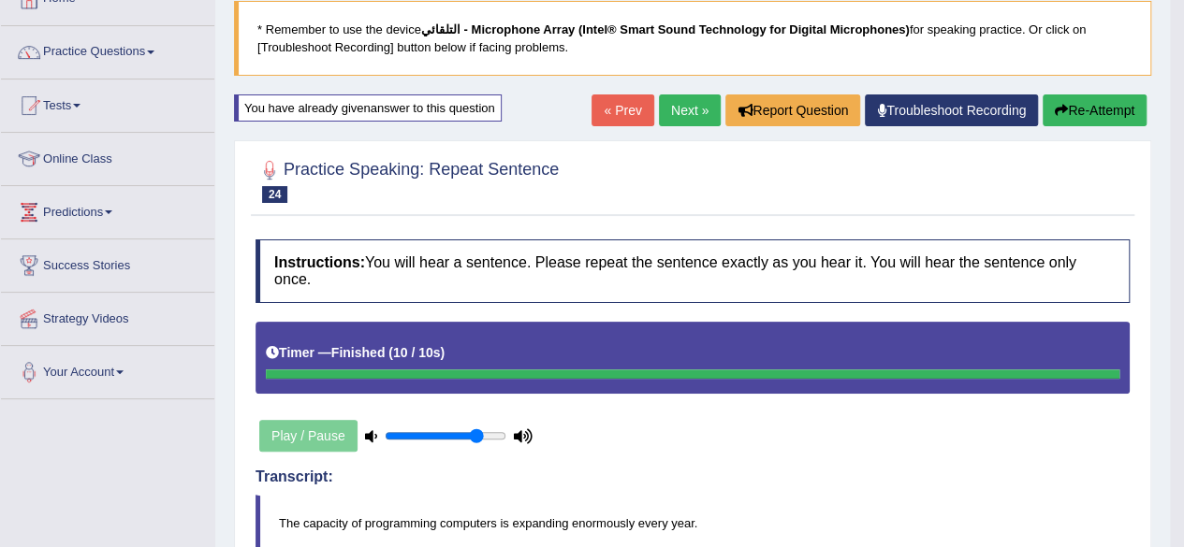
scroll to position [118, 0]
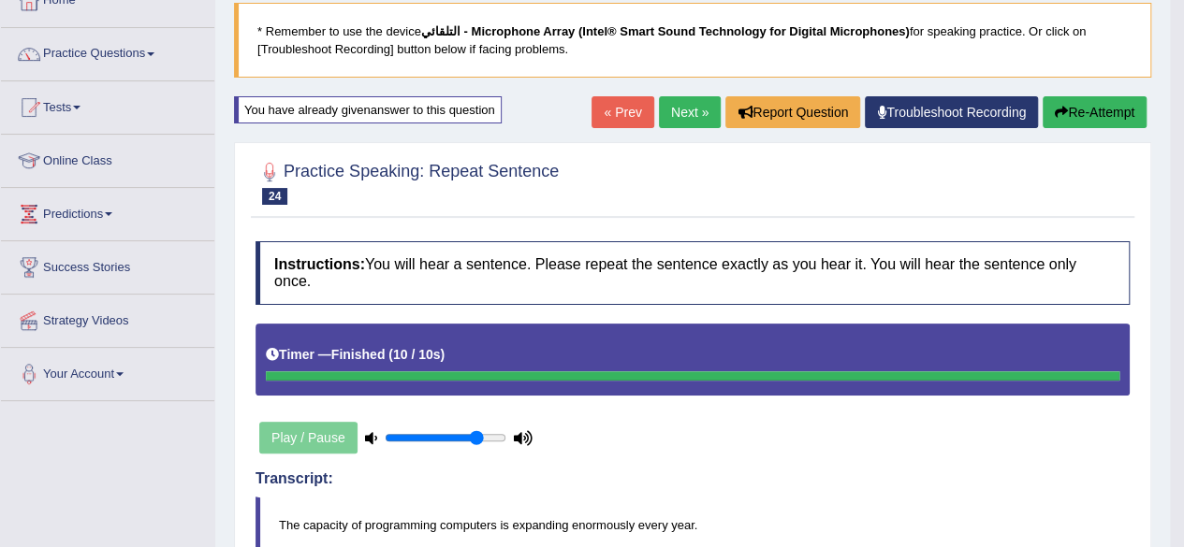
click at [608, 105] on link "« Prev" at bounding box center [622, 112] width 62 height 32
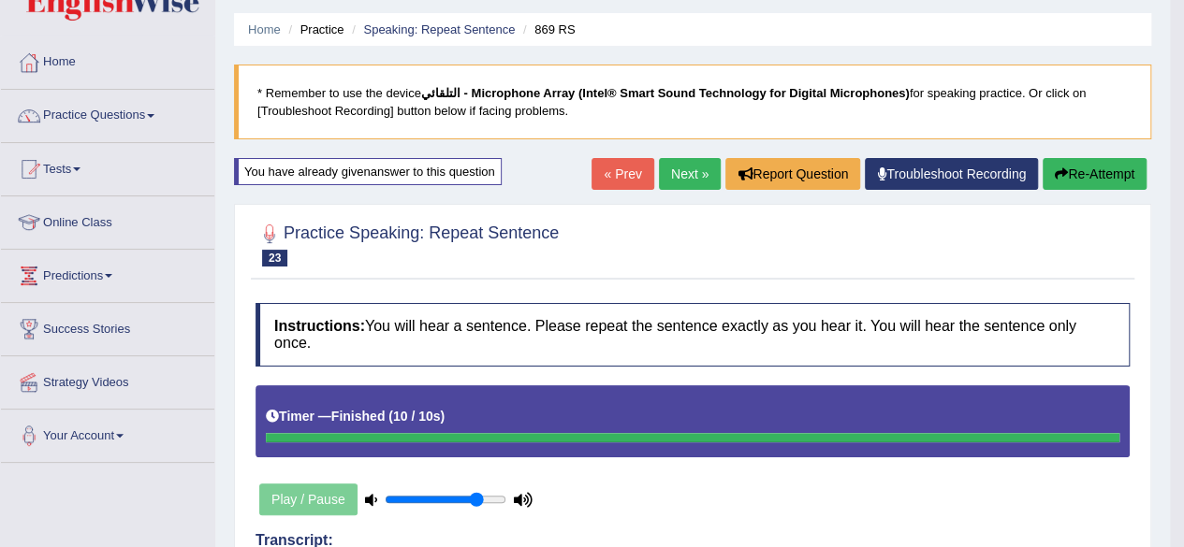
scroll to position [54, 0]
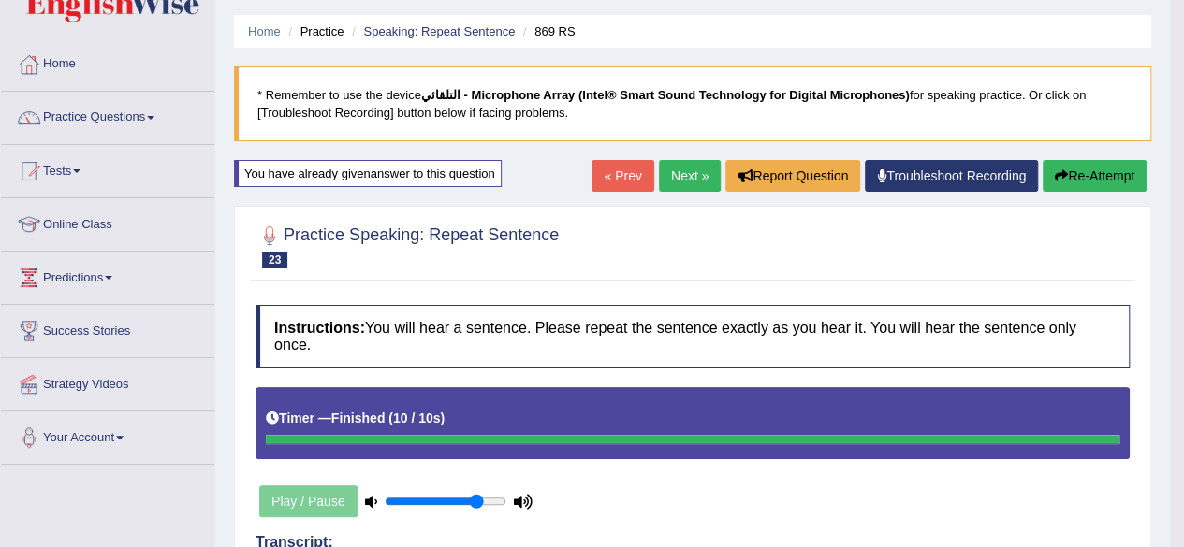
click at [671, 182] on link "Next »" at bounding box center [690, 176] width 62 height 32
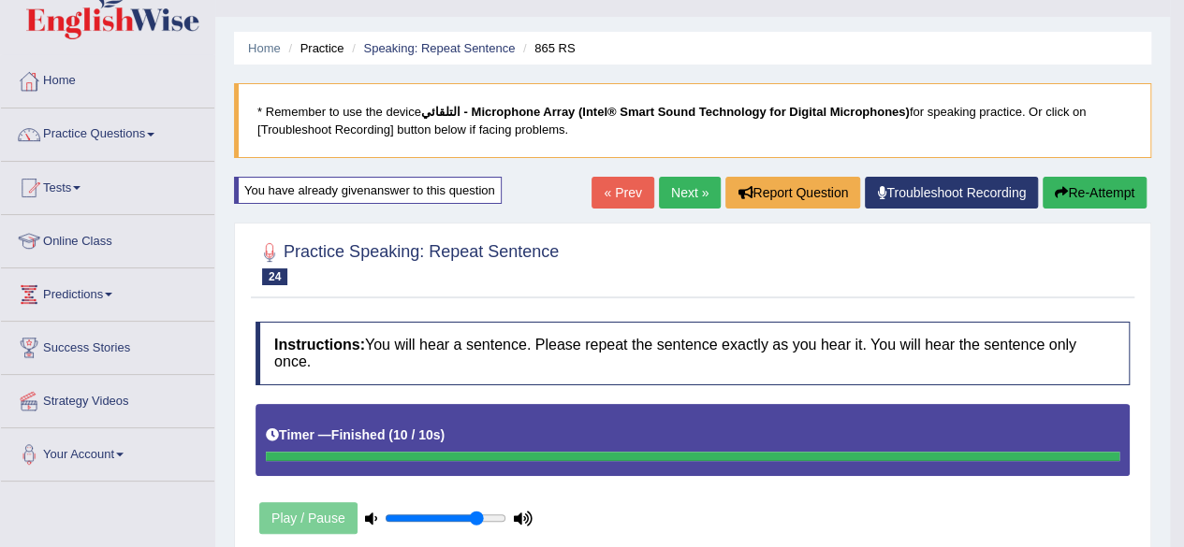
scroll to position [12, 0]
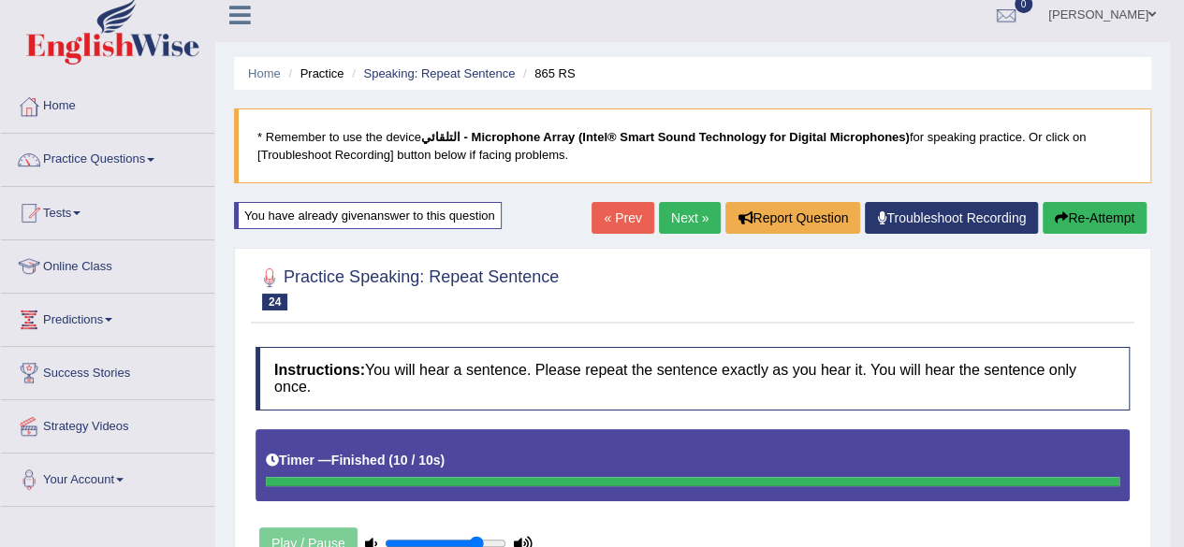
click at [673, 211] on link "Next »" at bounding box center [690, 218] width 62 height 32
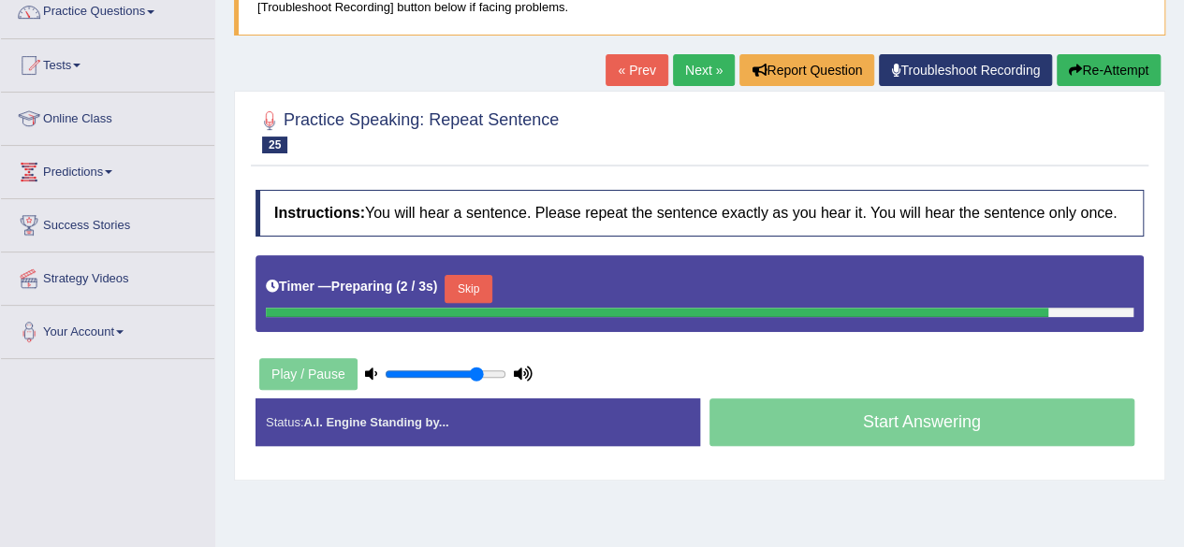
scroll to position [240, 0]
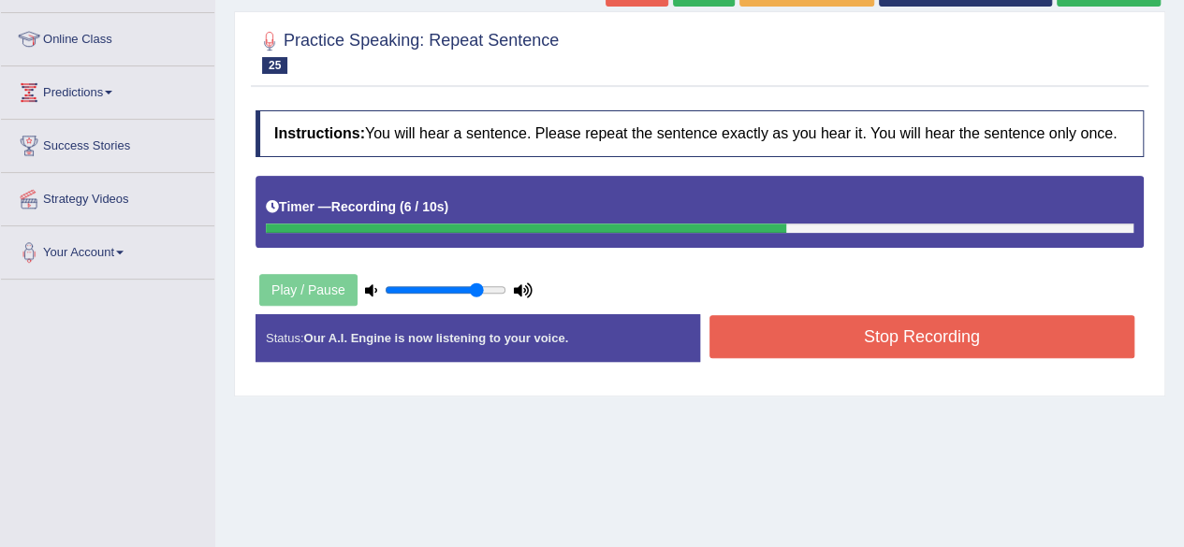
click at [833, 337] on button "Stop Recording" at bounding box center [922, 336] width 426 height 43
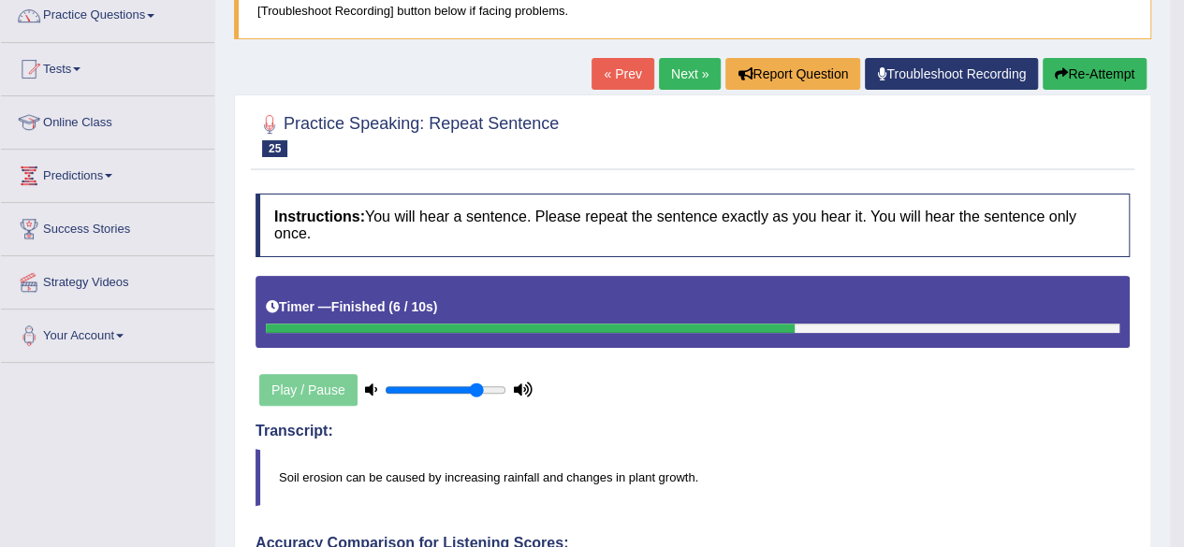
scroll to position [115, 0]
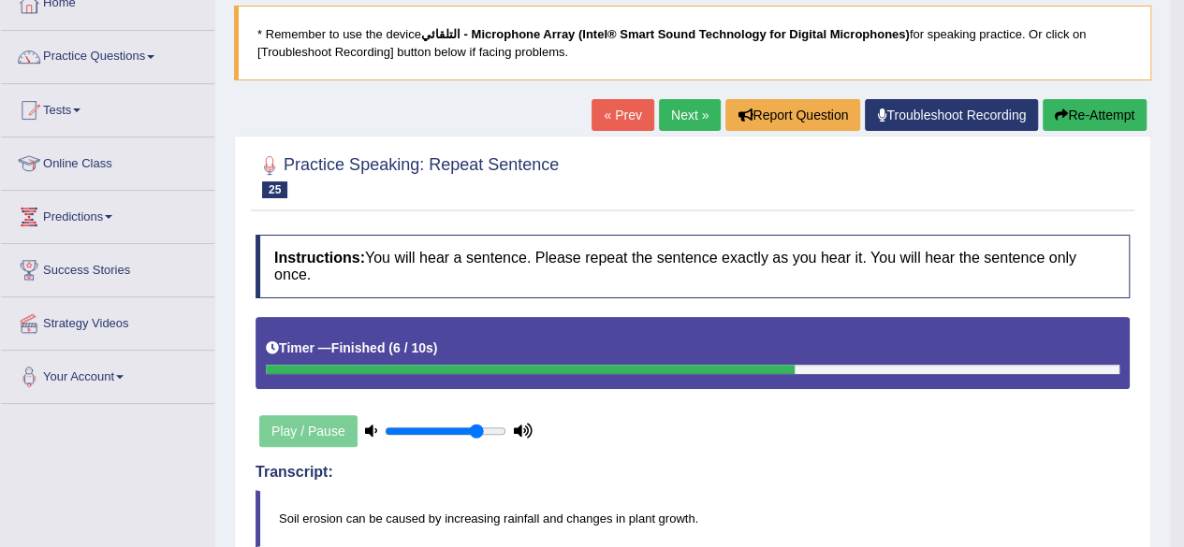
click at [597, 112] on link "« Prev" at bounding box center [622, 115] width 62 height 32
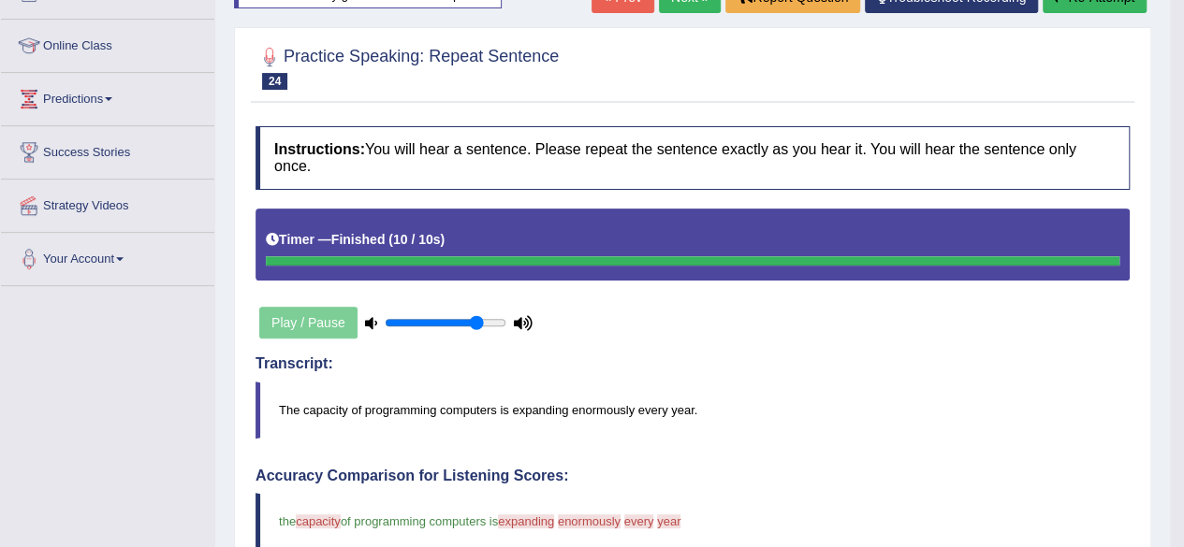
scroll to position [163, 0]
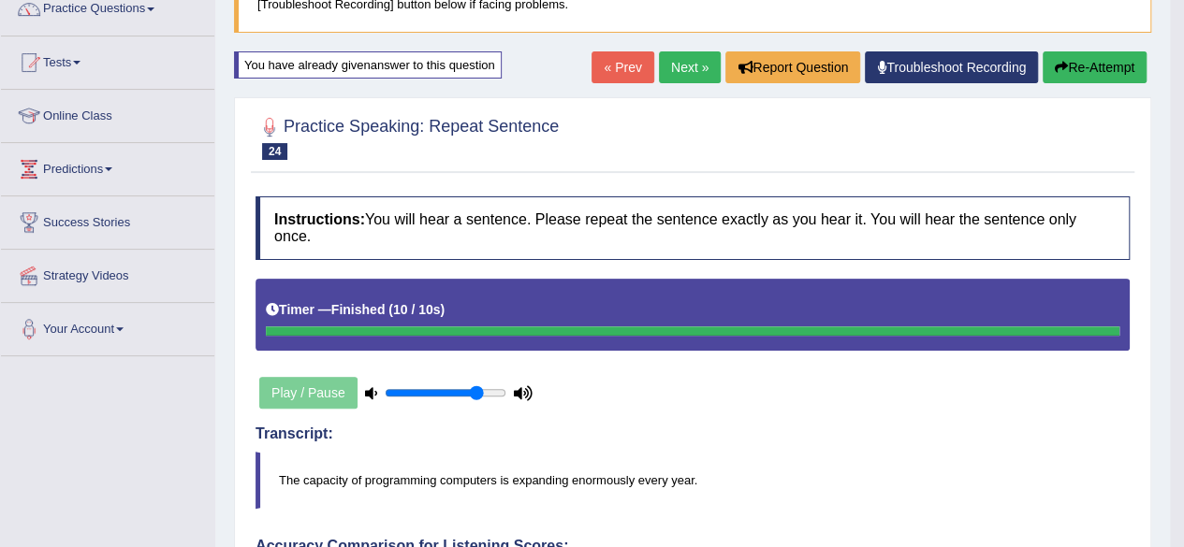
click at [666, 62] on link "Next »" at bounding box center [690, 67] width 62 height 32
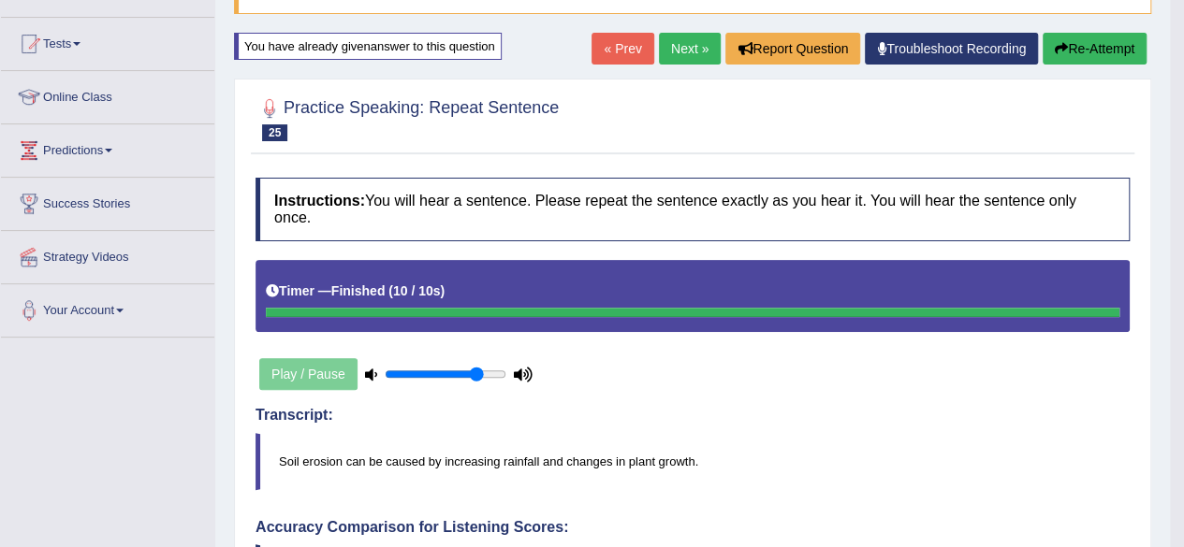
scroll to position [176, 0]
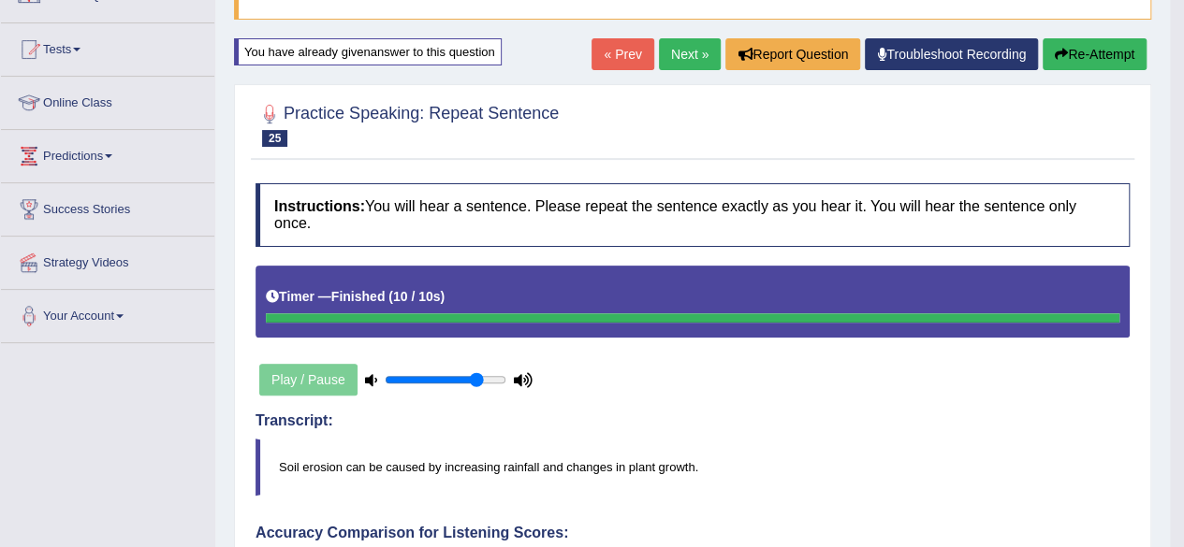
click at [616, 65] on link "« Prev" at bounding box center [622, 54] width 62 height 32
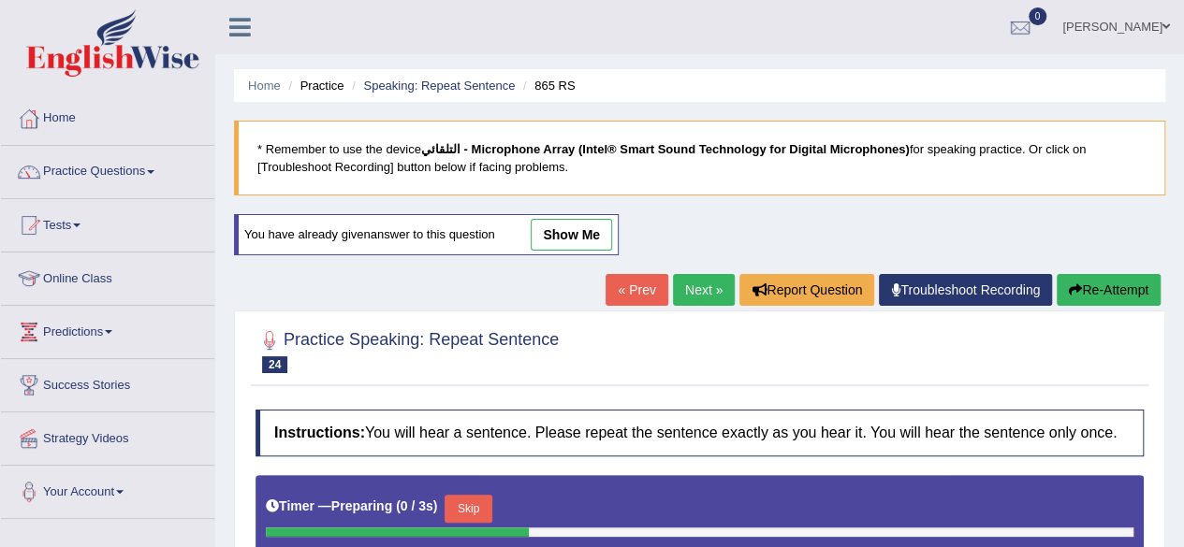
click at [679, 289] on link "Next »" at bounding box center [704, 290] width 62 height 32
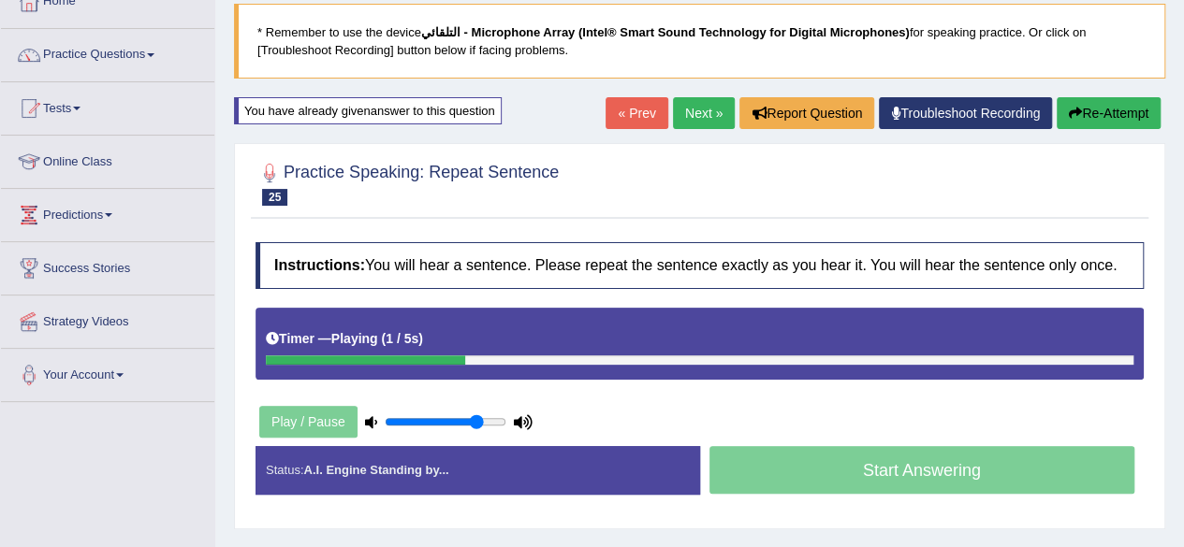
scroll to position [118, 0]
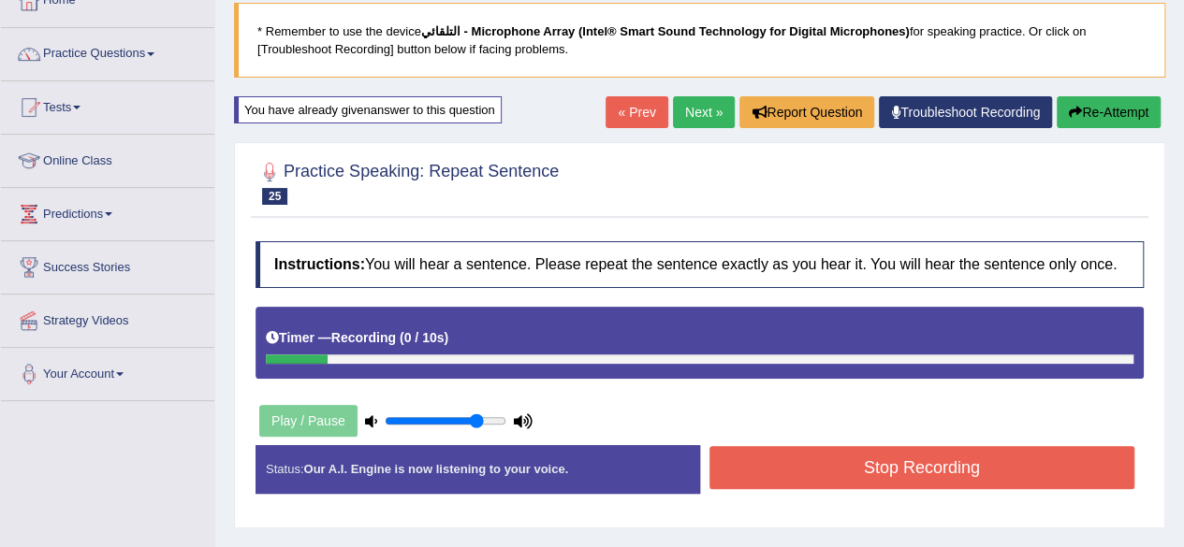
click at [704, 106] on link "Next »" at bounding box center [704, 112] width 62 height 32
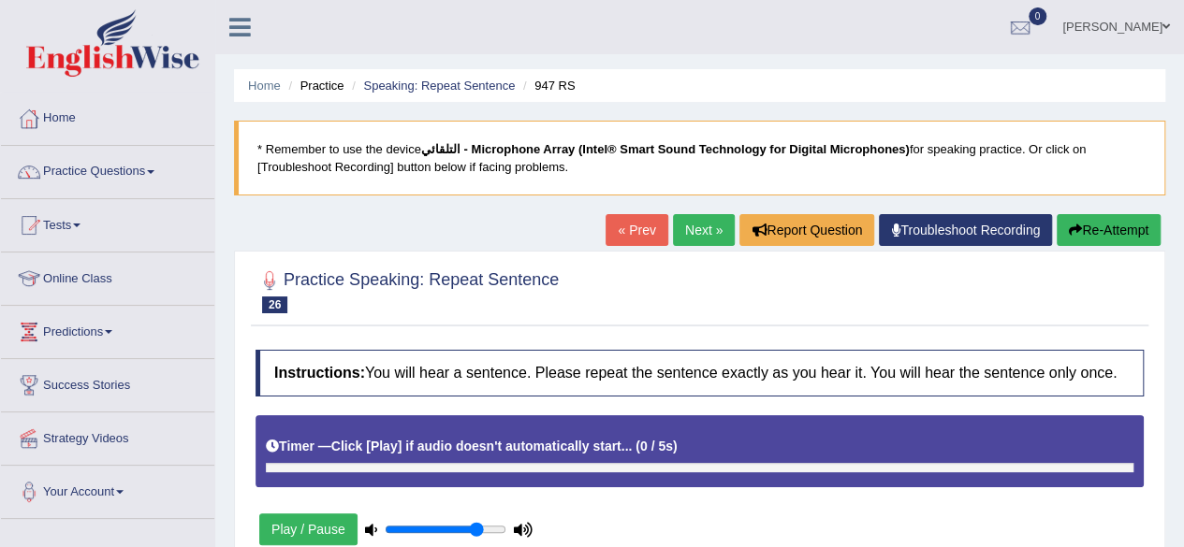
click at [1183, 323] on div "Home Practice Speaking: Repeat Sentence 947 RS * Remember to use the device الت…" at bounding box center [699, 468] width 968 height 936
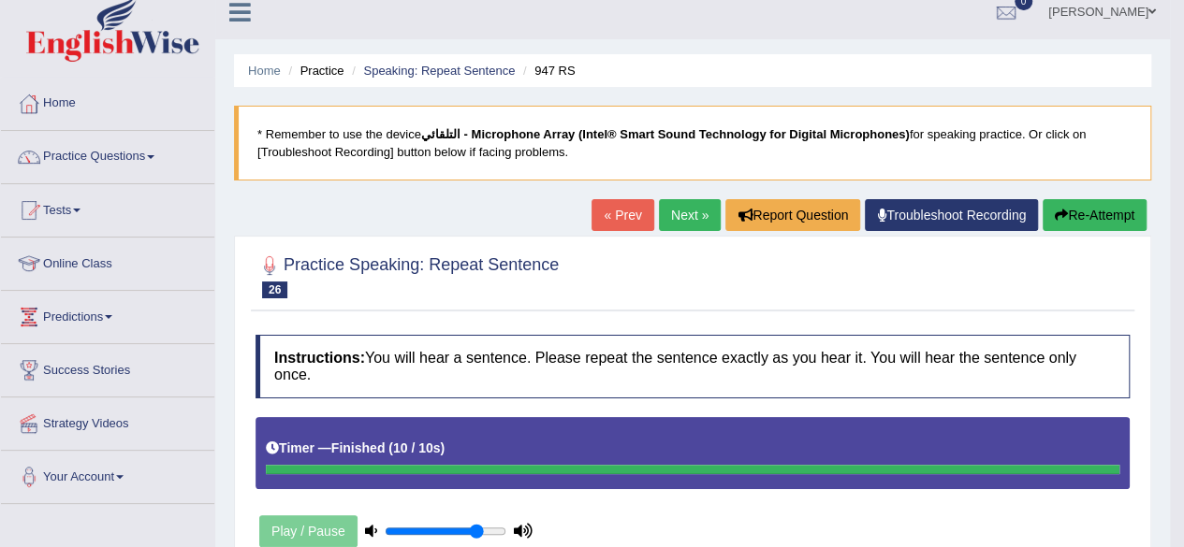
scroll to position [2, 0]
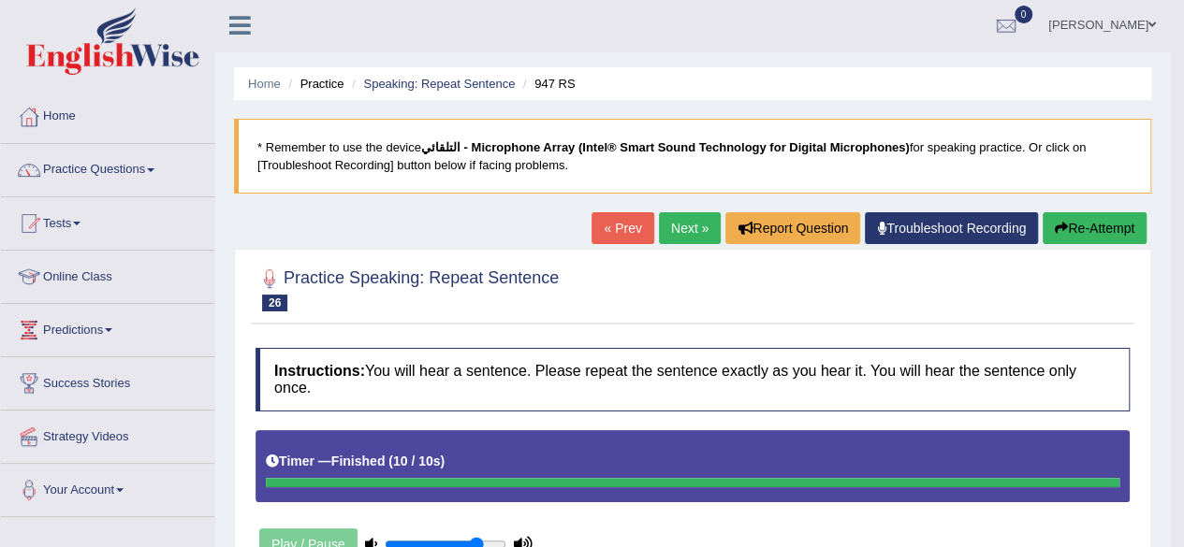
click at [686, 224] on link "Next »" at bounding box center [690, 228] width 62 height 32
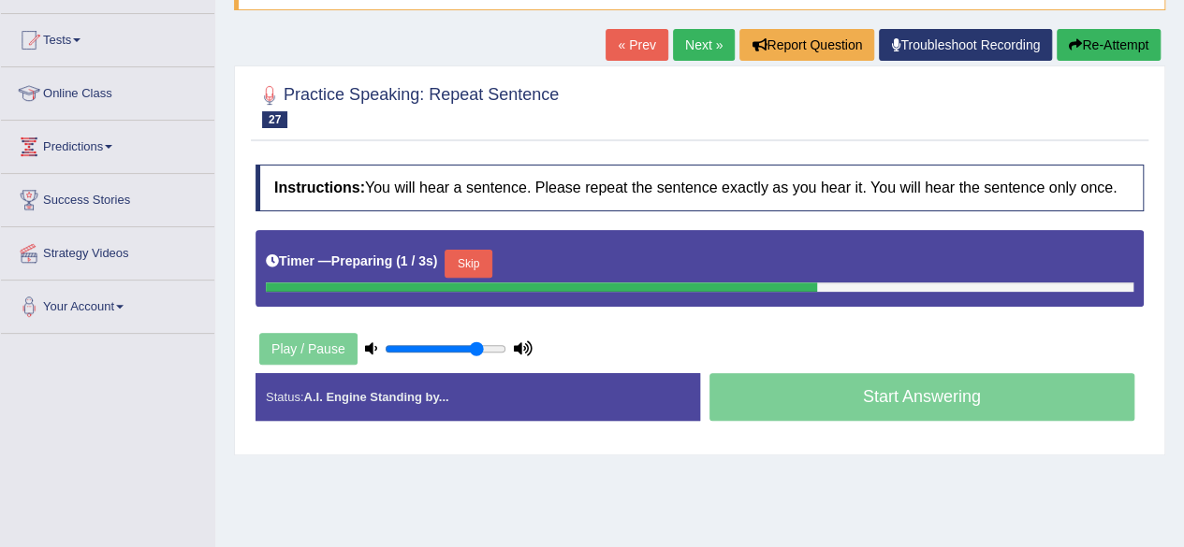
scroll to position [193, 0]
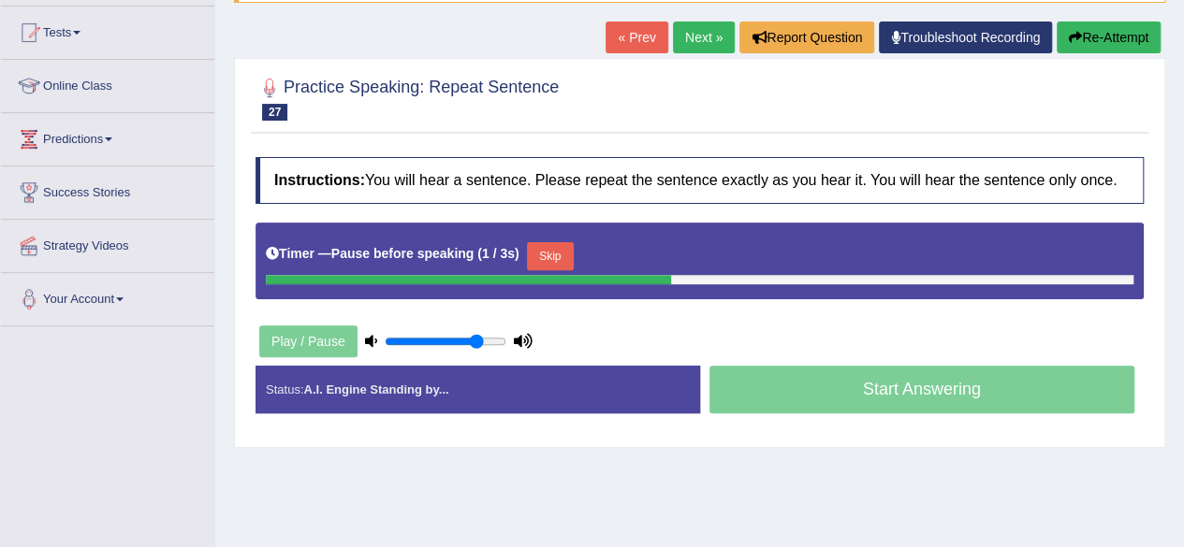
click at [560, 257] on button "Skip" at bounding box center [550, 256] width 47 height 28
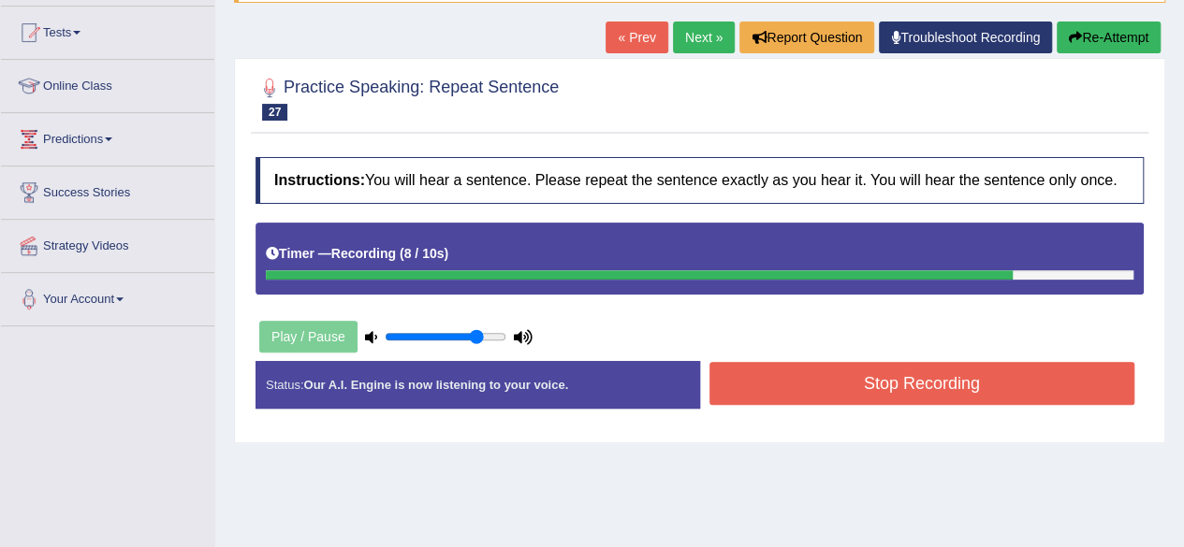
click at [817, 394] on button "Stop Recording" at bounding box center [922, 383] width 426 height 43
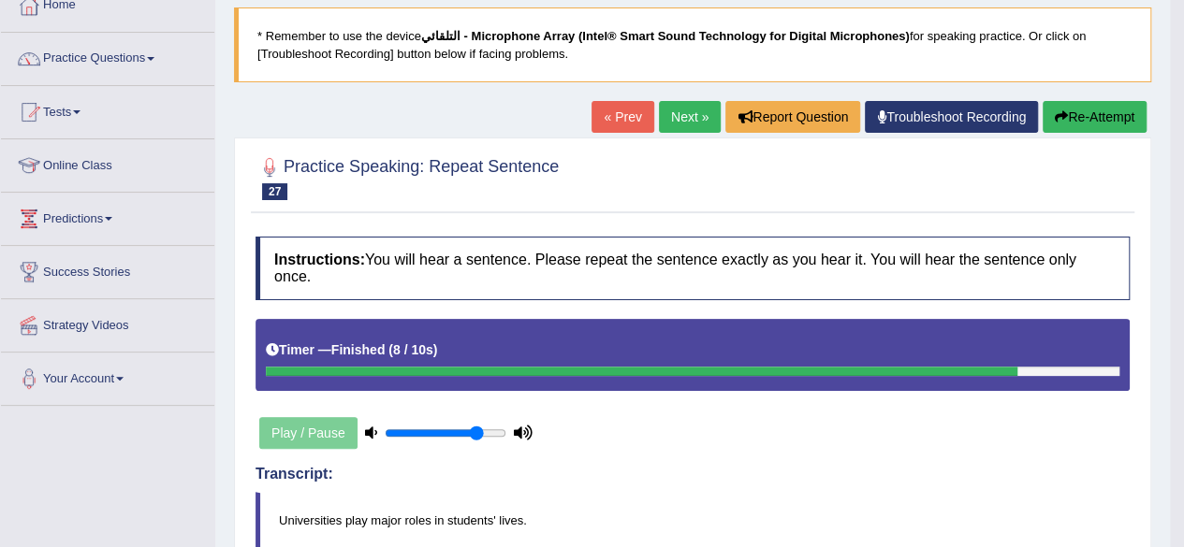
scroll to position [67, 0]
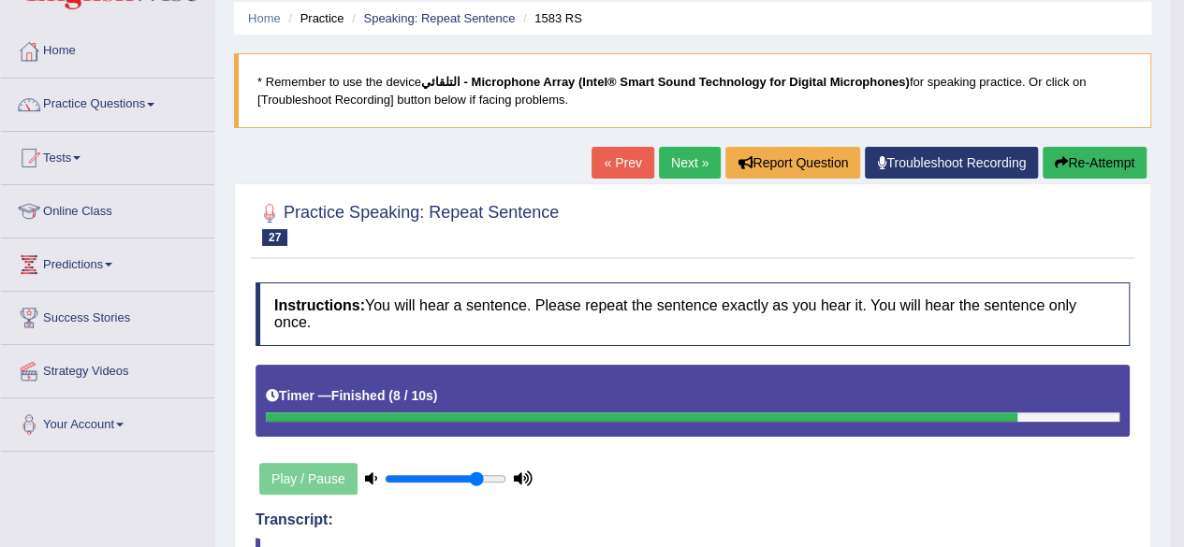
click at [618, 153] on link "« Prev" at bounding box center [622, 163] width 62 height 32
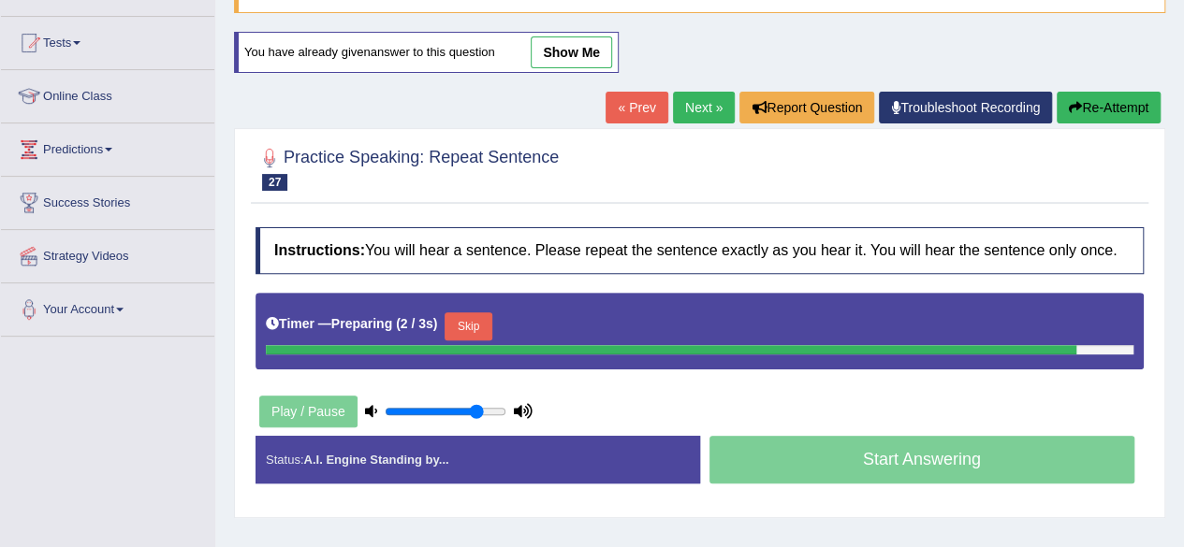
scroll to position [189, 0]
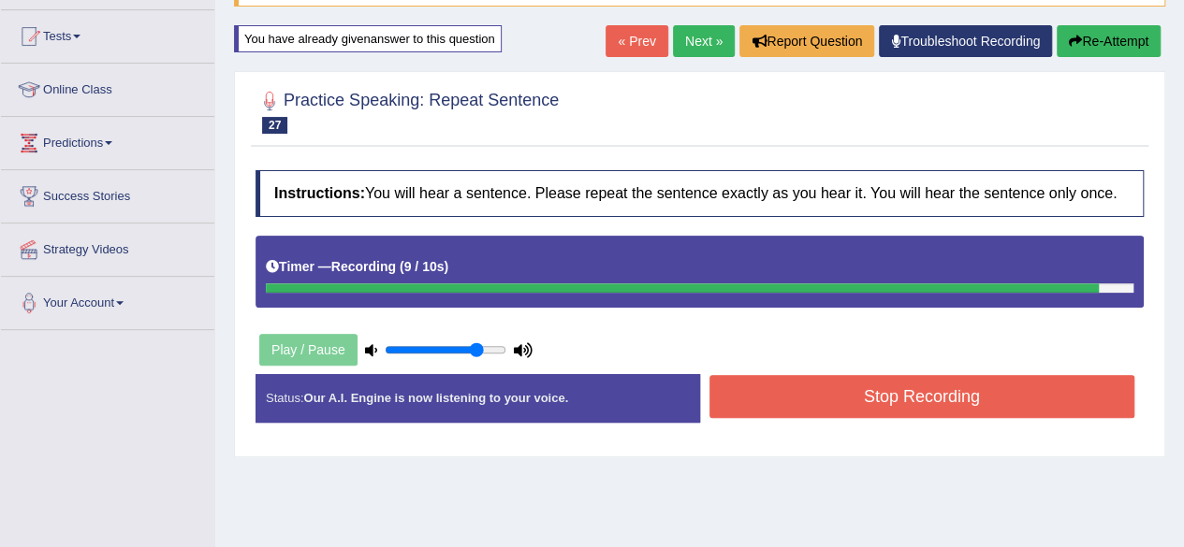
click at [900, 385] on button "Stop Recording" at bounding box center [922, 396] width 426 height 43
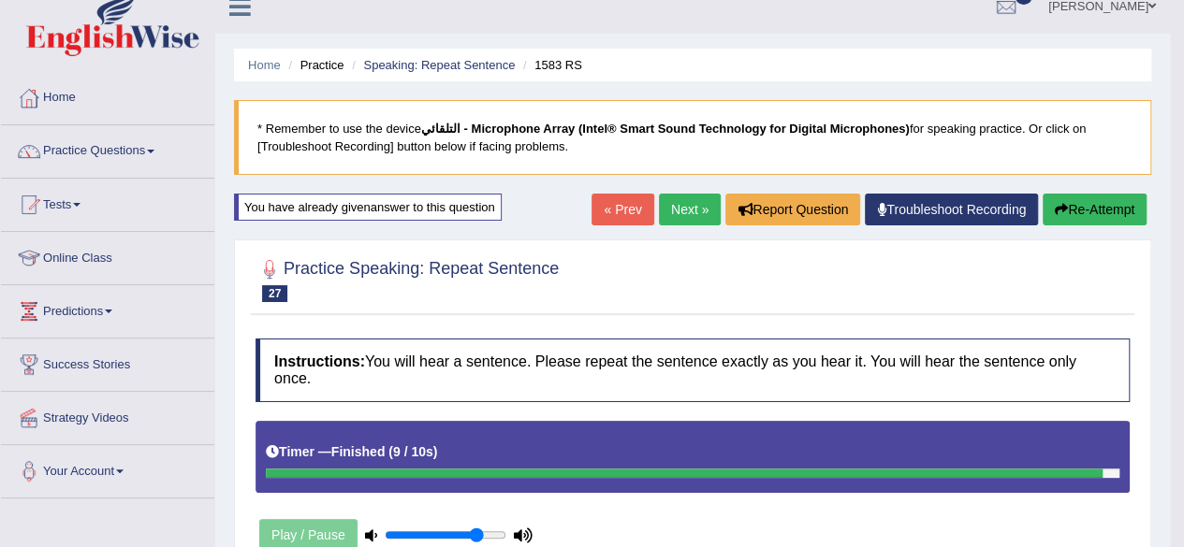
scroll to position [7, 0]
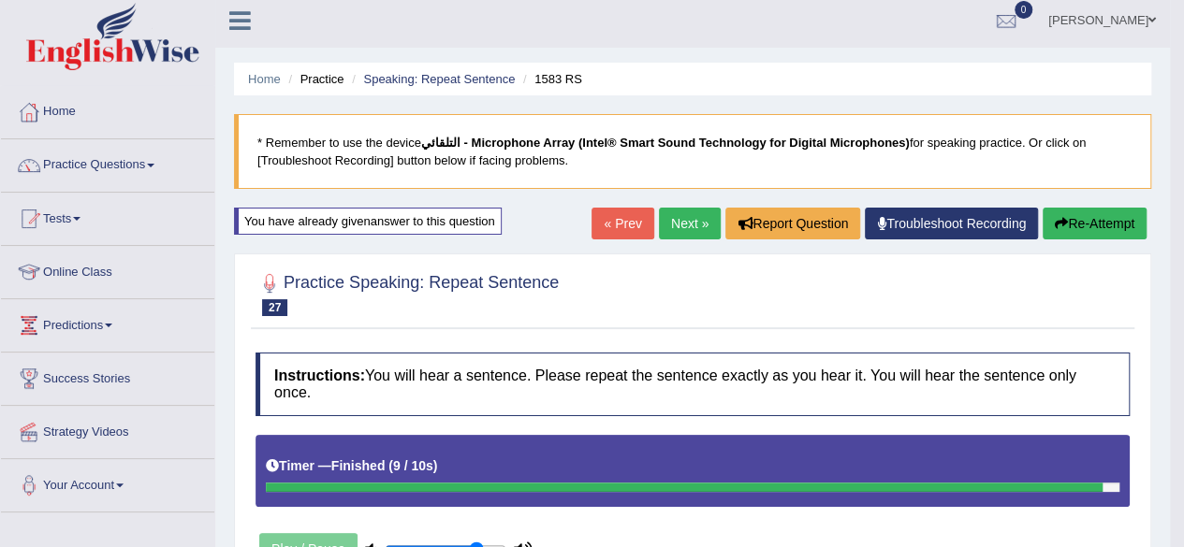
click at [623, 217] on link "« Prev" at bounding box center [622, 224] width 62 height 32
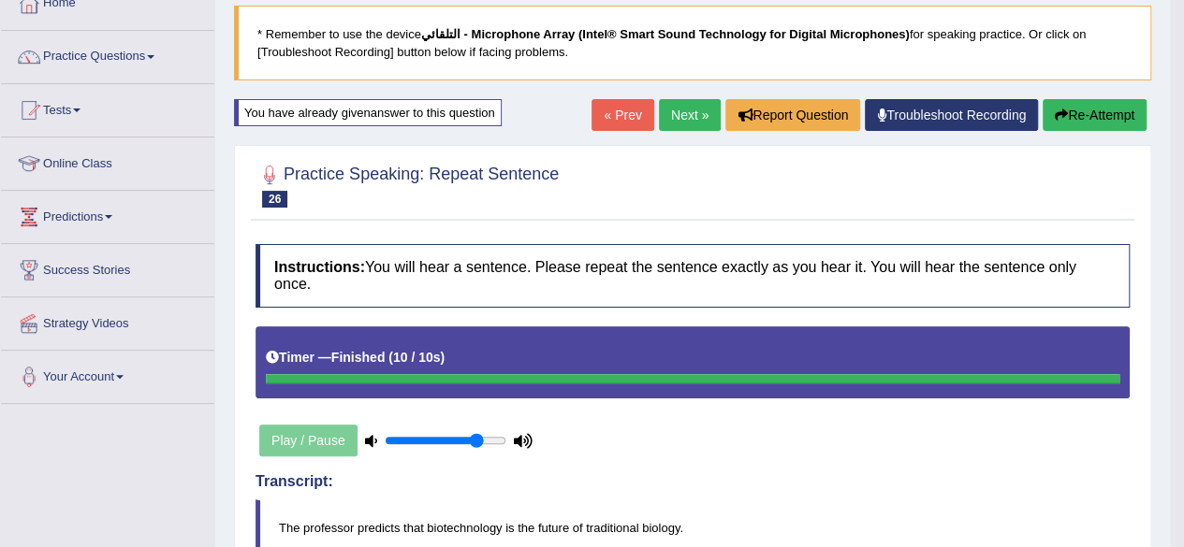
scroll to position [107, 0]
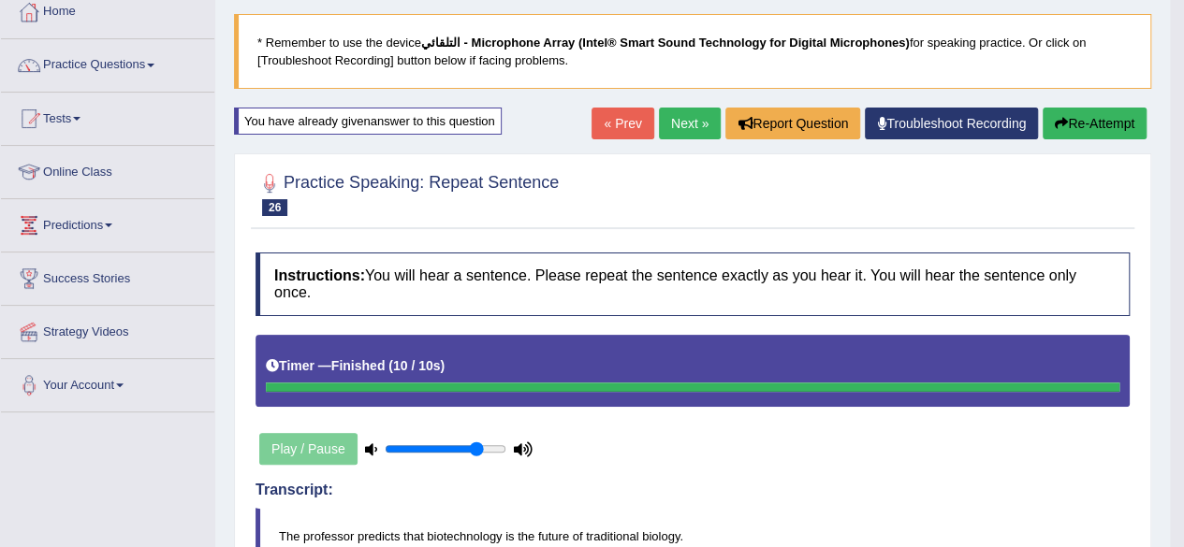
click at [663, 128] on link "Next »" at bounding box center [690, 124] width 62 height 32
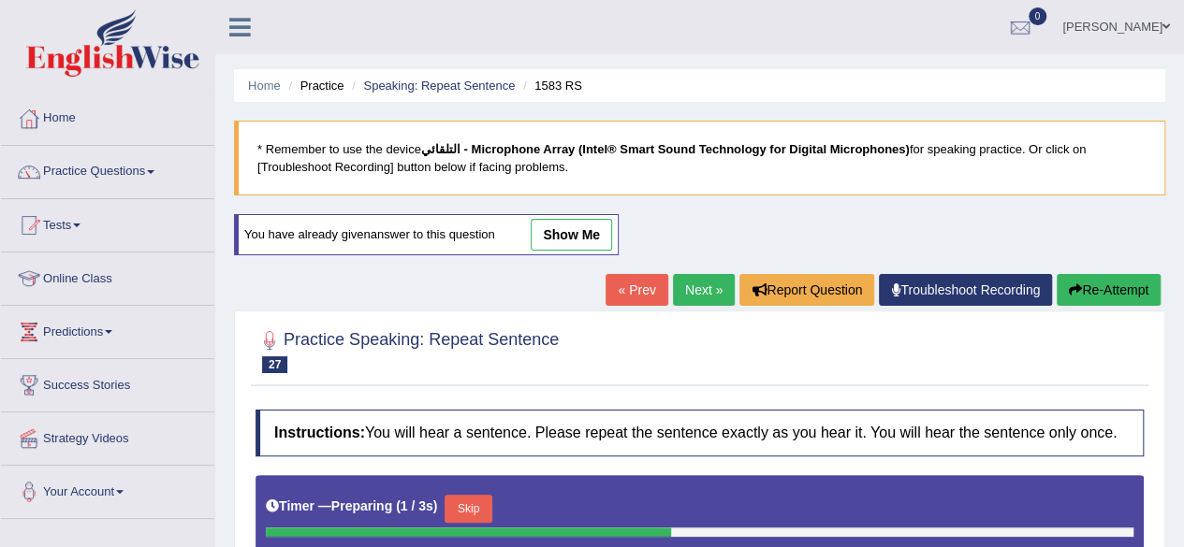
scroll to position [434, 0]
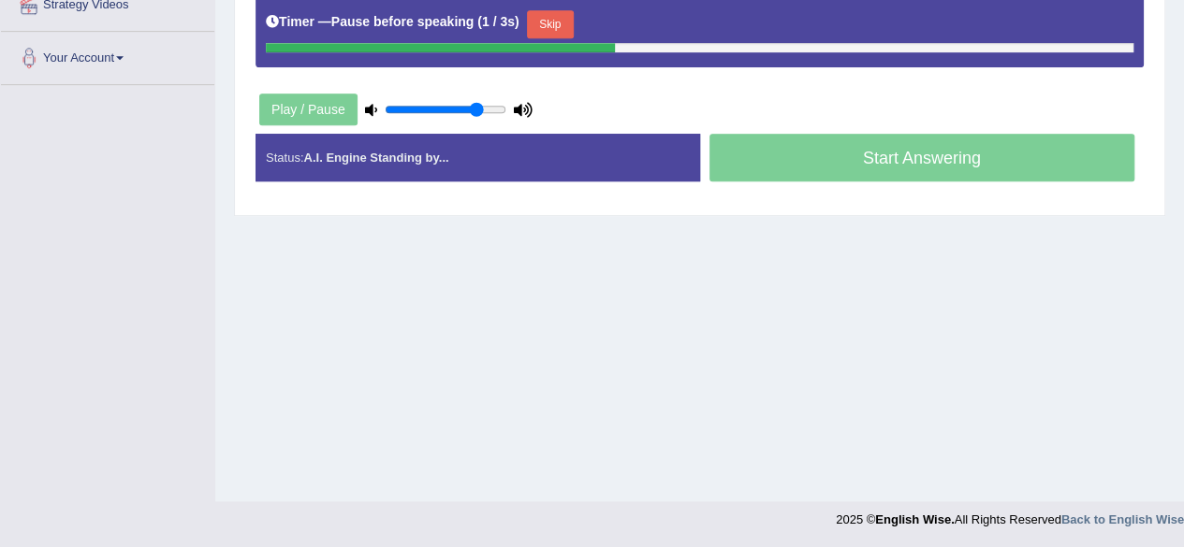
click at [546, 14] on button "Skip" at bounding box center [550, 24] width 47 height 28
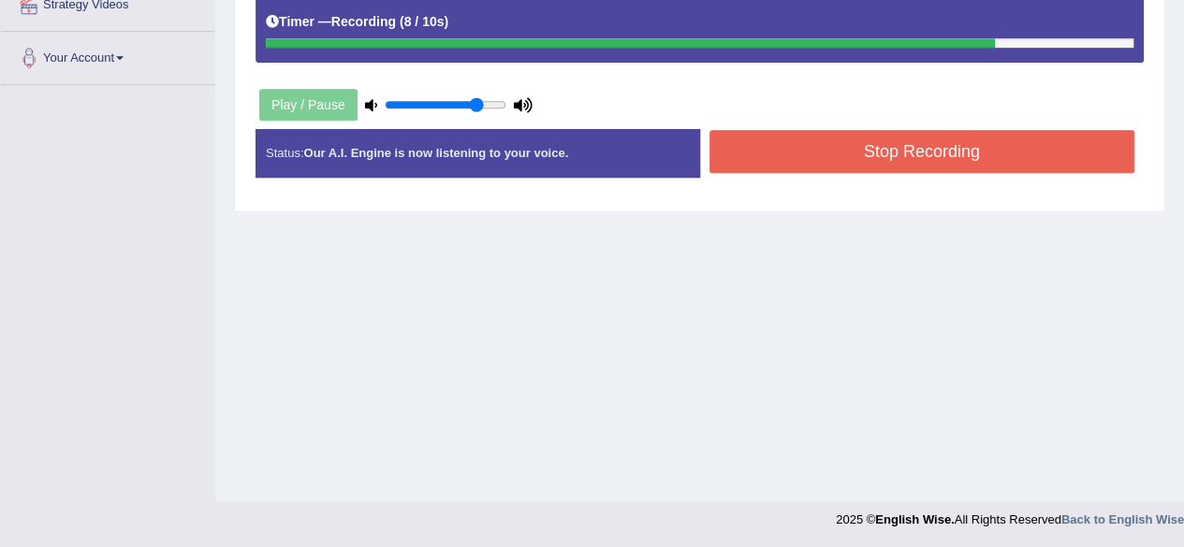
click at [808, 132] on button "Stop Recording" at bounding box center [922, 151] width 426 height 43
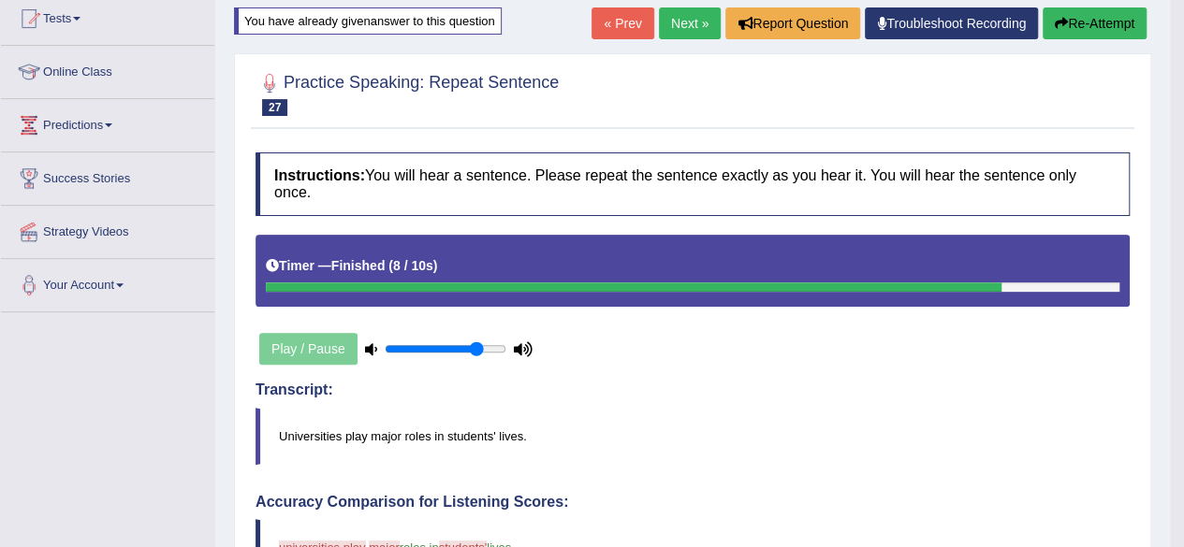
scroll to position [208, 0]
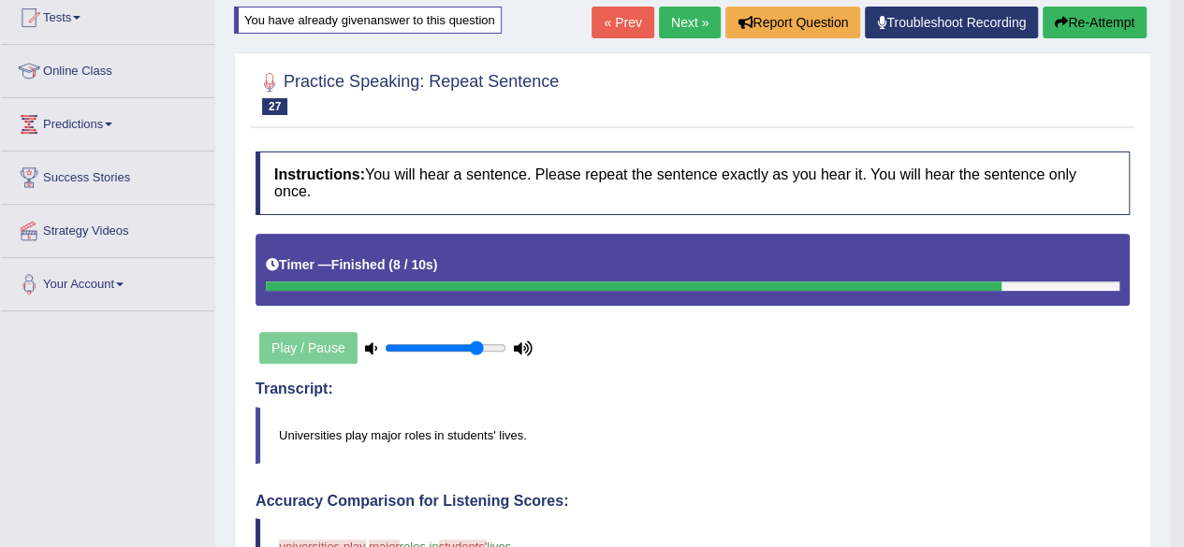
click at [641, 20] on link "« Prev" at bounding box center [622, 23] width 62 height 32
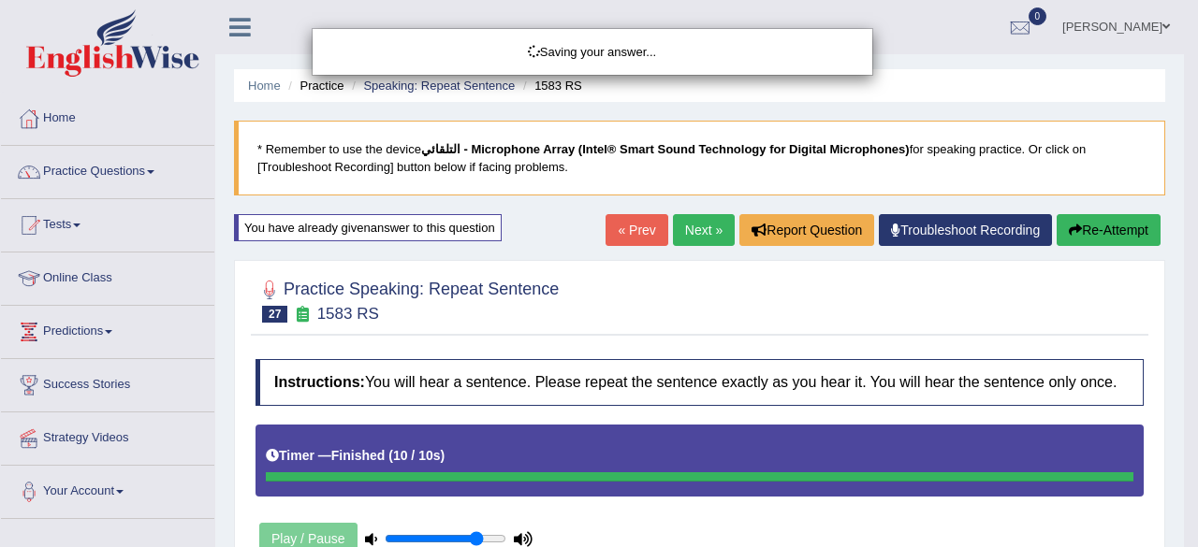
drag, startPoint x: 1187, startPoint y: 214, endPoint x: 1186, endPoint y: 310, distance: 95.5
click at [1183, 310] on body "Toggle navigation Home Practice Questions Speaking Practice Read Aloud Repeat S…" at bounding box center [599, 273] width 1198 height 547
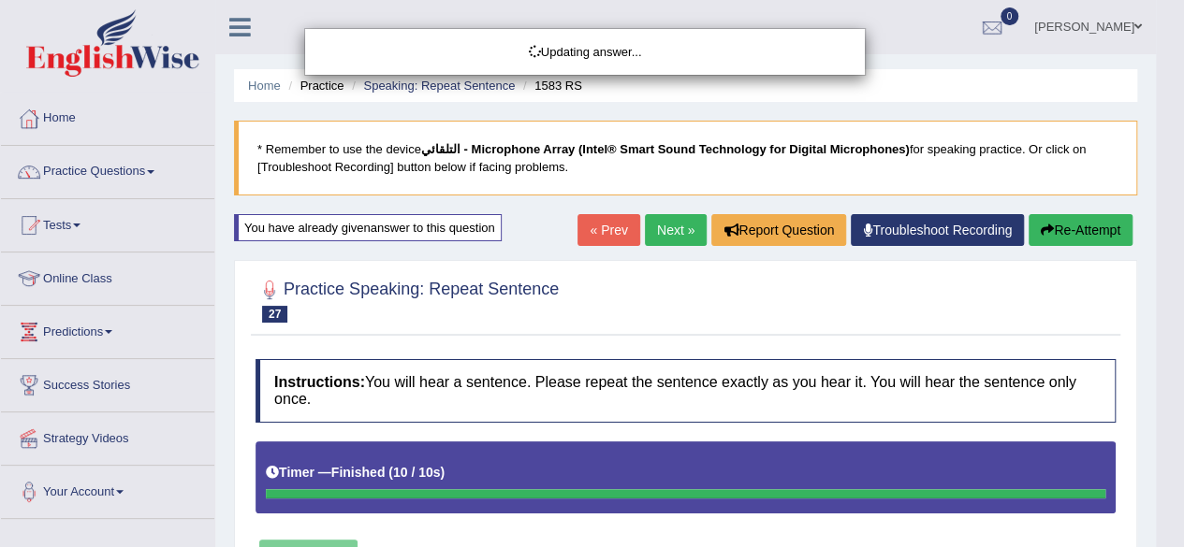
click at [1183, 310] on html "Toggle navigation Home Practice Questions Speaking Practice Read Aloud Repeat S…" at bounding box center [592, 273] width 1184 height 547
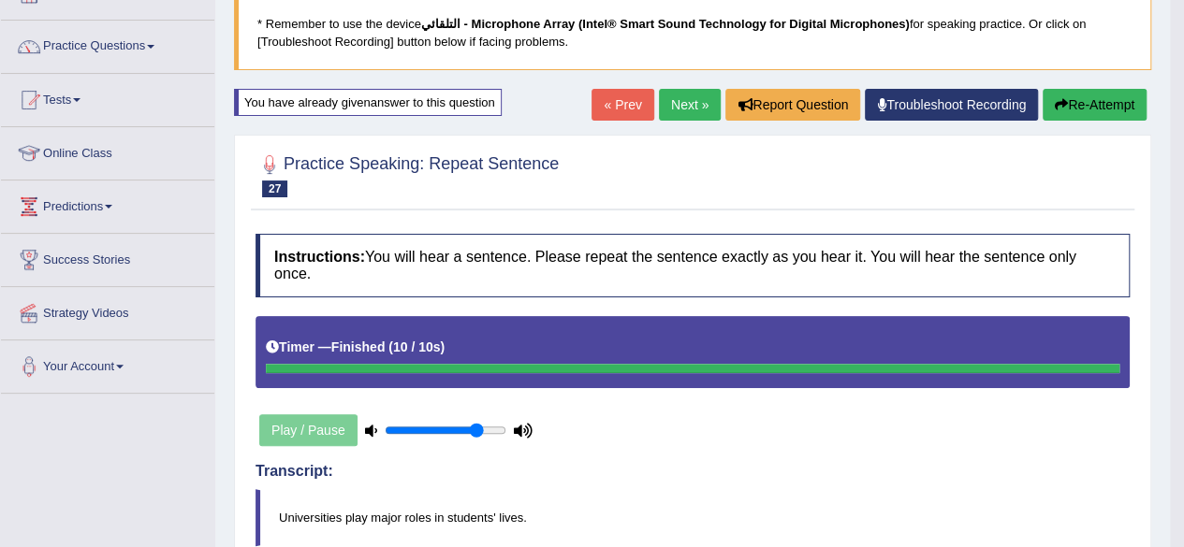
scroll to position [122, 0]
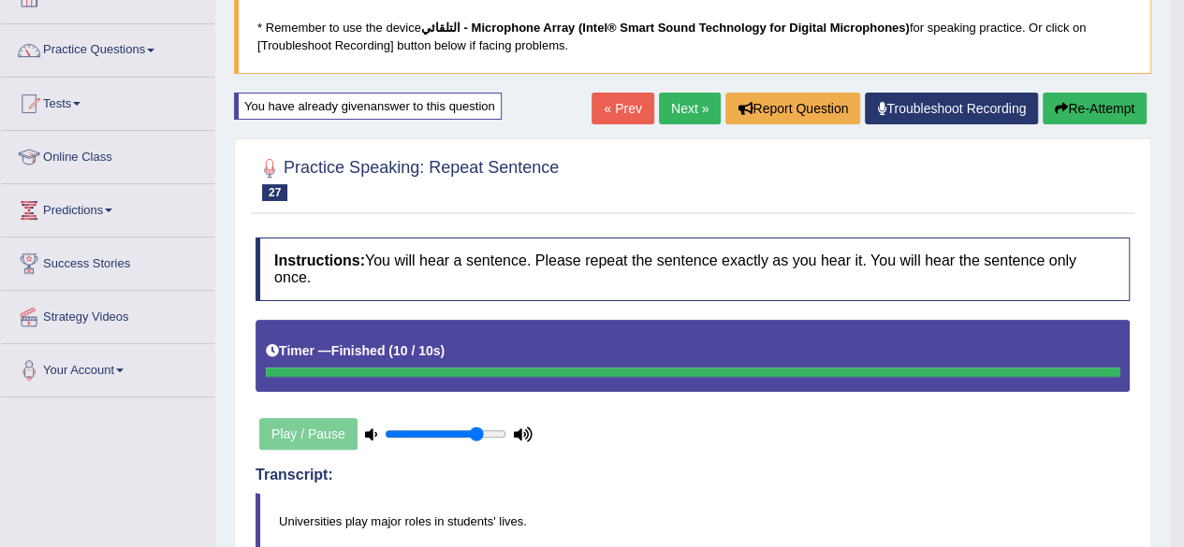
click at [688, 109] on link "Next »" at bounding box center [690, 109] width 62 height 32
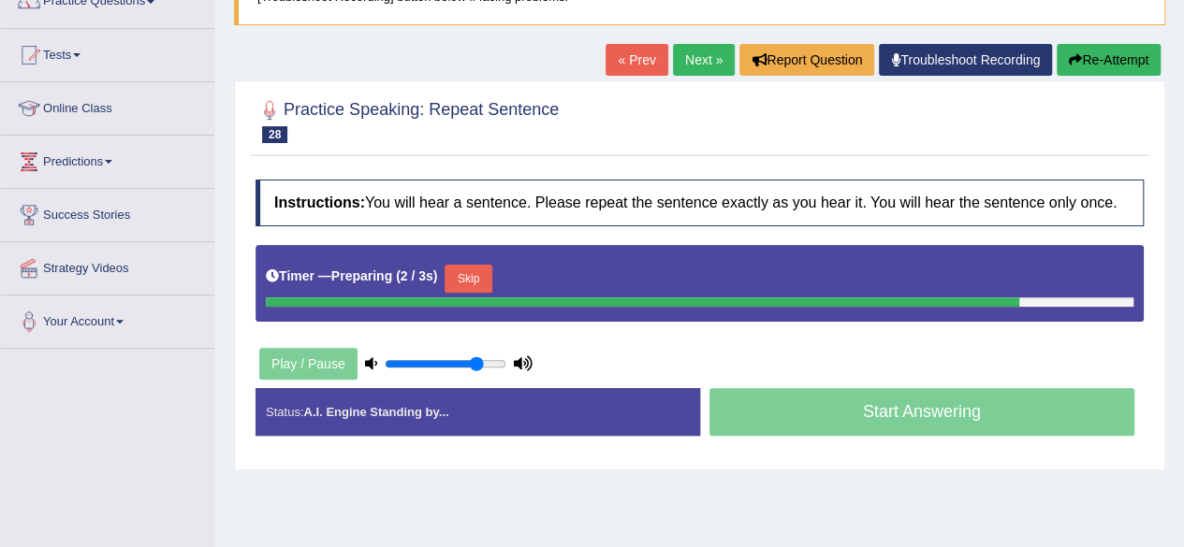
scroll to position [203, 0]
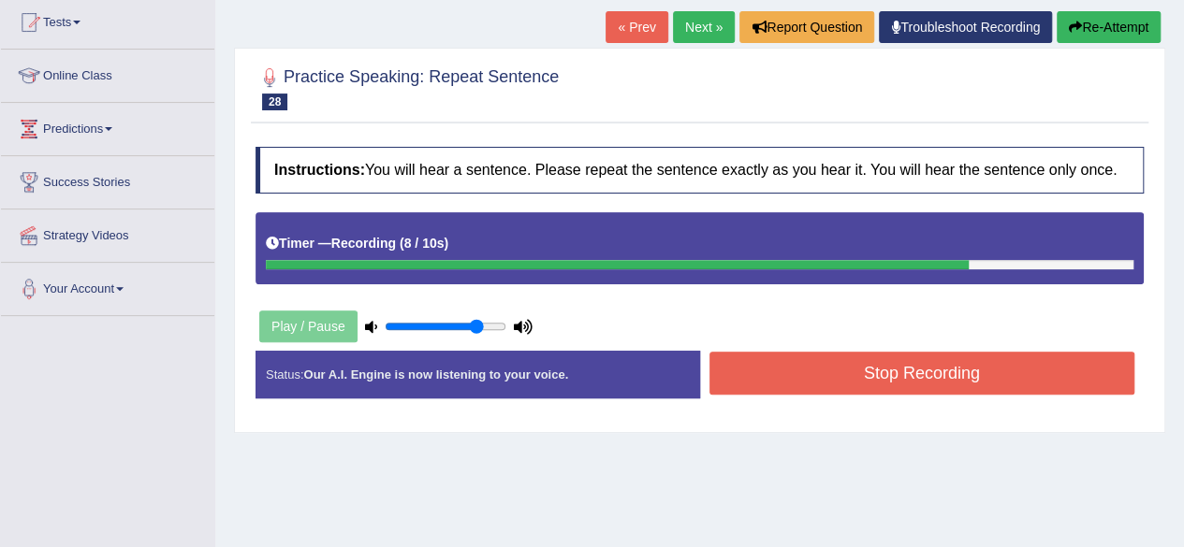
click at [959, 373] on button "Stop Recording" at bounding box center [922, 373] width 426 height 43
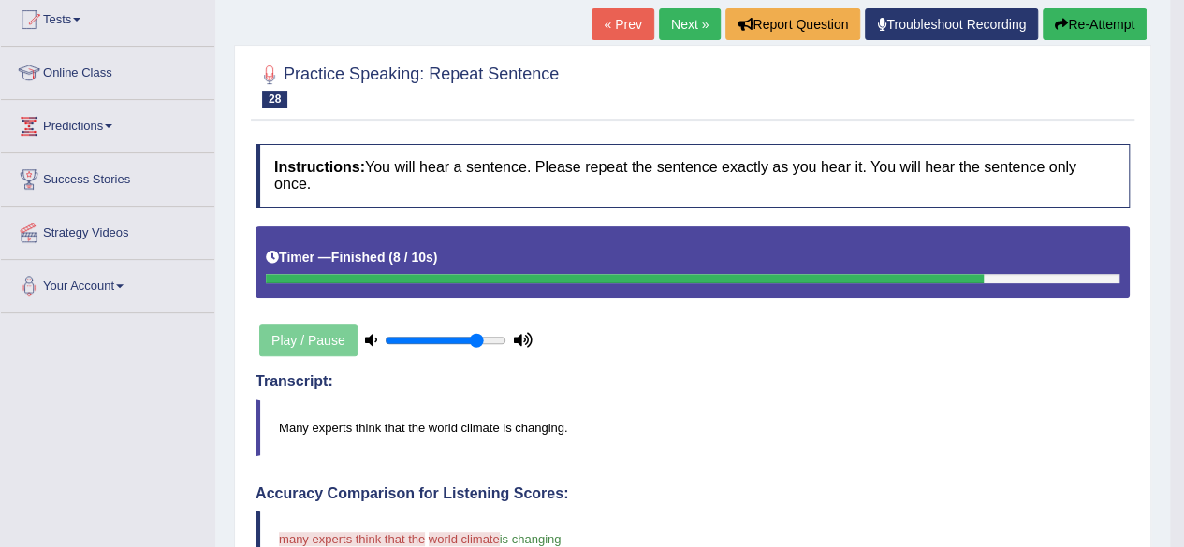
scroll to position [208, 0]
